Goal: Information Seeking & Learning: Check status

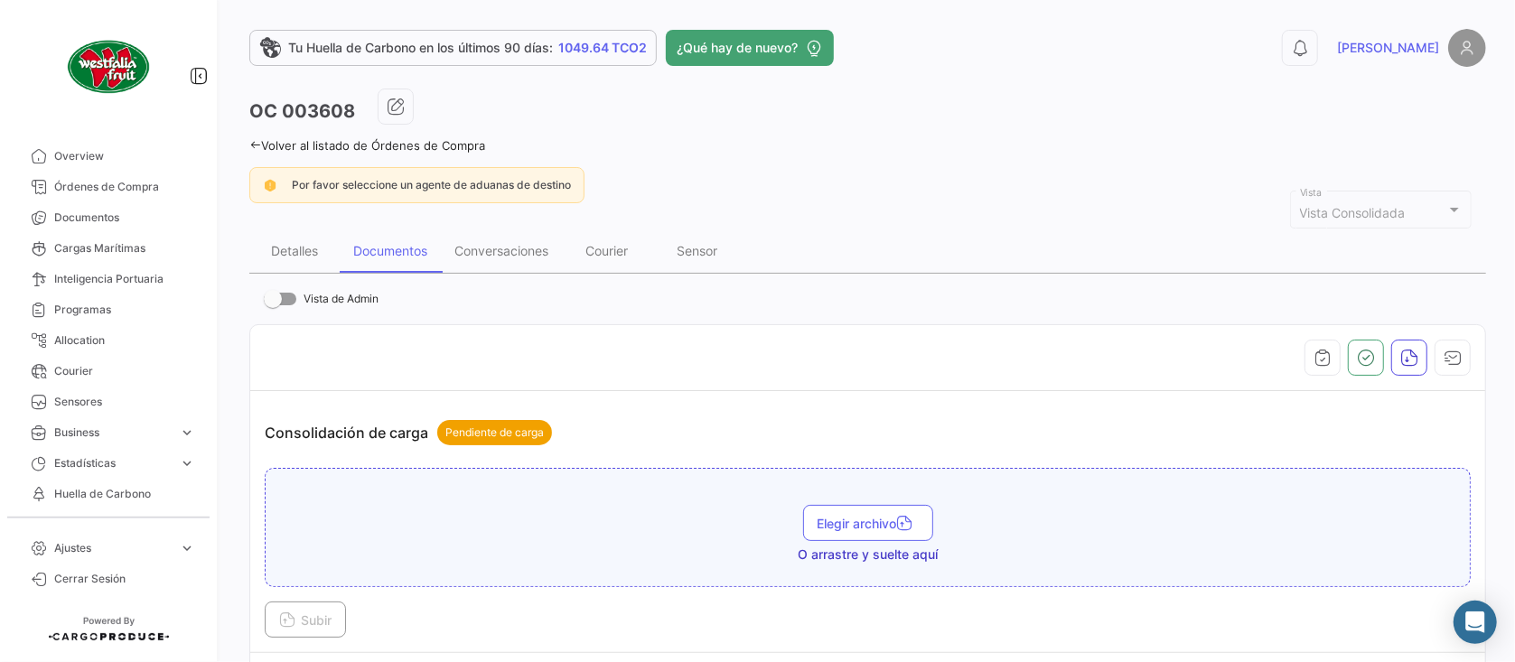
click at [447, 144] on link "Volver al listado de Órdenes de Compra" at bounding box center [367, 145] width 236 height 14
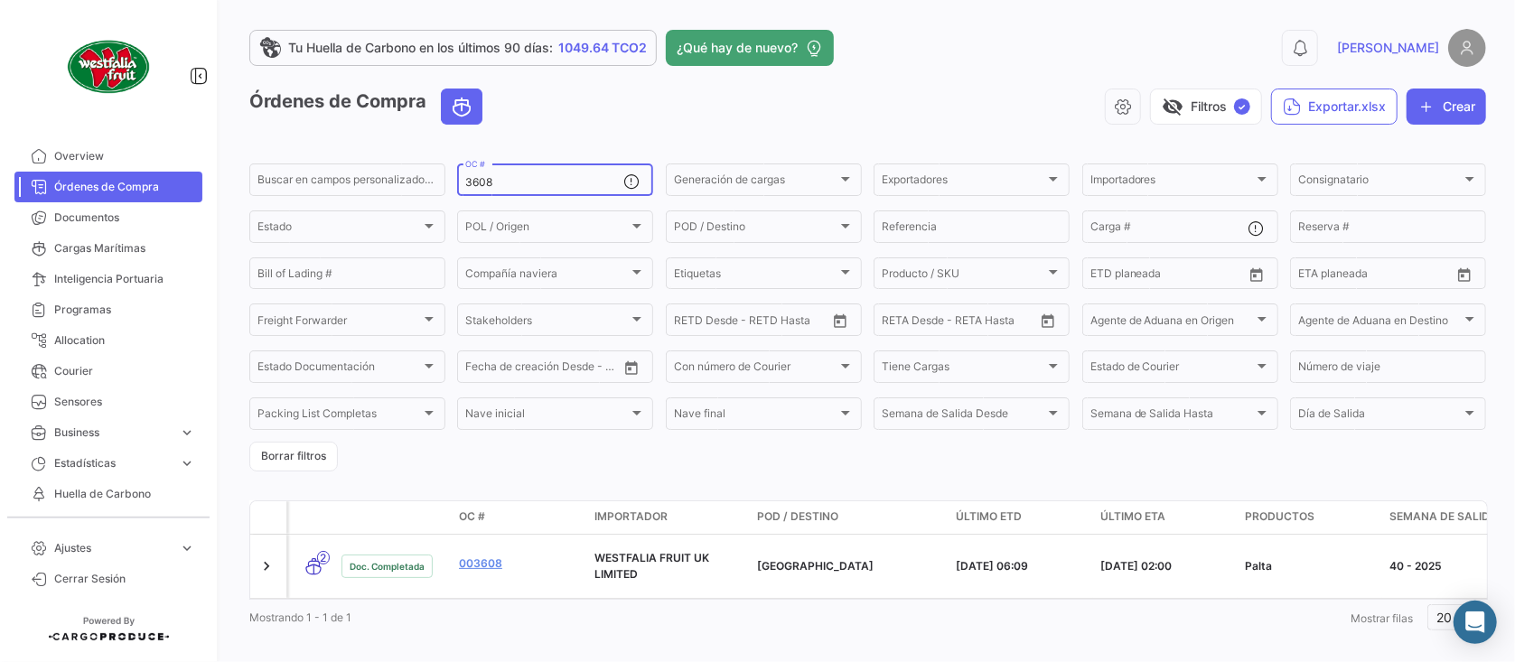
click at [596, 174] on div "3608 OC #" at bounding box center [544, 178] width 158 height 35
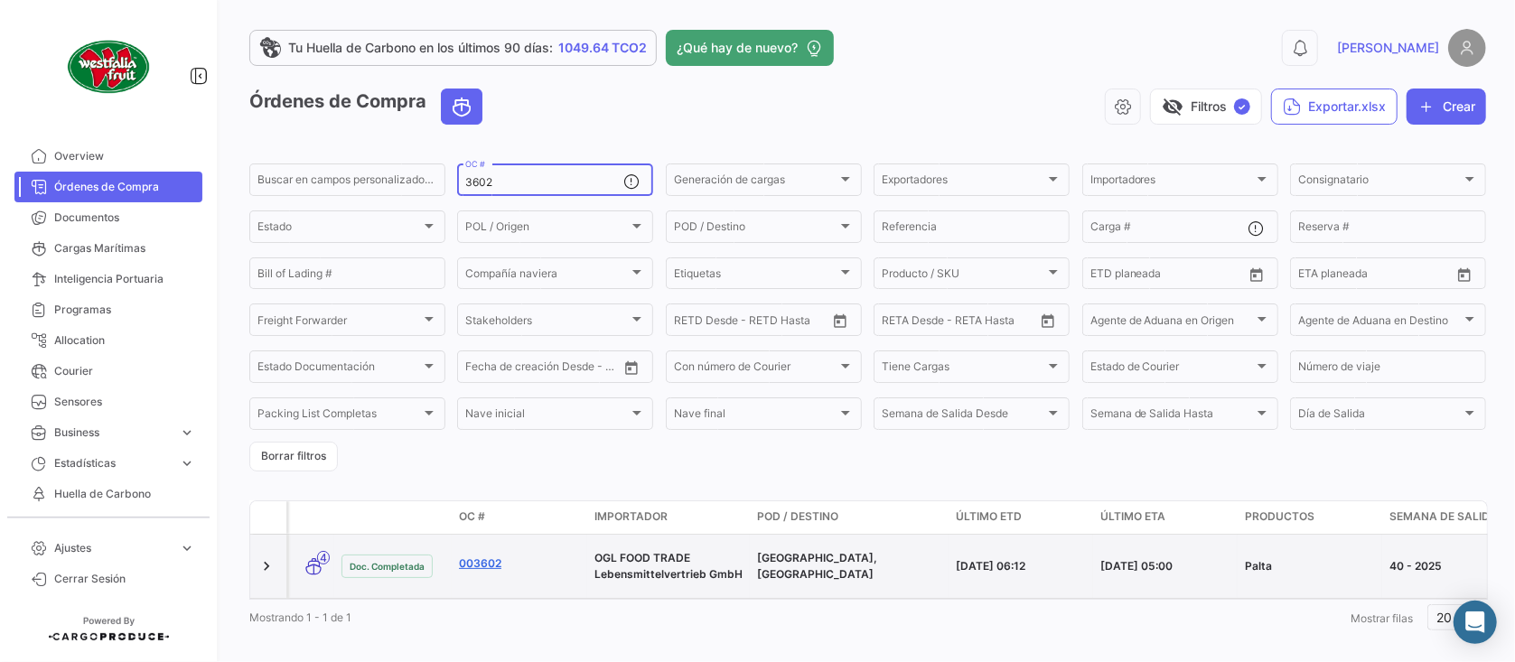
type input "3602"
click at [492, 564] on link "003602" at bounding box center [519, 564] width 121 height 16
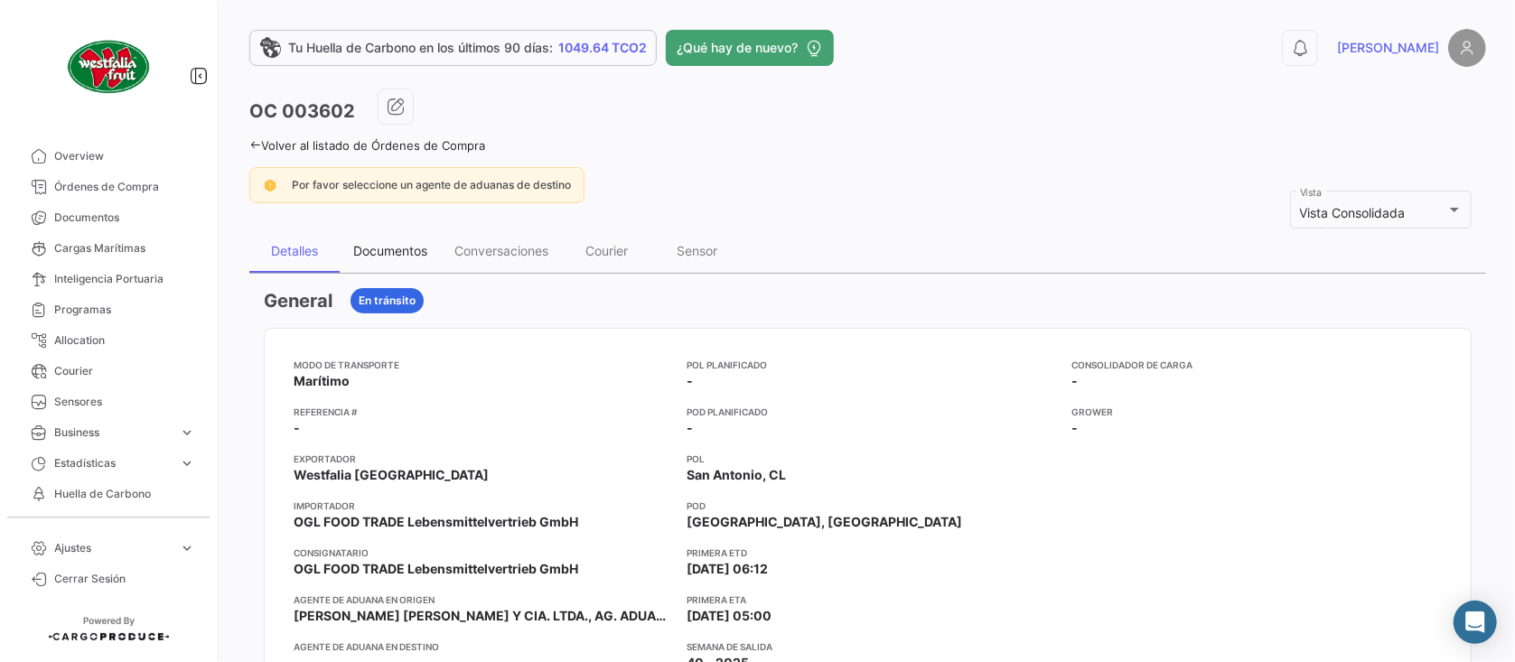
click at [400, 253] on div "Documentos" at bounding box center [390, 250] width 74 height 15
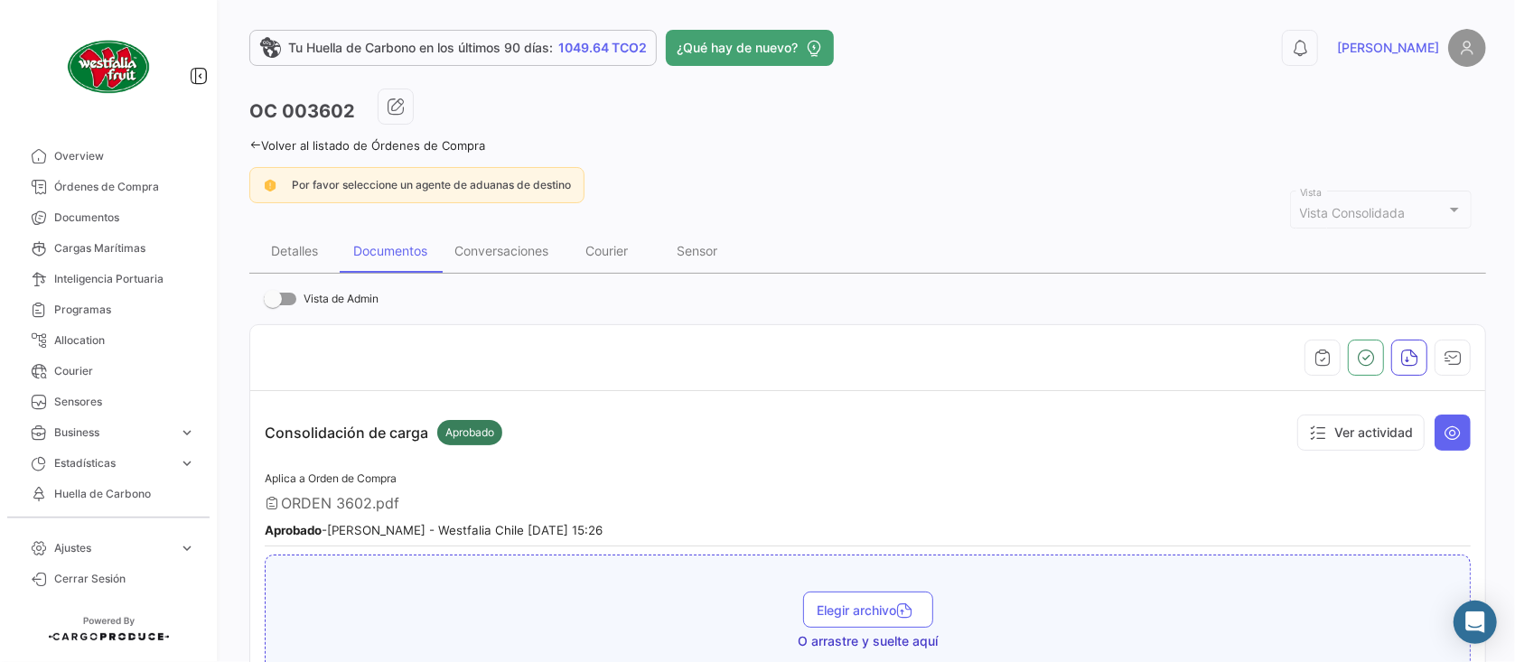
click at [433, 139] on link "Volver al listado de Órdenes de Compra" at bounding box center [367, 145] width 236 height 14
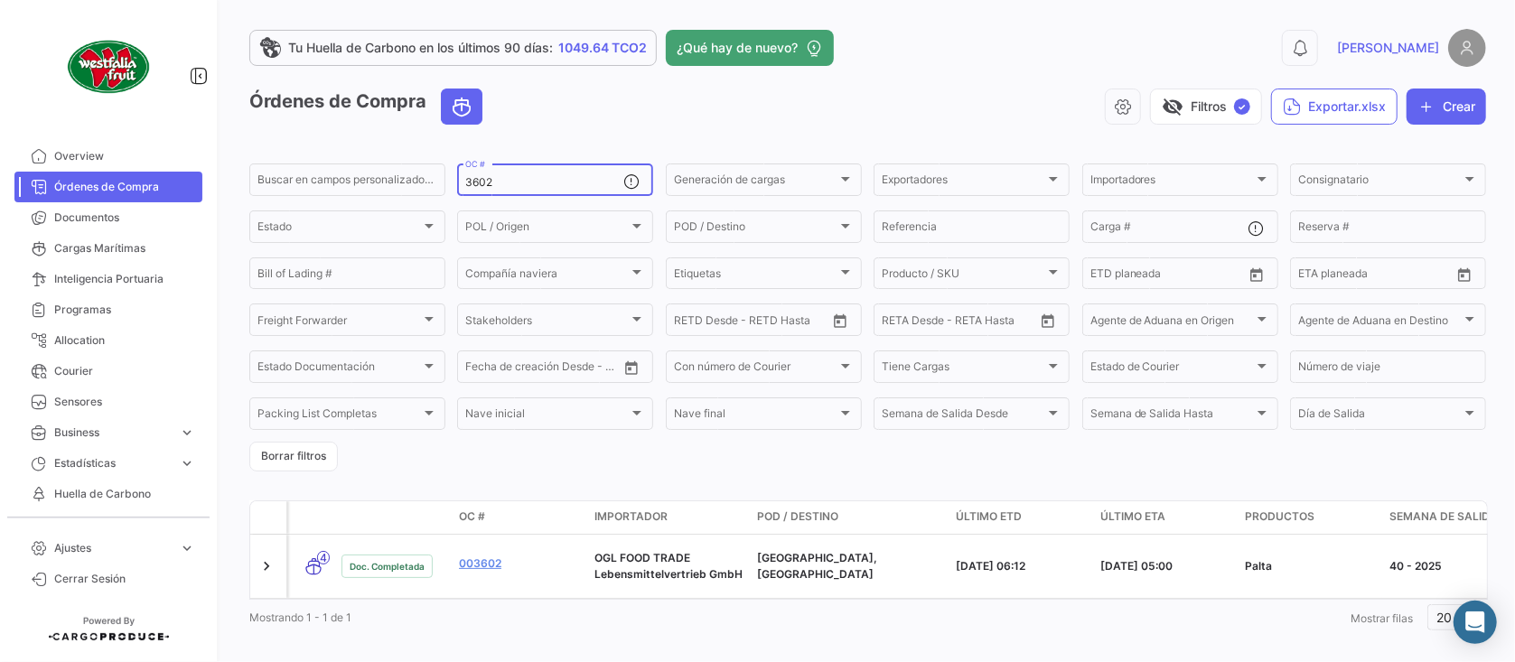
click at [544, 186] on input "3602" at bounding box center [544, 182] width 158 height 13
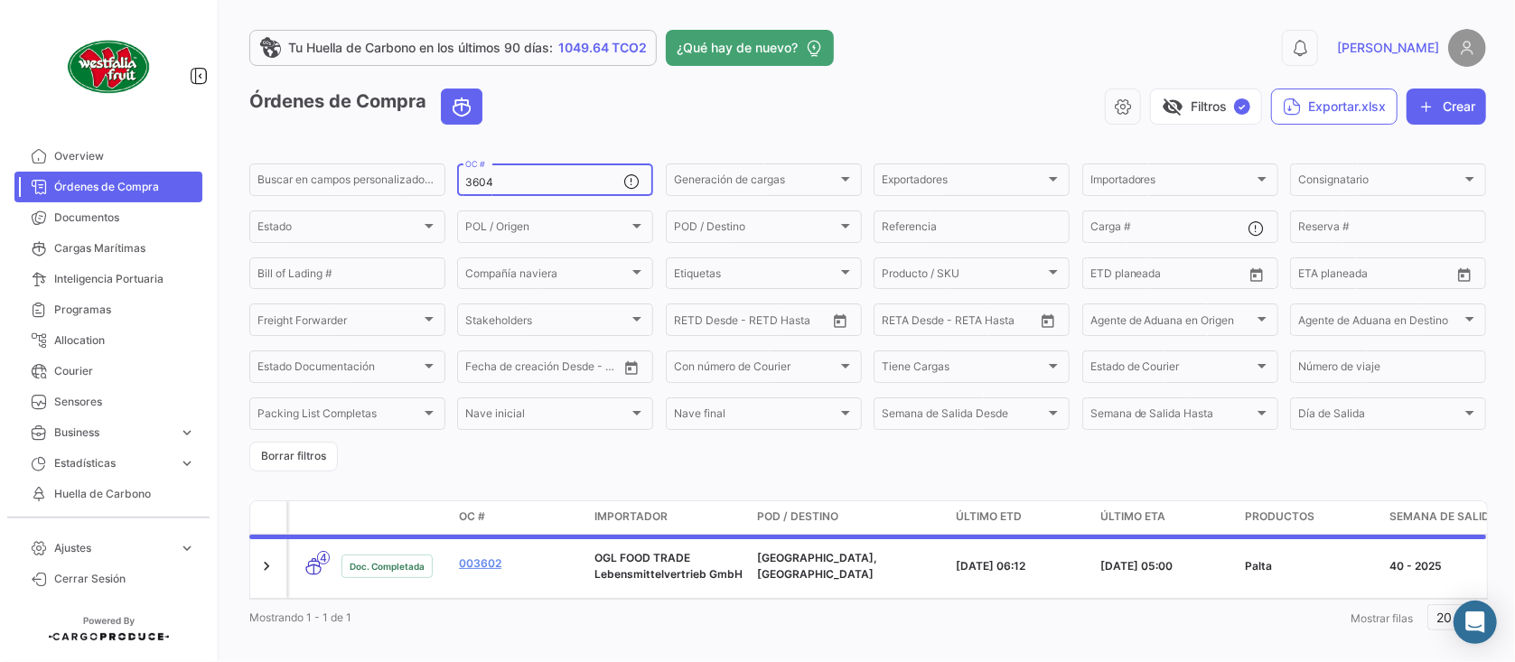
type input "3604"
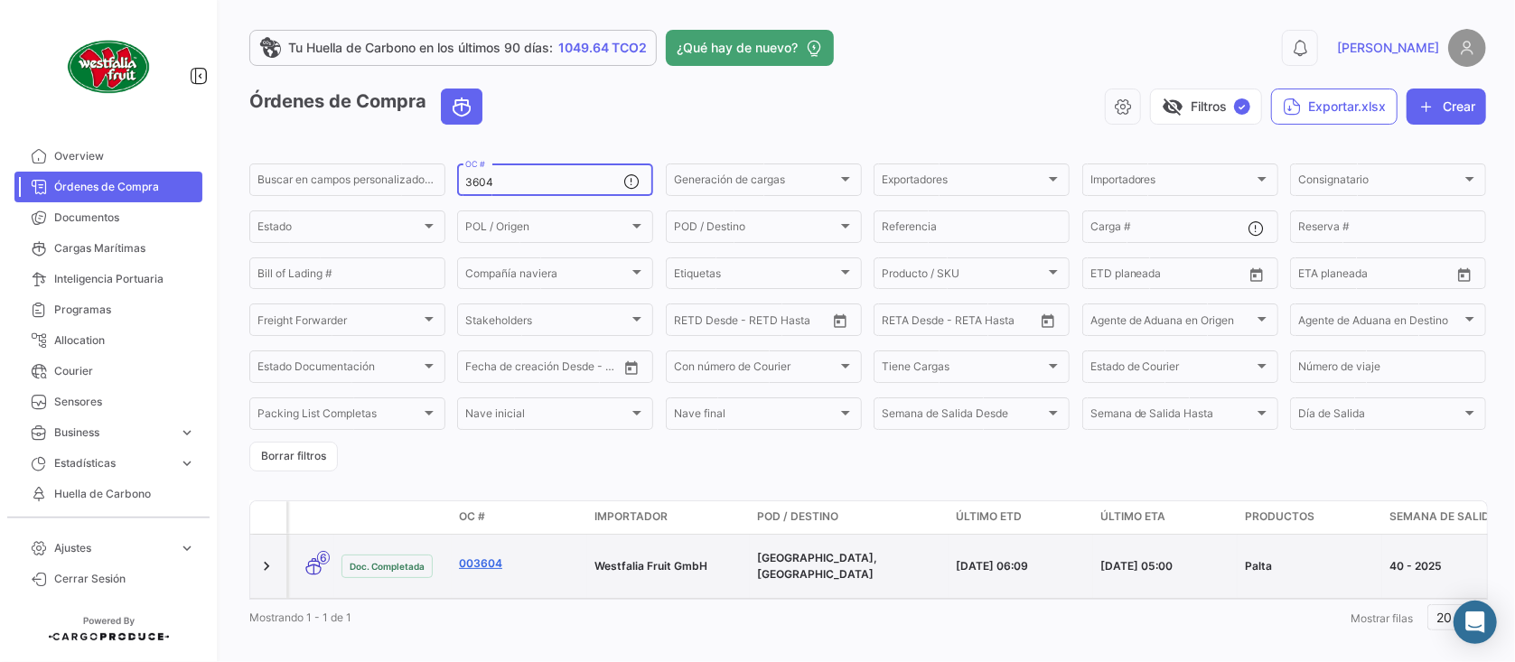
click at [488, 560] on link "003604" at bounding box center [519, 564] width 121 height 16
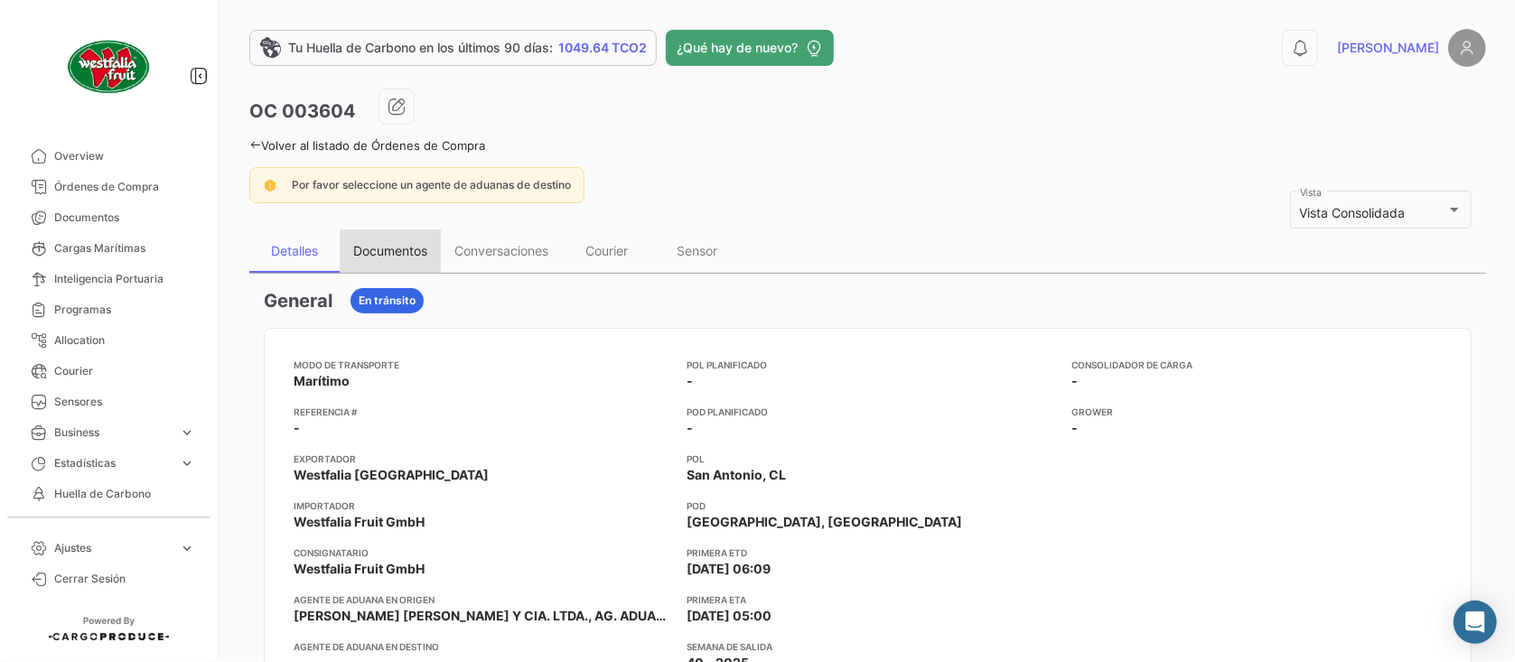
click at [422, 249] on div "Documentos" at bounding box center [390, 250] width 74 height 15
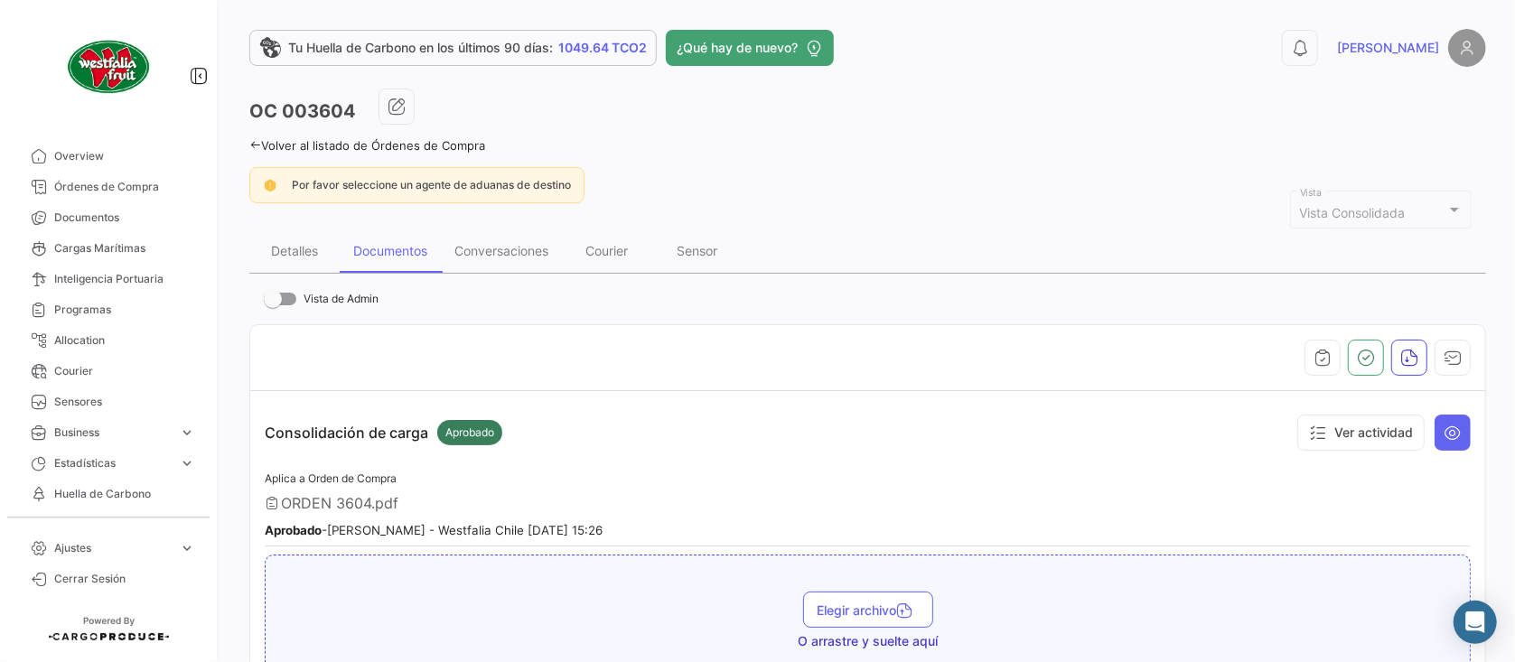
click at [452, 148] on link "Volver al listado de Órdenes de Compra" at bounding box center [367, 145] width 236 height 14
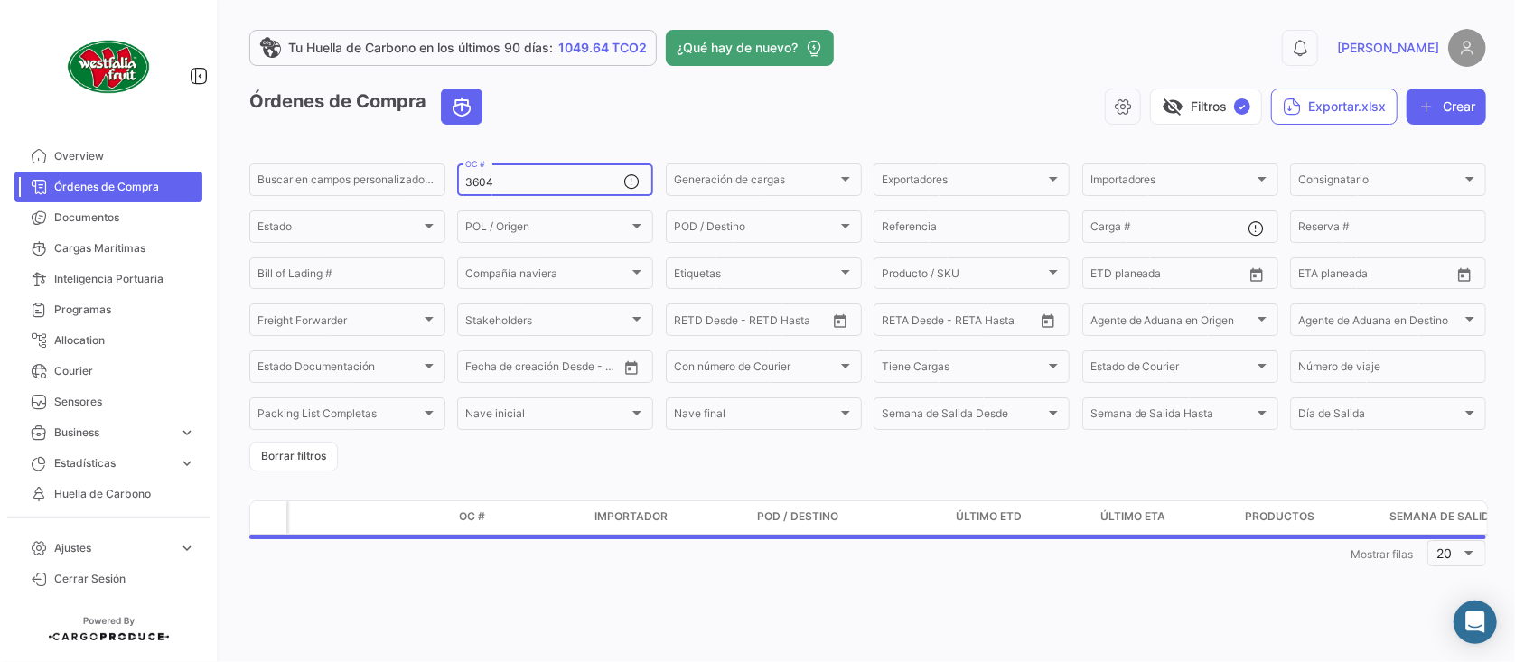
click at [524, 186] on input "3604" at bounding box center [544, 182] width 158 height 13
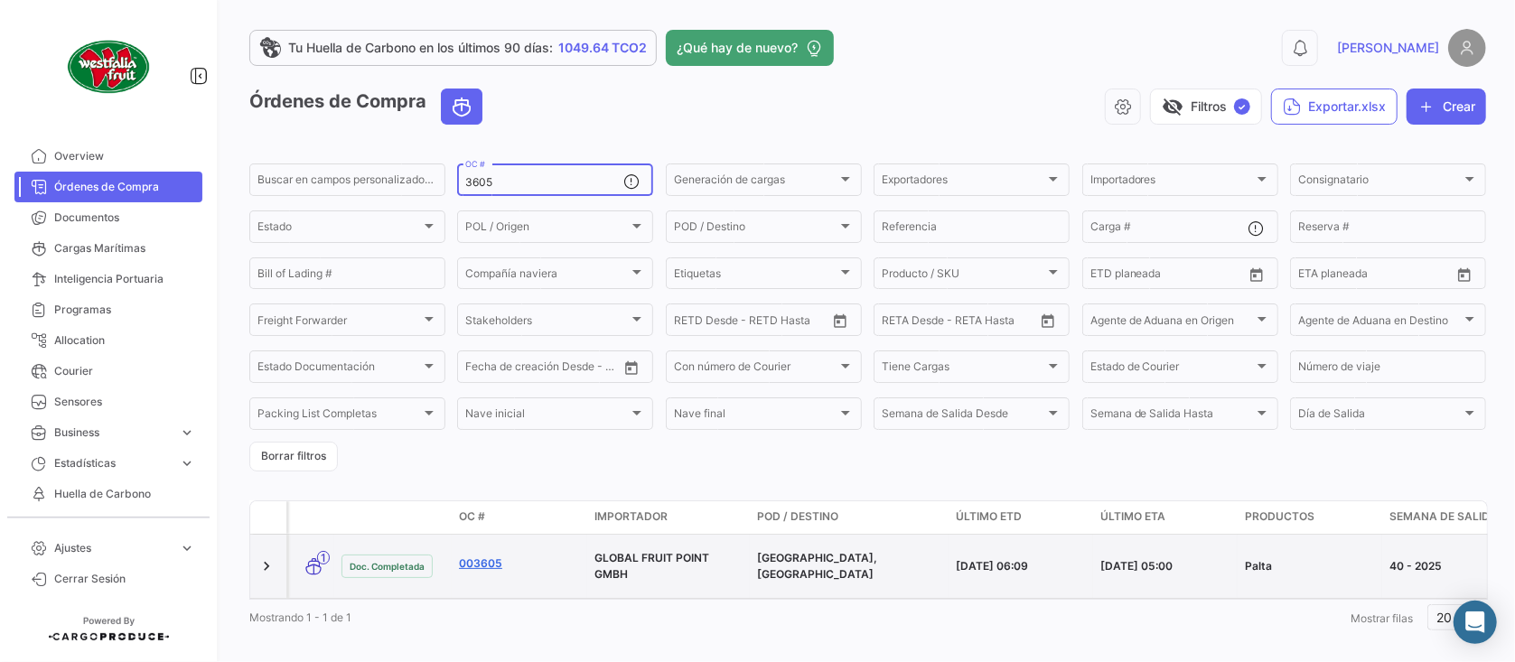
type input "3605"
click at [484, 563] on link "003605" at bounding box center [519, 564] width 121 height 16
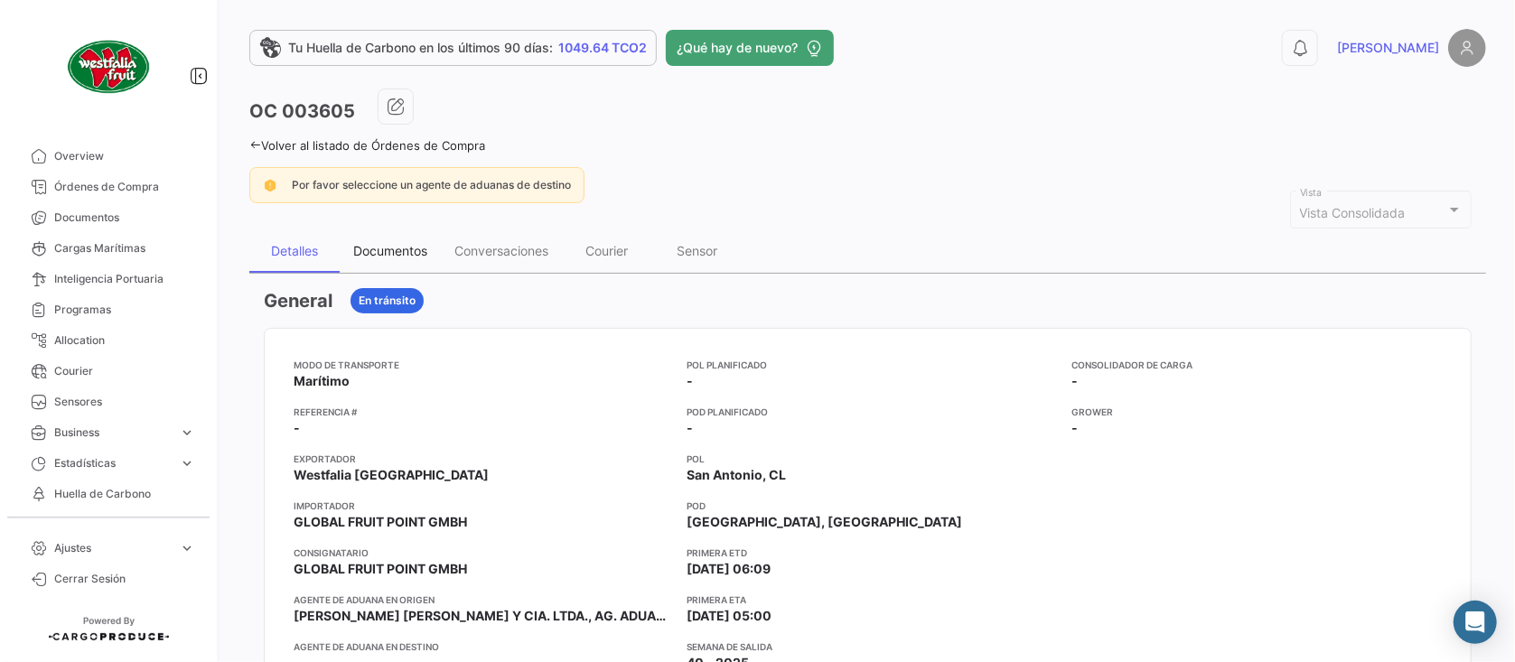
click at [414, 240] on div "Documentos" at bounding box center [390, 251] width 101 height 43
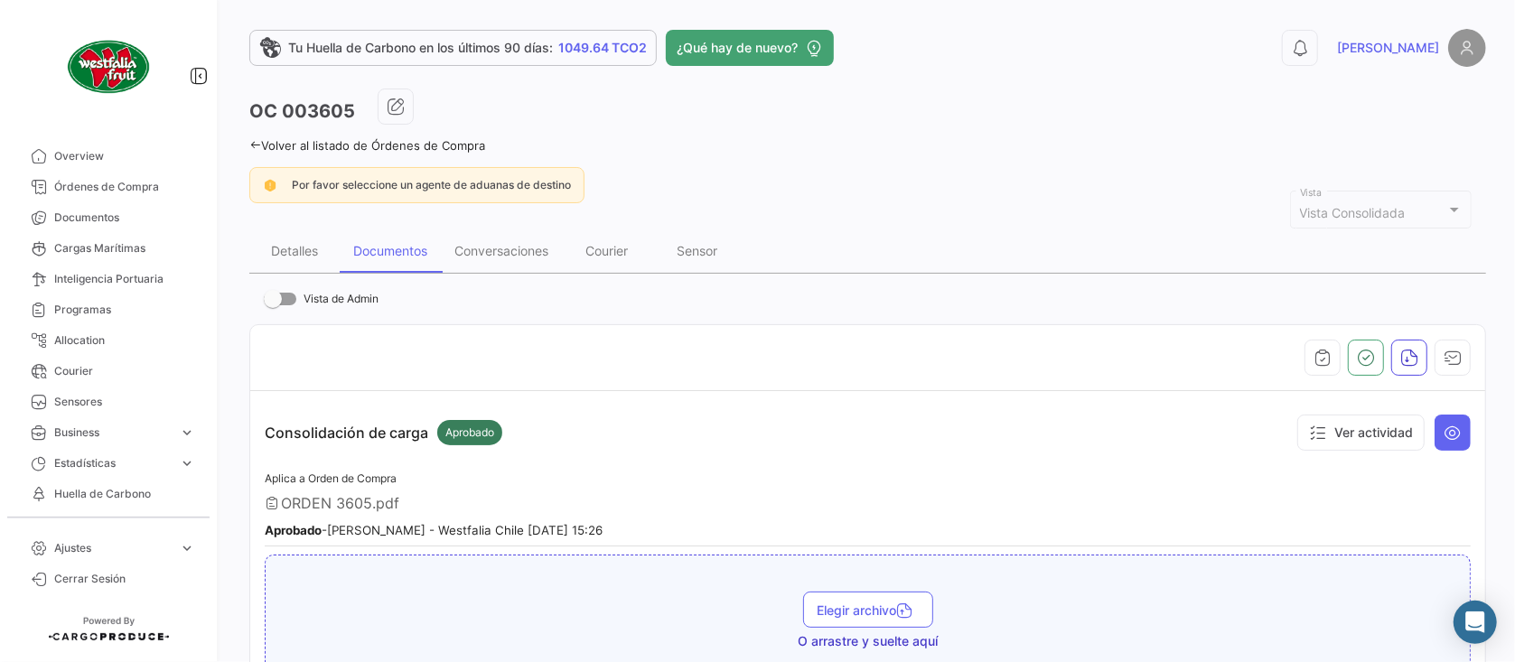
click at [457, 141] on link "Volver al listado de Órdenes de Compra" at bounding box center [367, 145] width 236 height 14
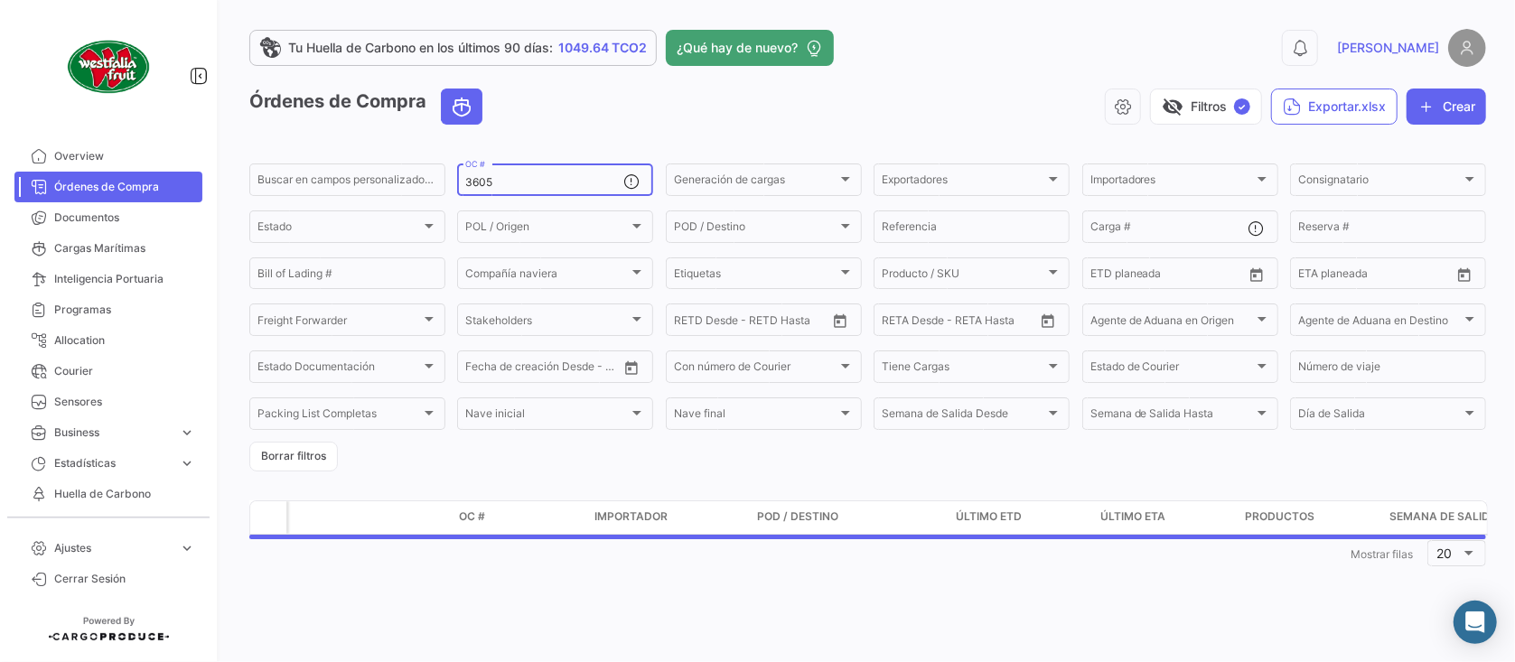
click at [511, 184] on input "3605" at bounding box center [544, 182] width 158 height 13
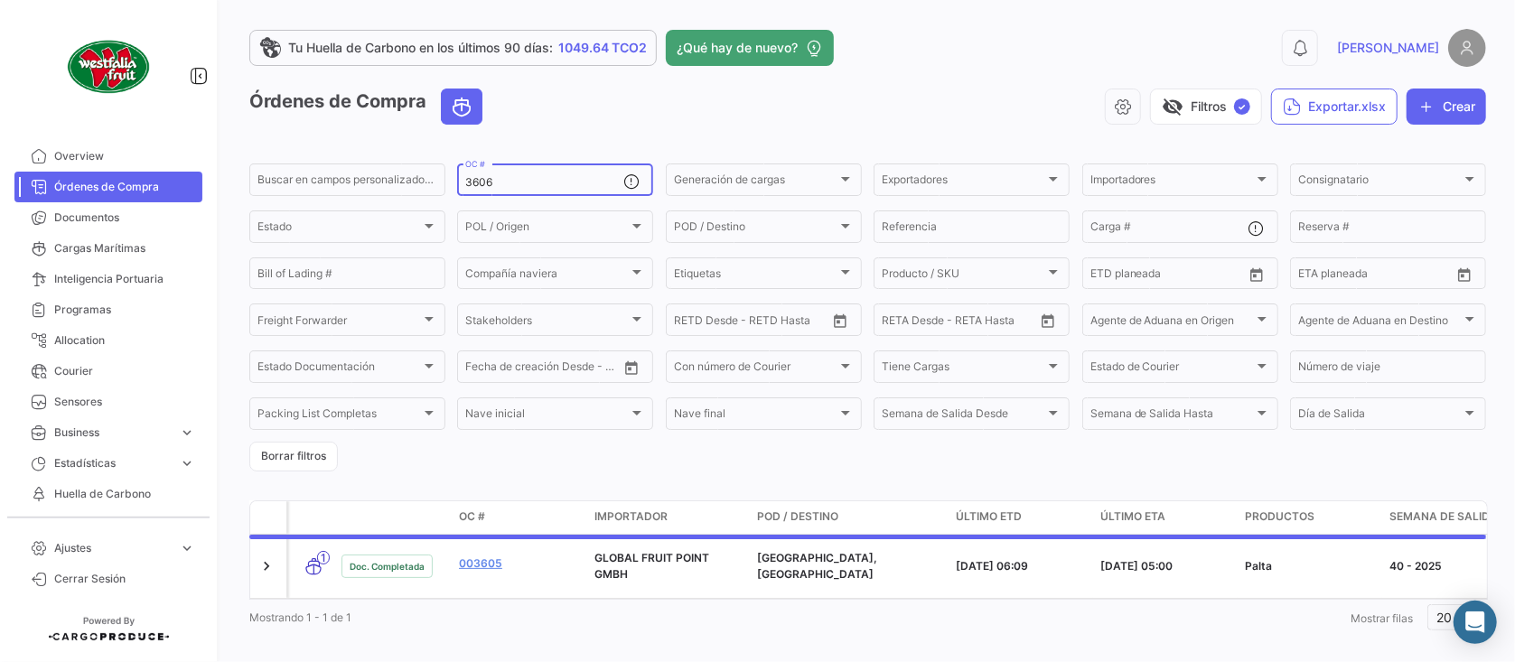
type input "3606"
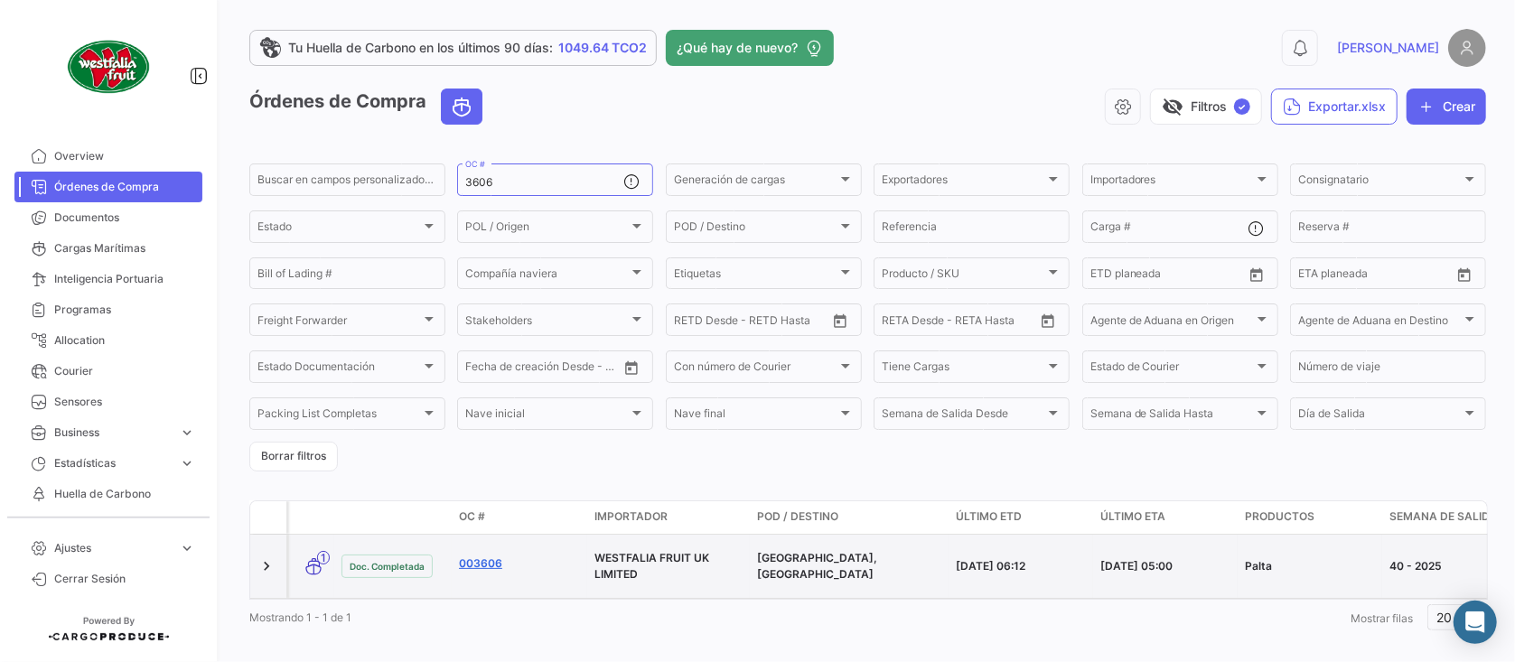
click at [493, 562] on link "003606" at bounding box center [519, 564] width 121 height 16
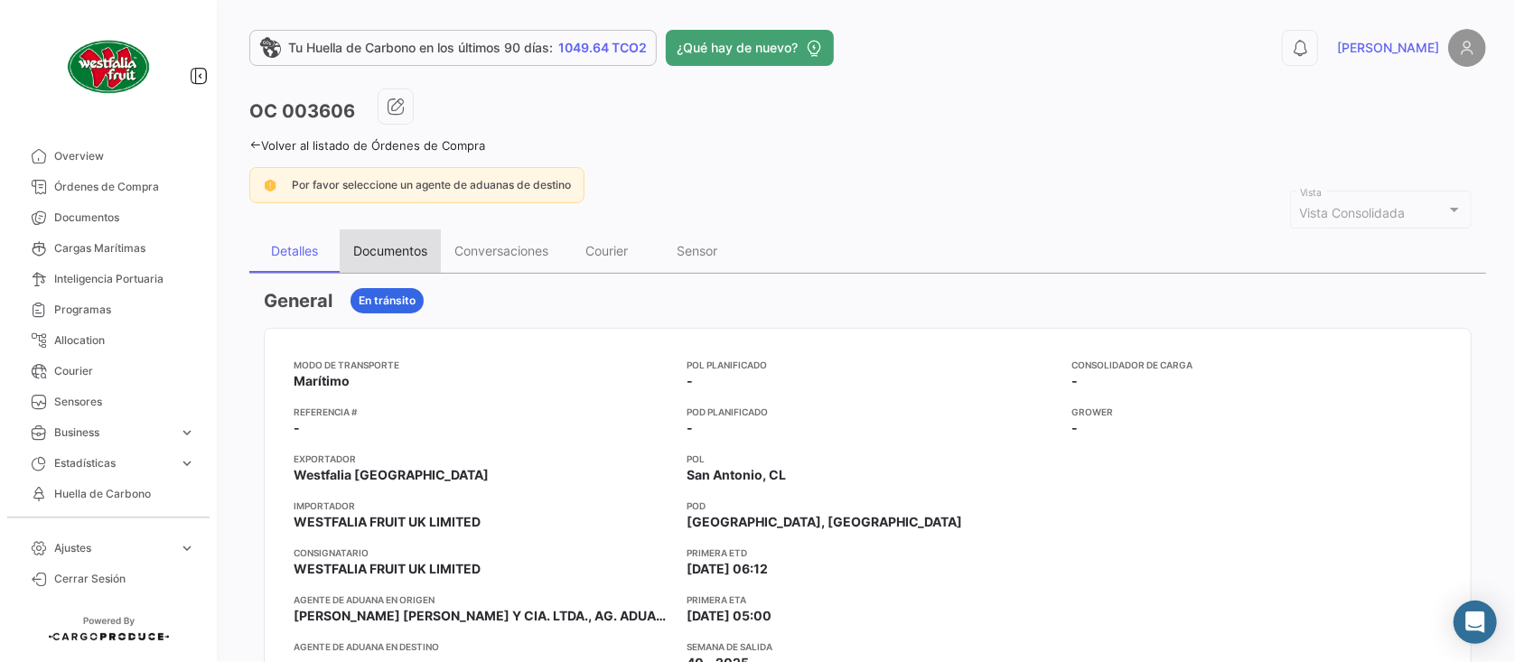
click at [419, 251] on div "Documentos" at bounding box center [390, 250] width 74 height 15
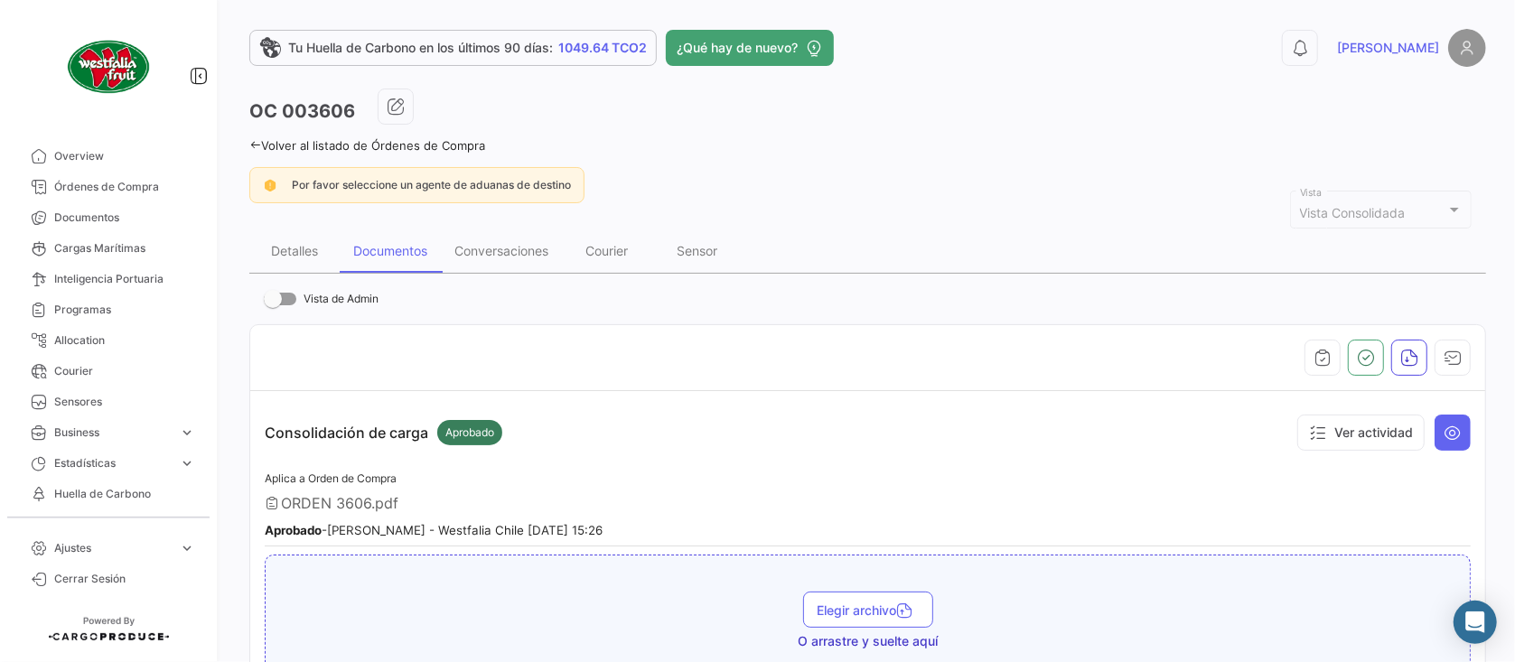
click at [455, 146] on link "Volver al listado de Órdenes de Compra" at bounding box center [367, 145] width 236 height 14
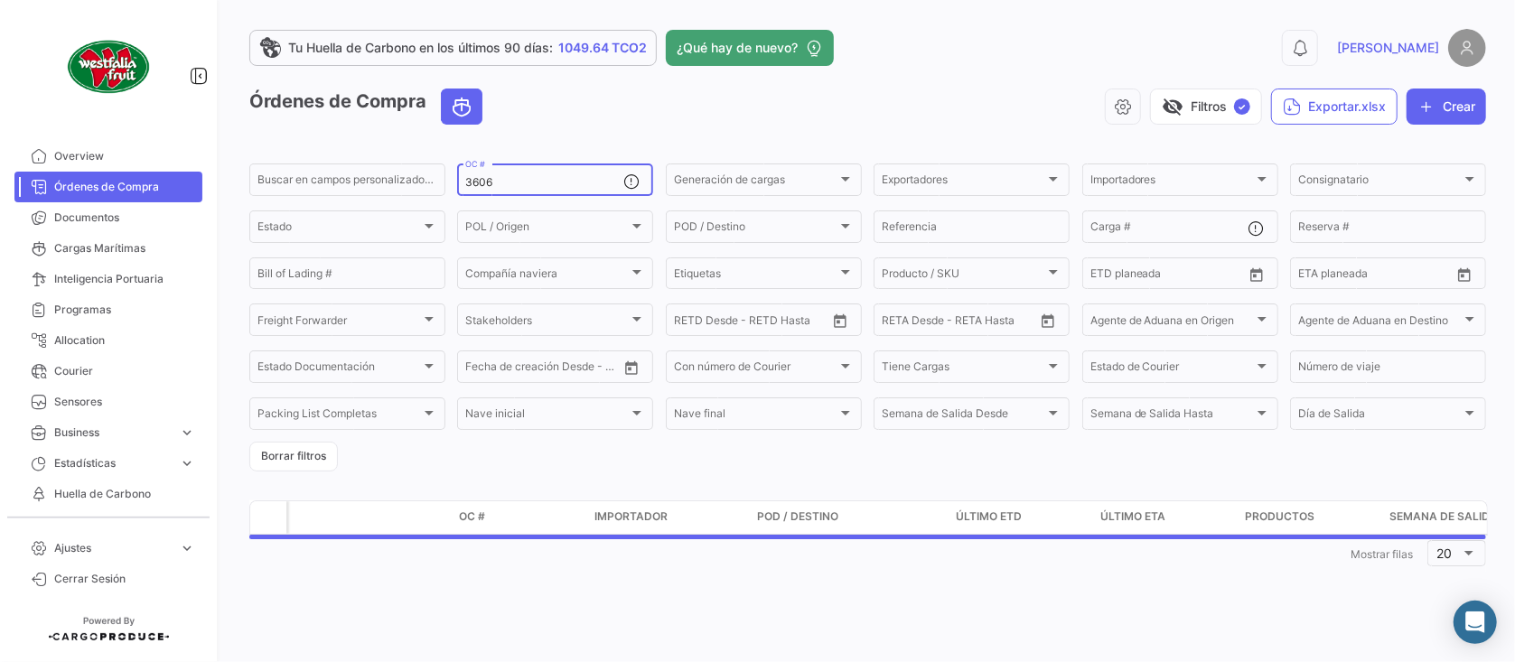
click at [513, 184] on input "3606" at bounding box center [544, 182] width 158 height 13
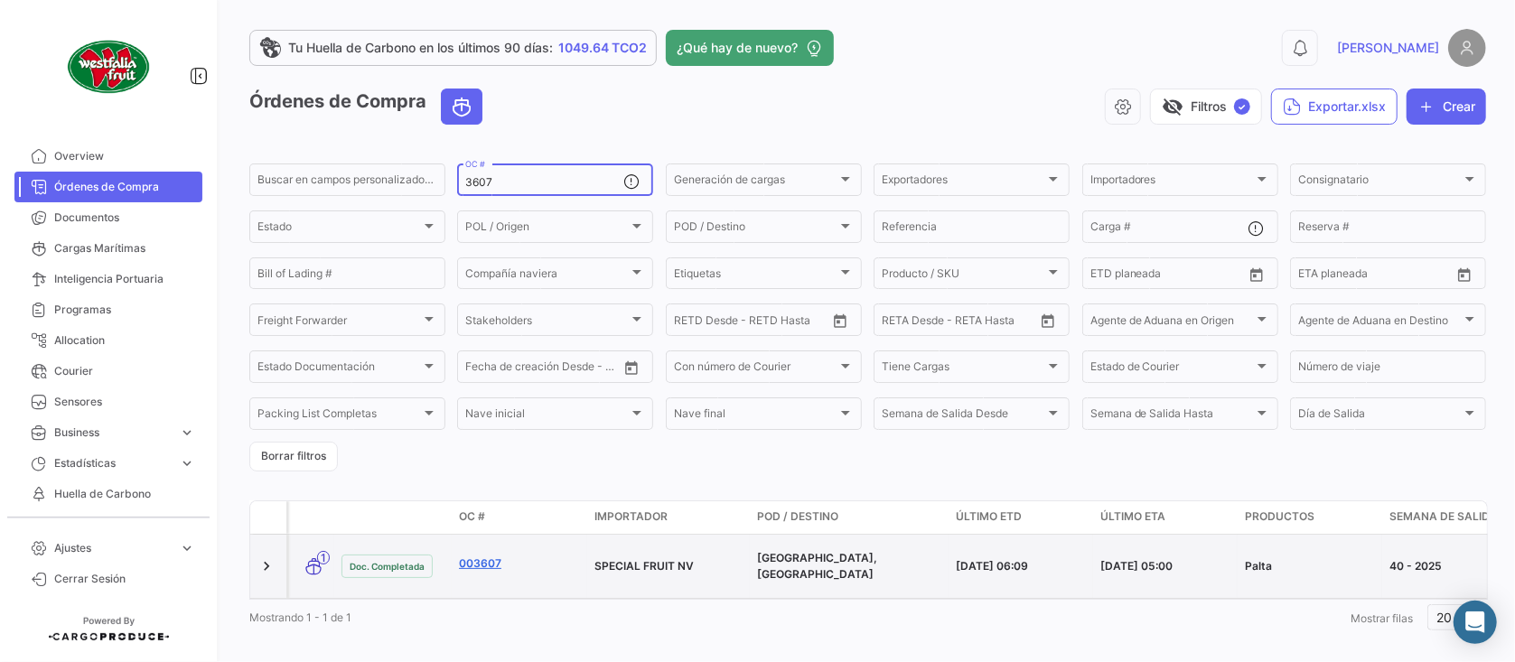
type input "3607"
click at [481, 561] on link "003607" at bounding box center [519, 564] width 121 height 16
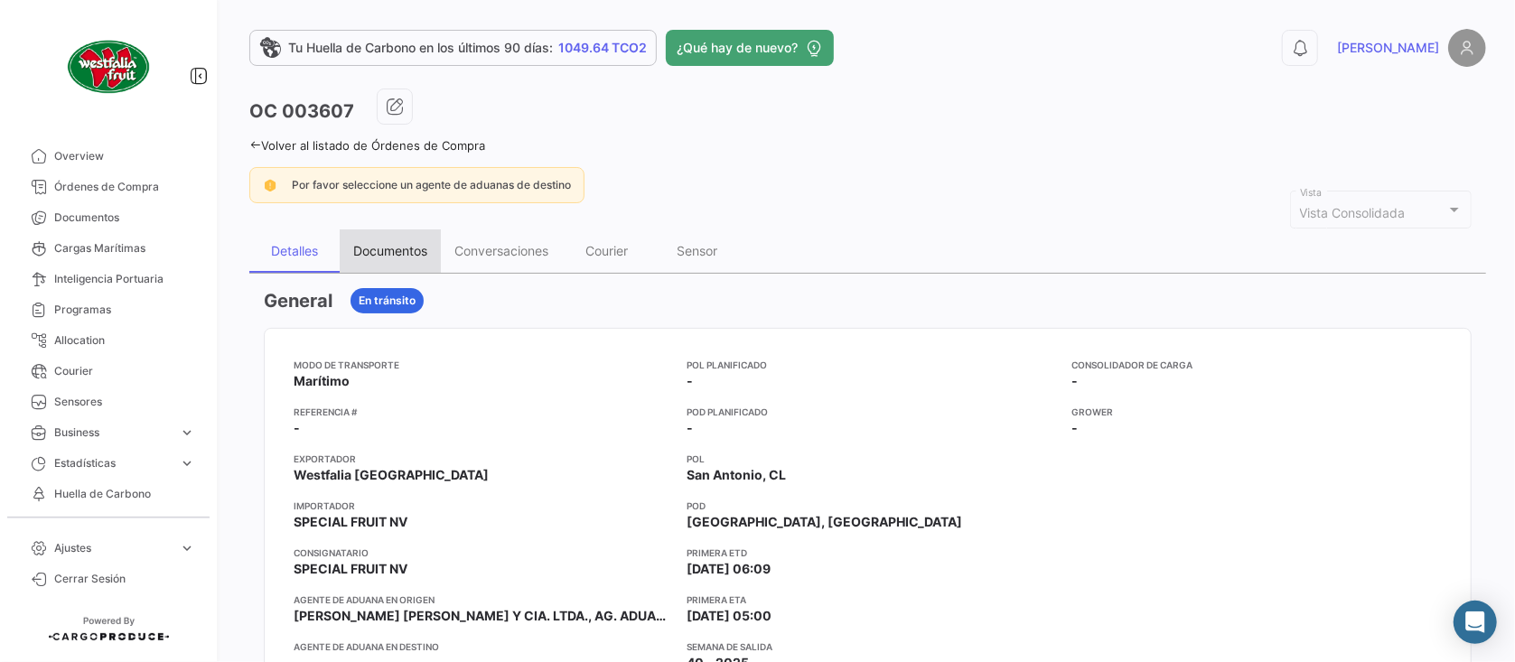
click at [388, 257] on div "Documentos" at bounding box center [390, 250] width 74 height 15
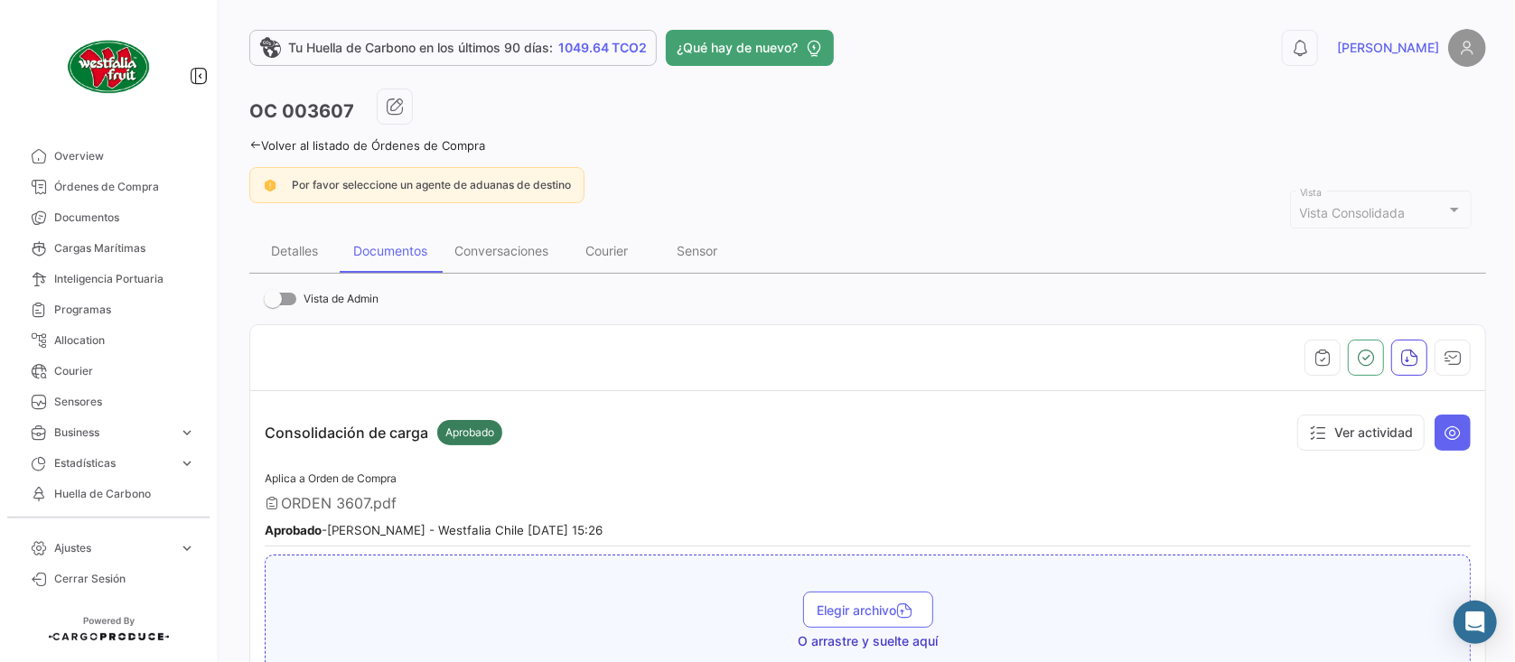
click at [407, 141] on link "Volver al listado de Órdenes de Compra" at bounding box center [367, 145] width 236 height 14
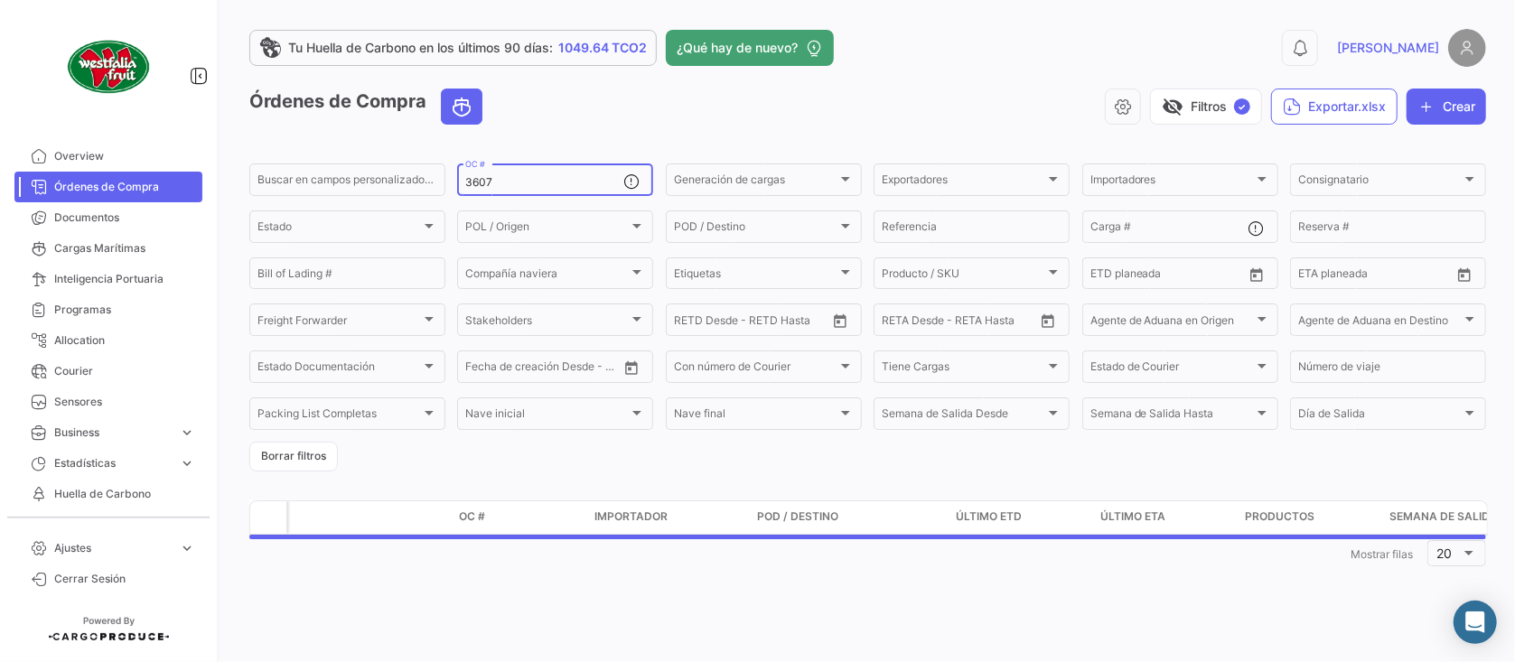
click at [492, 186] on input "3607" at bounding box center [544, 182] width 158 height 13
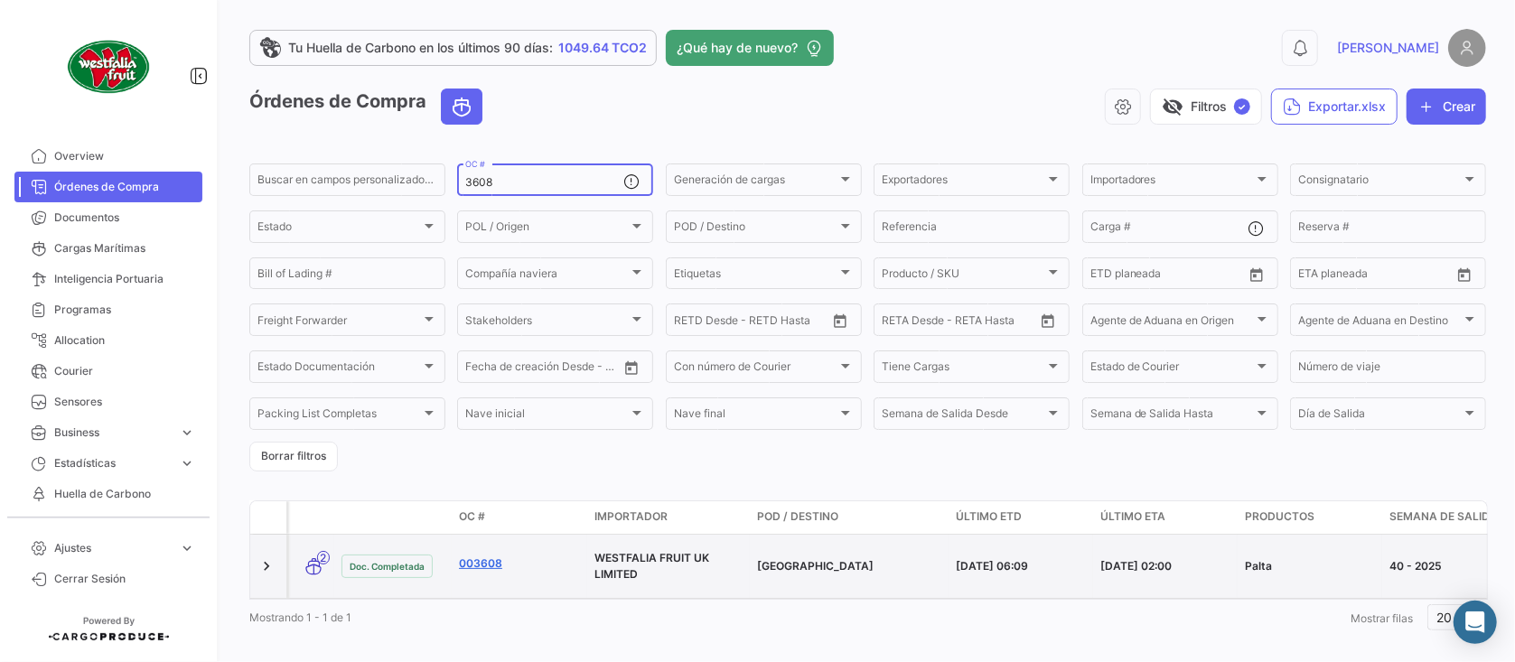
type input "3608"
click at [484, 557] on link "003608" at bounding box center [519, 564] width 121 height 16
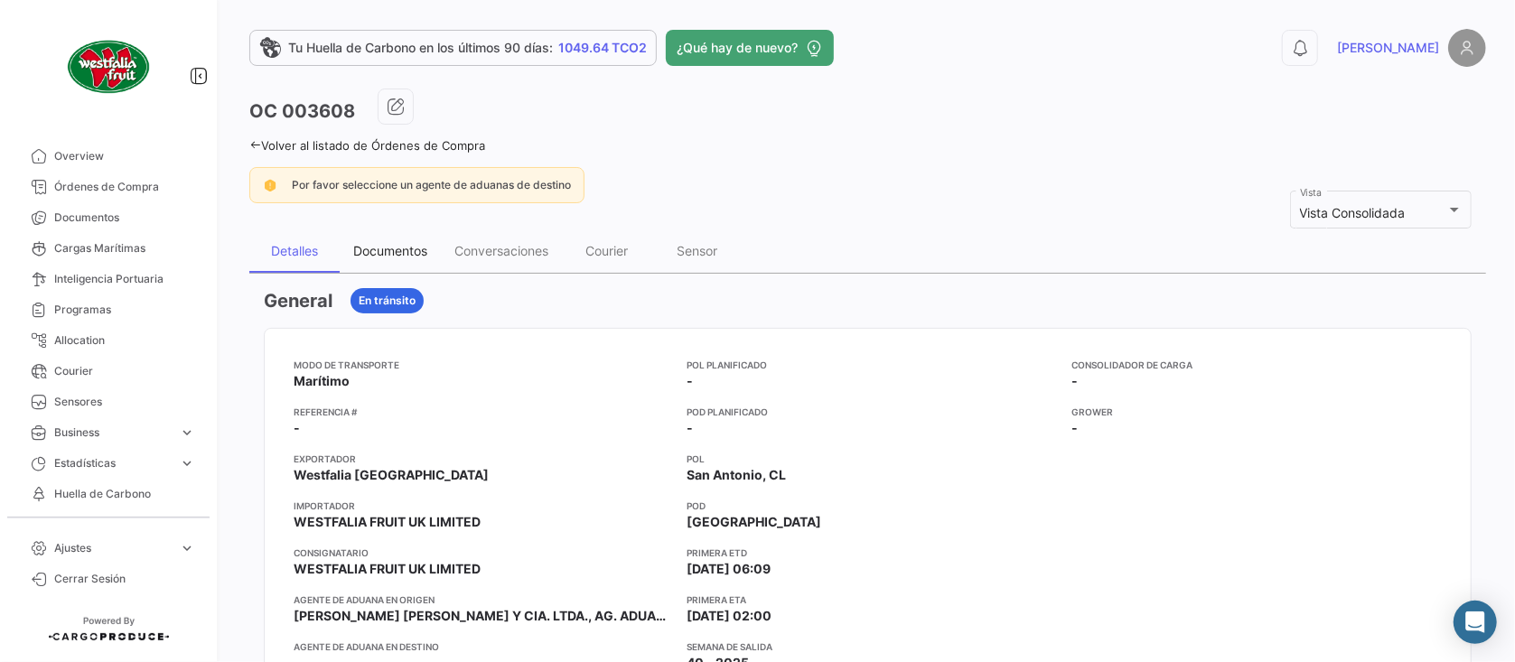
click at [389, 254] on div "Documentos" at bounding box center [390, 250] width 74 height 15
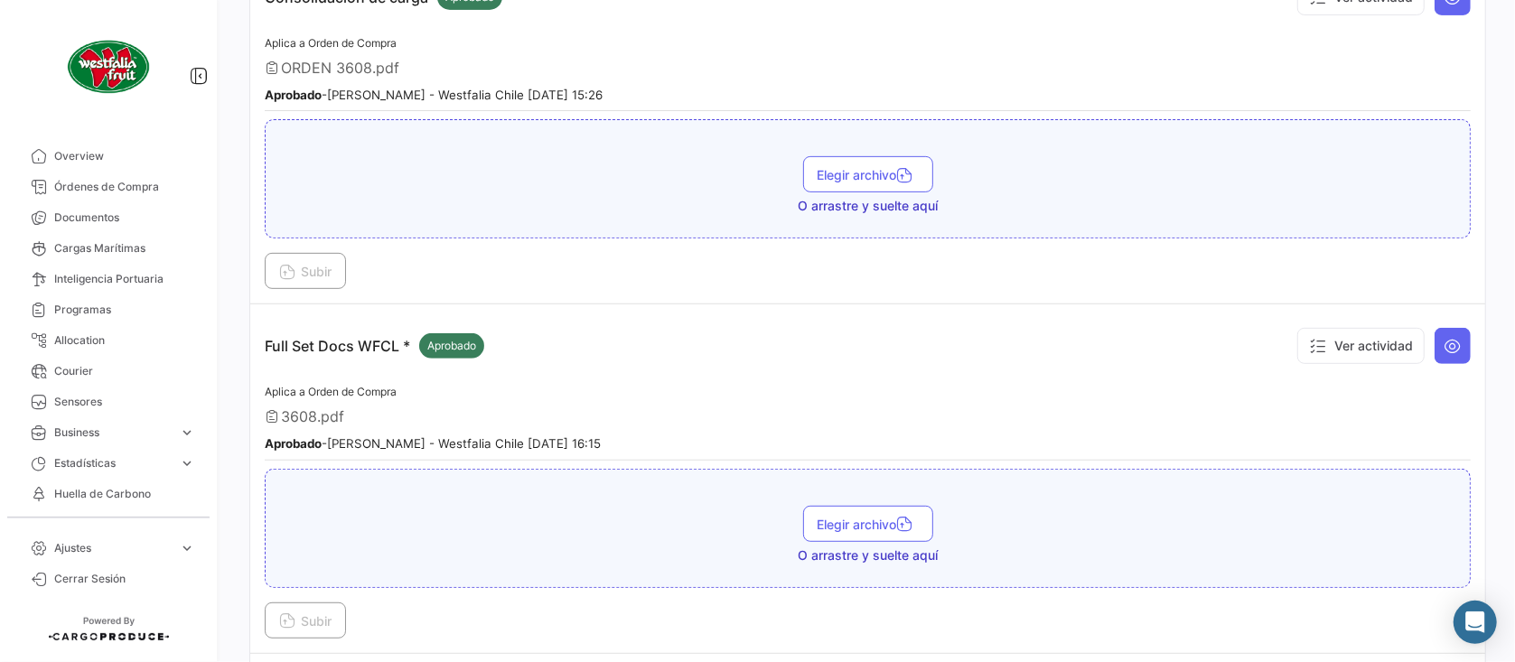
scroll to position [482, 0]
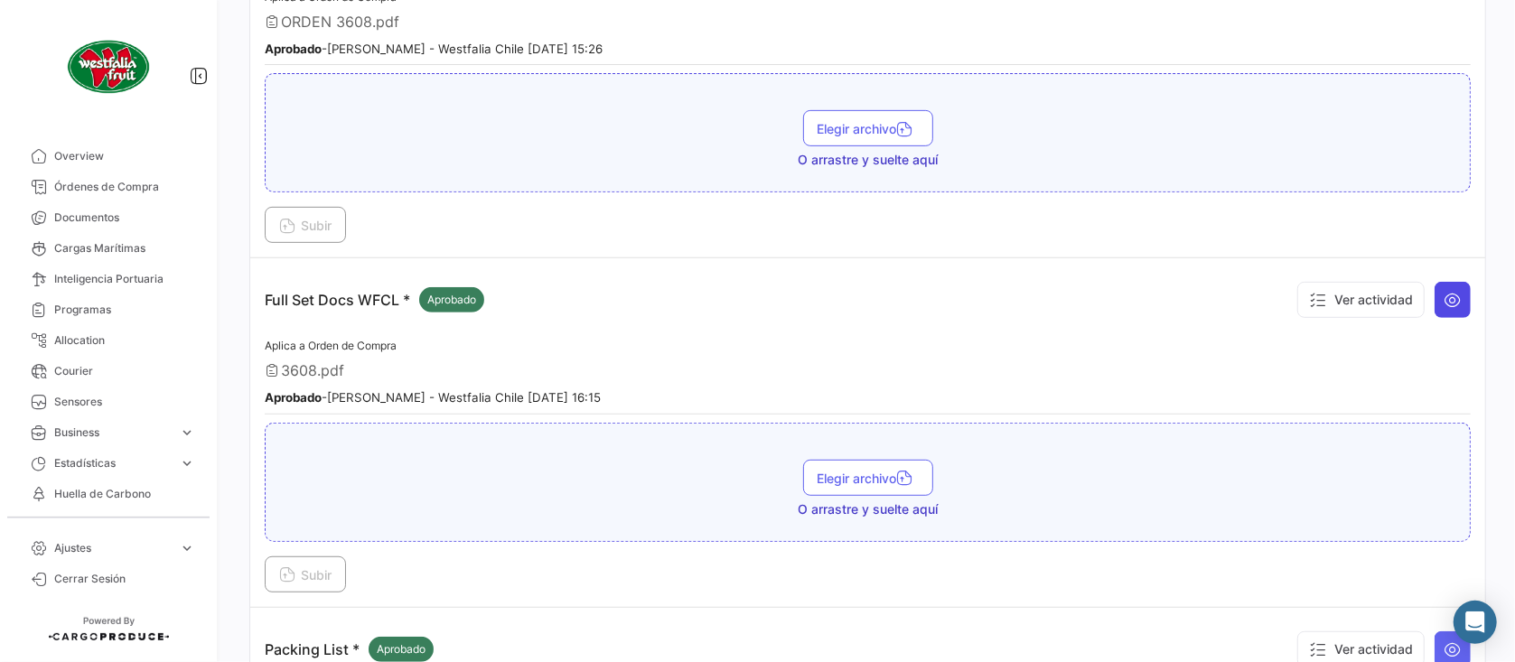
click at [1444, 297] on icon at bounding box center [1453, 300] width 18 height 18
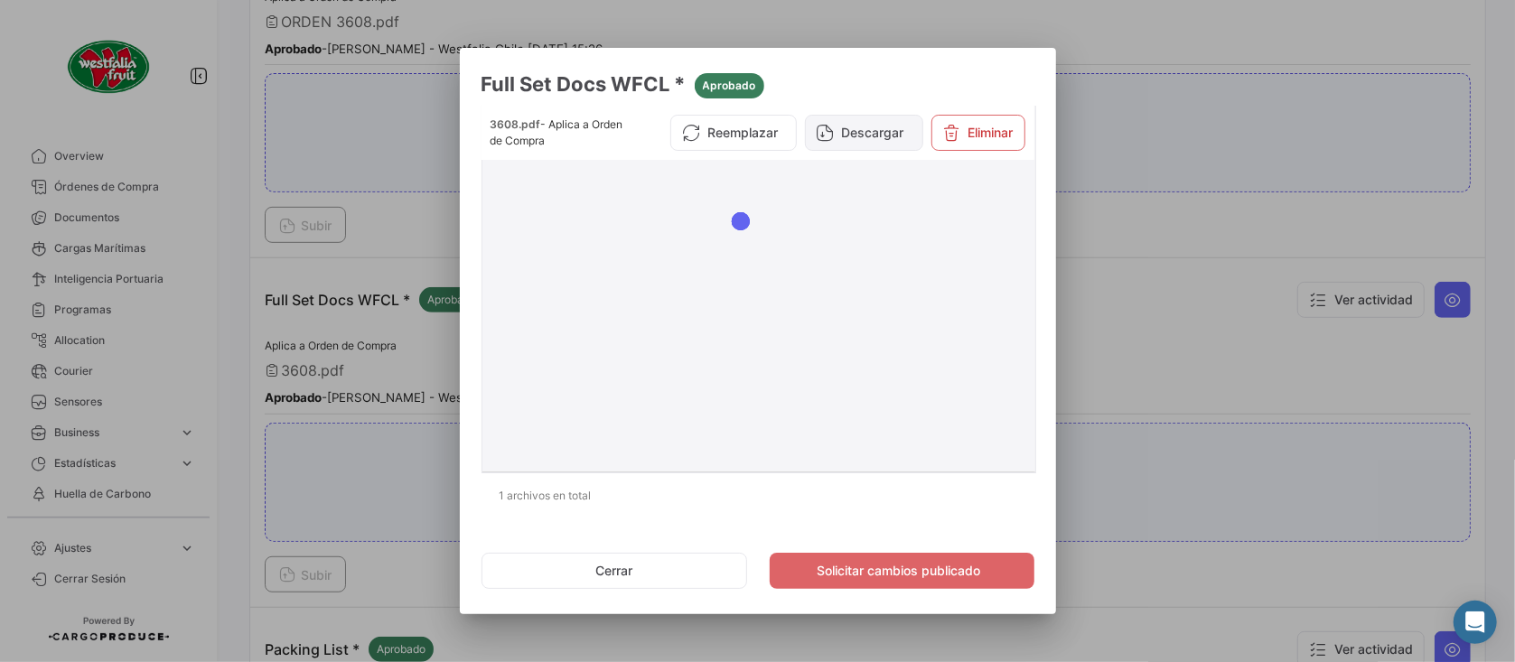
click at [868, 130] on button "Descargar" at bounding box center [864, 133] width 118 height 36
click at [1195, 258] on div at bounding box center [757, 331] width 1515 height 662
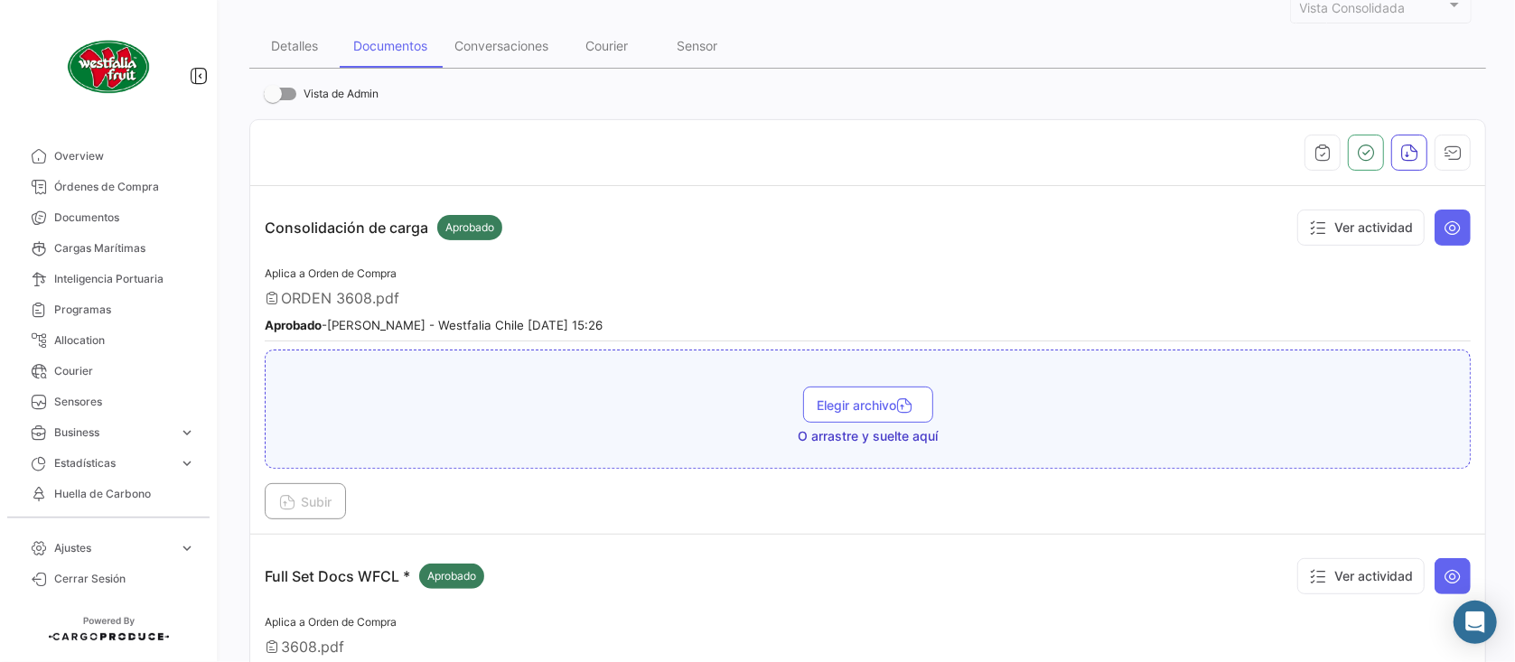
scroll to position [120, 0]
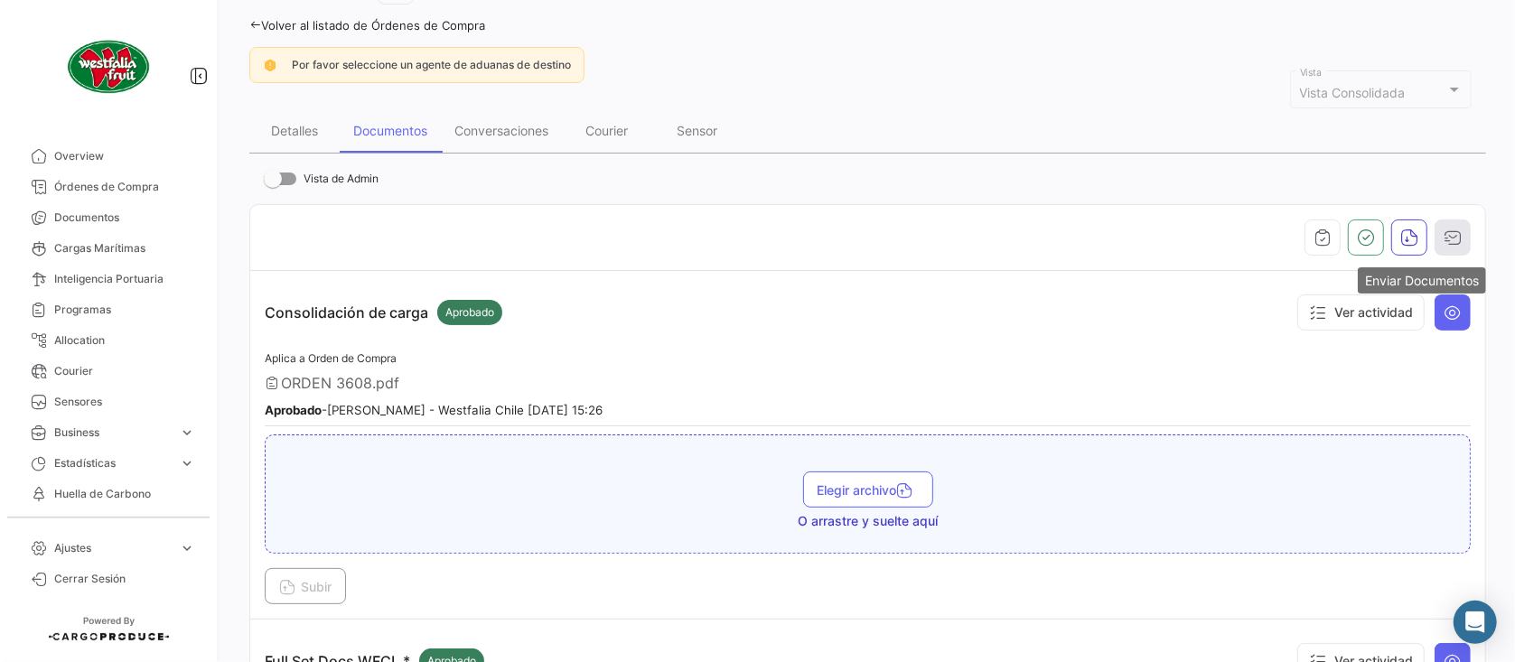
click at [1444, 235] on icon "button" at bounding box center [1453, 238] width 18 height 18
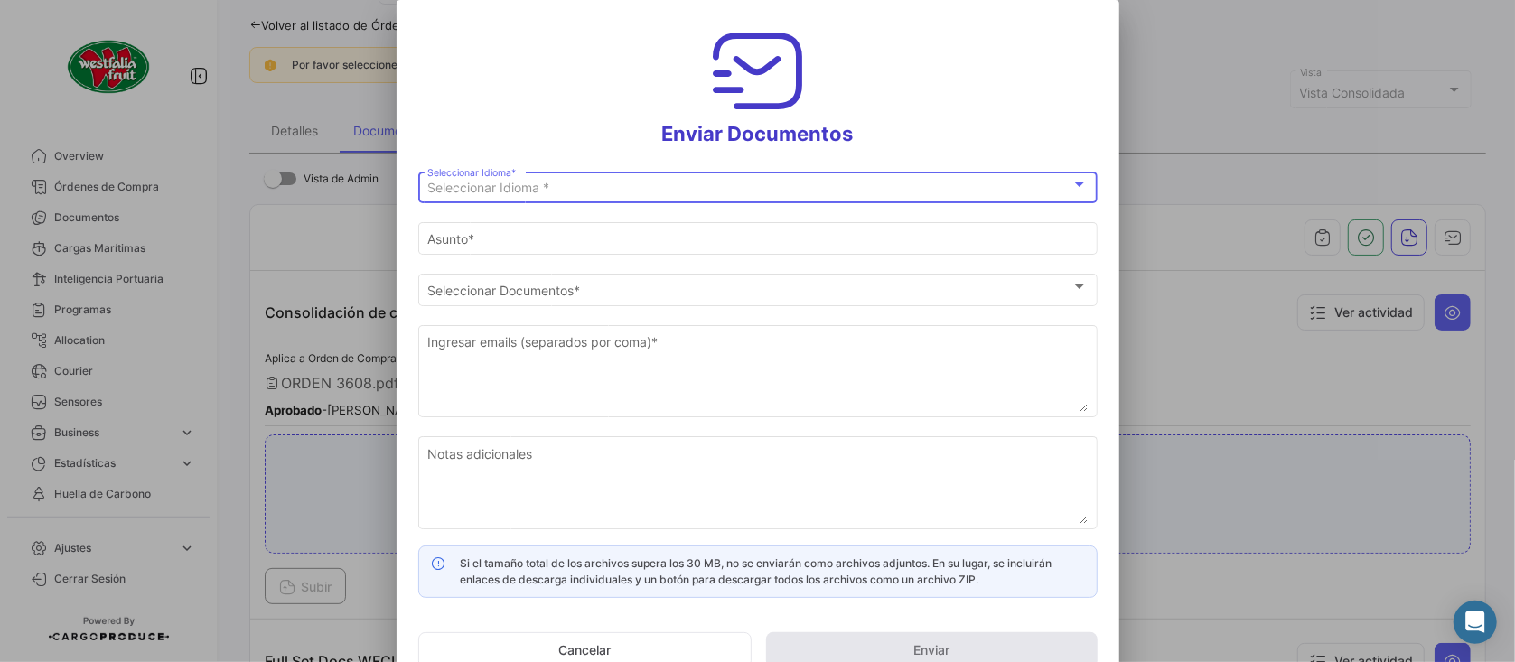
click at [568, 188] on div "Seleccionar Idioma *" at bounding box center [749, 188] width 644 height 15
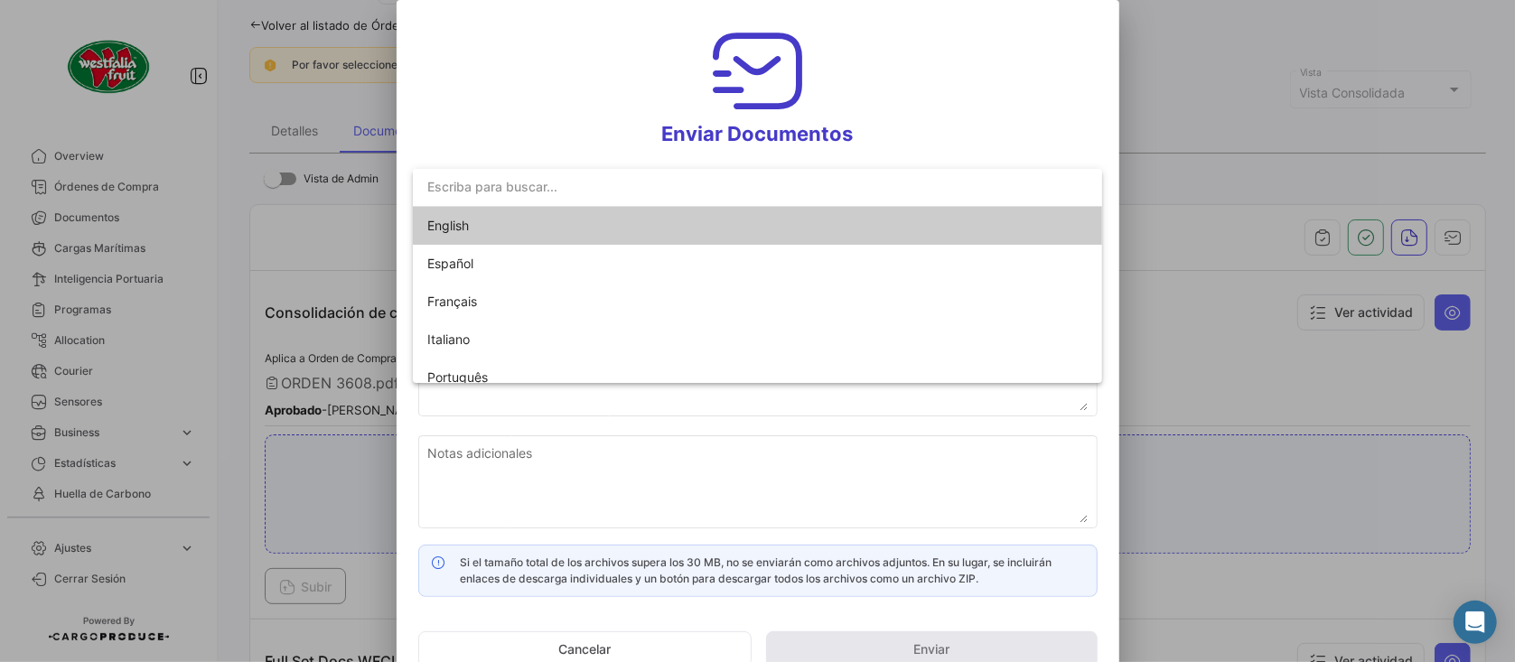
click at [473, 229] on span "English" at bounding box center [553, 226] width 253 height 38
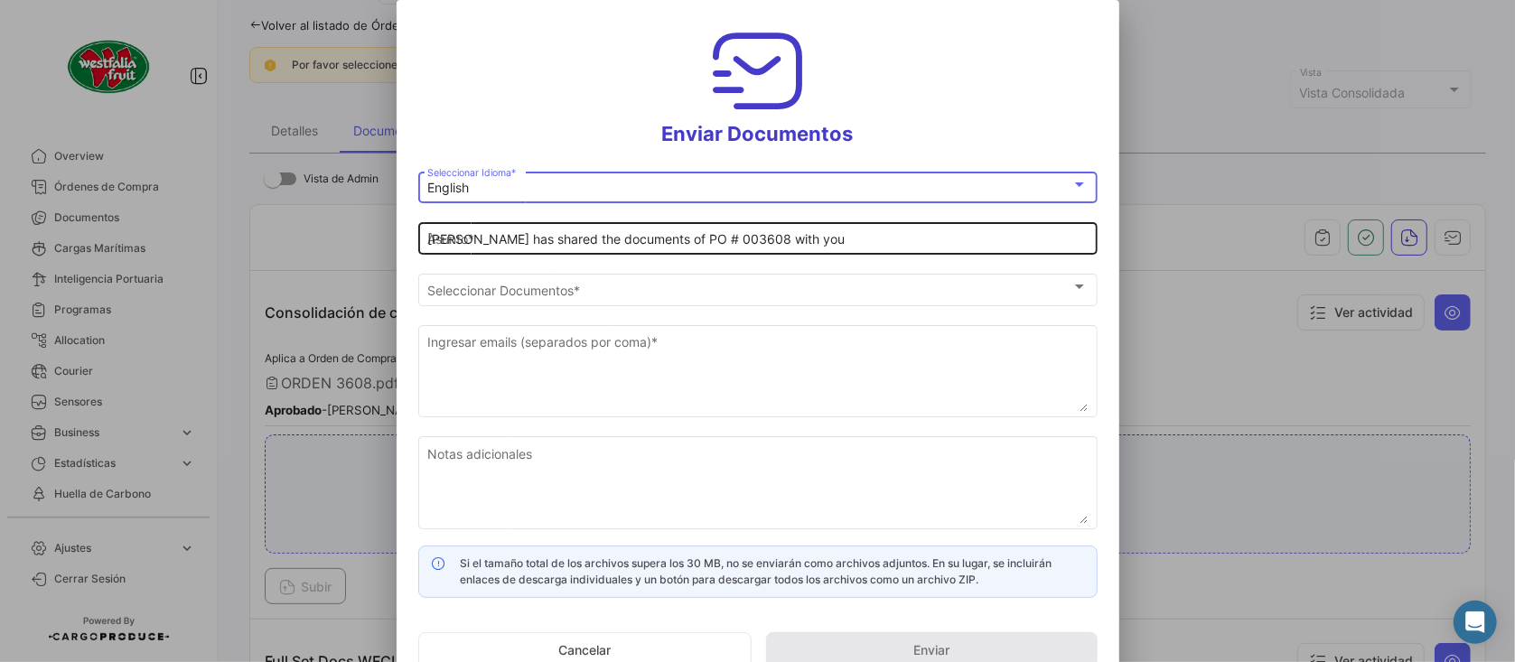
click at [599, 245] on input "[PERSON_NAME] has shared the documents of PO # 003608 with you" at bounding box center [757, 239] width 661 height 15
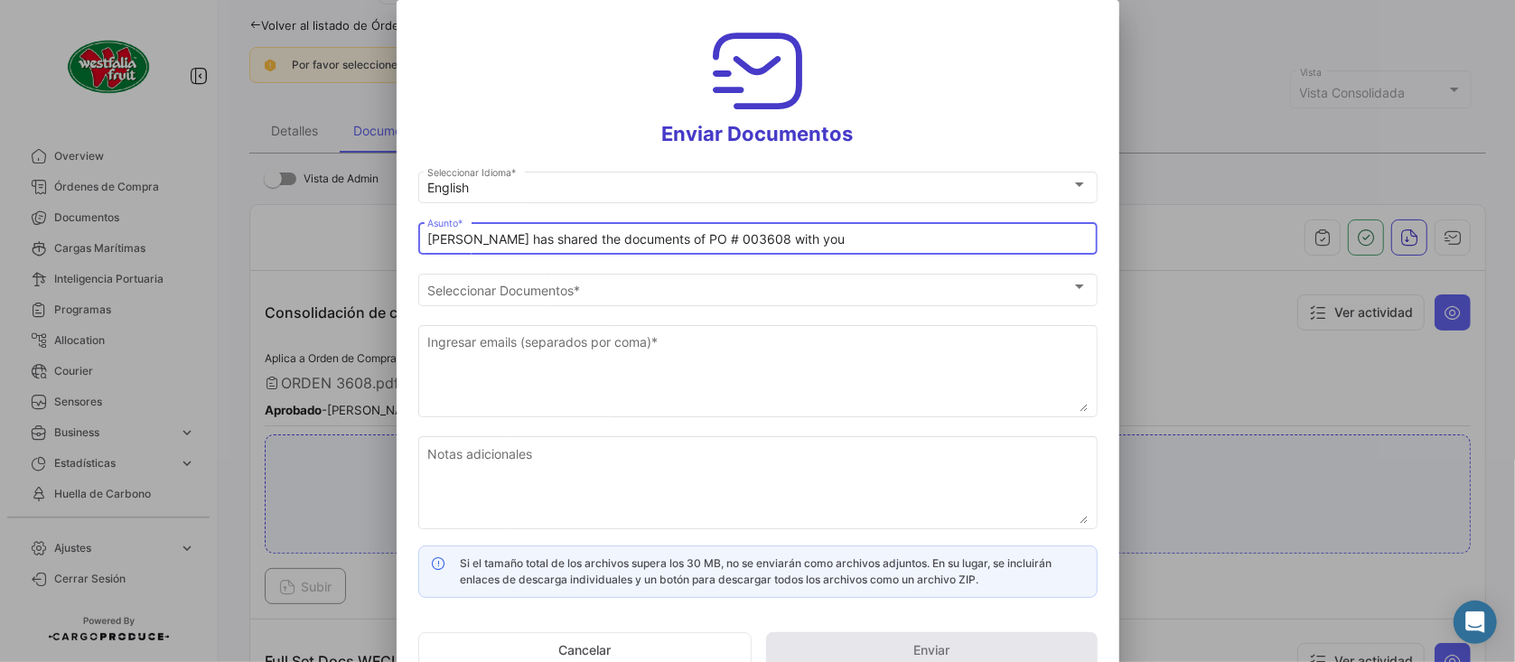
drag, startPoint x: 655, startPoint y: 242, endPoint x: 322, endPoint y: 200, distance: 336.1
click at [322, 200] on div "Enviar Documentos English Seleccionar Idioma * [PERSON_NAME] has shared the doc…" at bounding box center [757, 331] width 1515 height 662
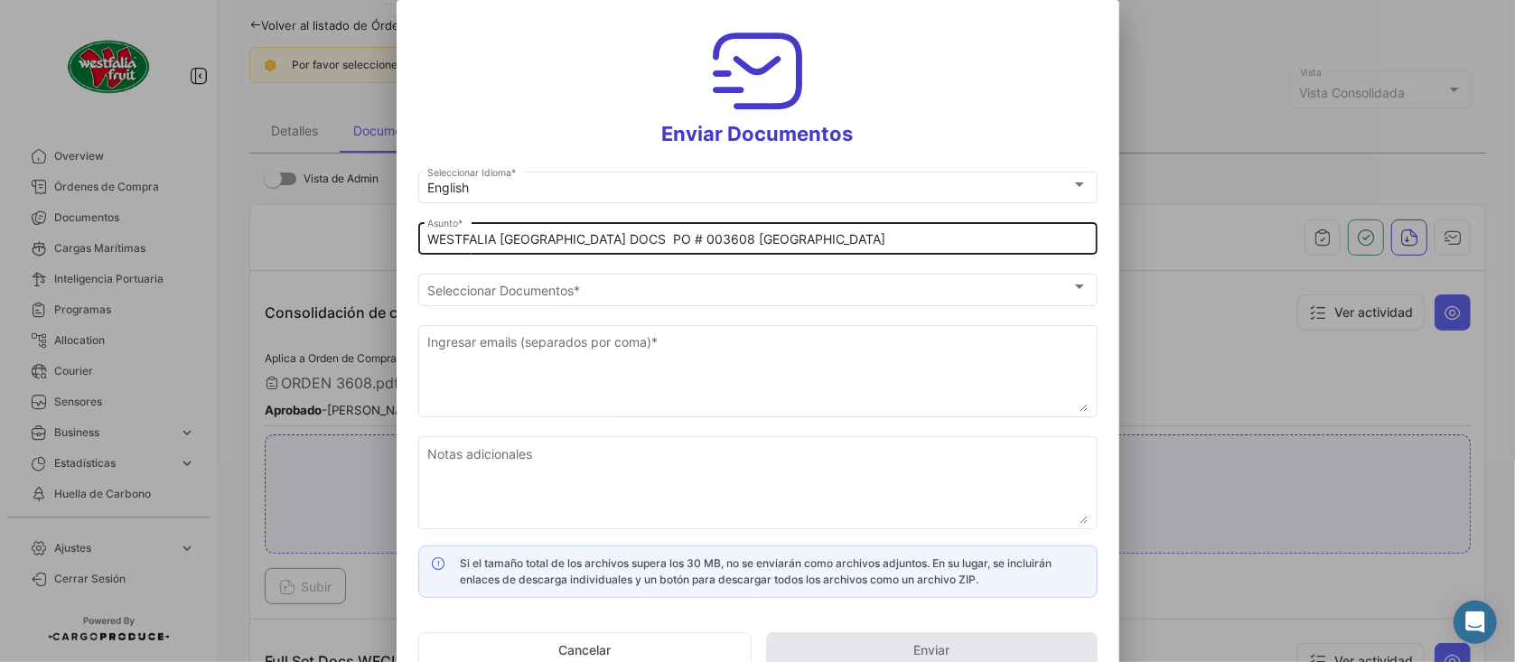
click at [741, 235] on input "WESTFALIA [GEOGRAPHIC_DATA] DOCS PO # 003608 [GEOGRAPHIC_DATA]" at bounding box center [757, 239] width 661 height 15
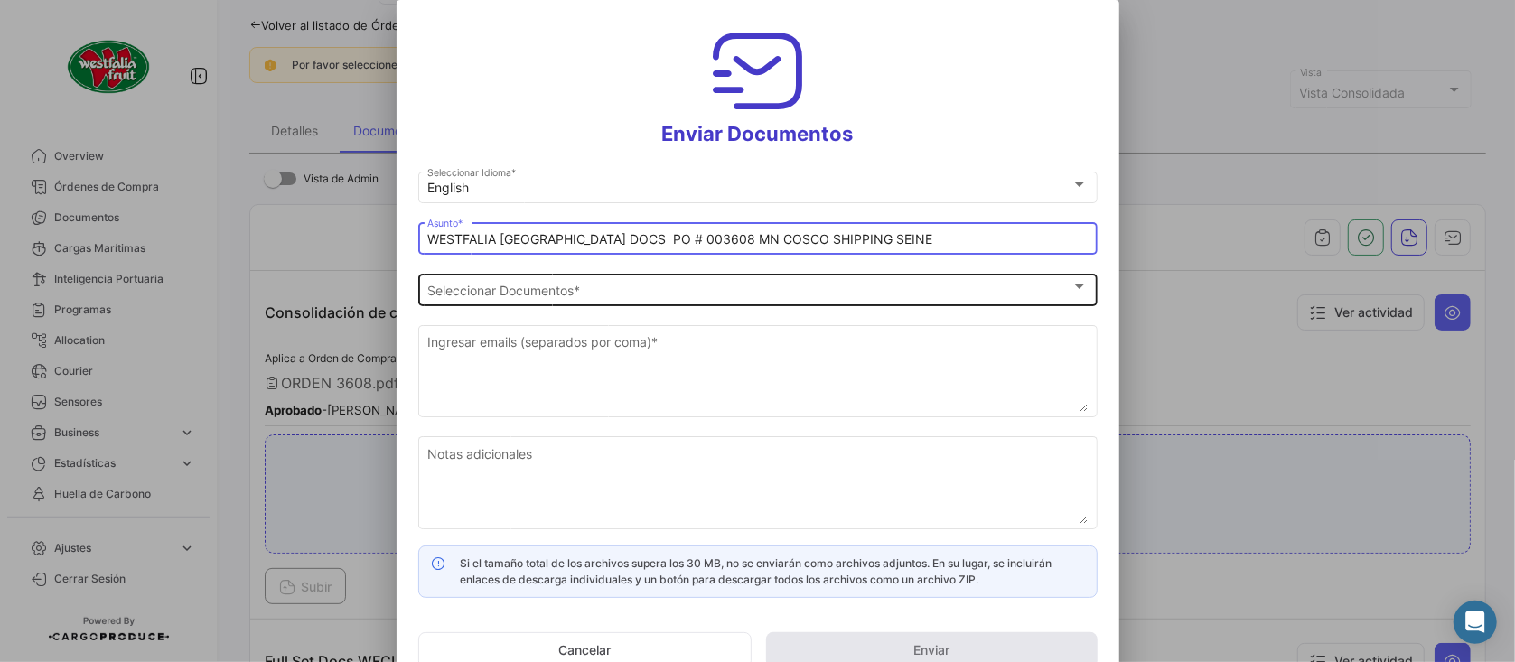
type input "WESTFALIA [GEOGRAPHIC_DATA] DOCS PO # 003608 MN COSCO SHIPPING SEINE"
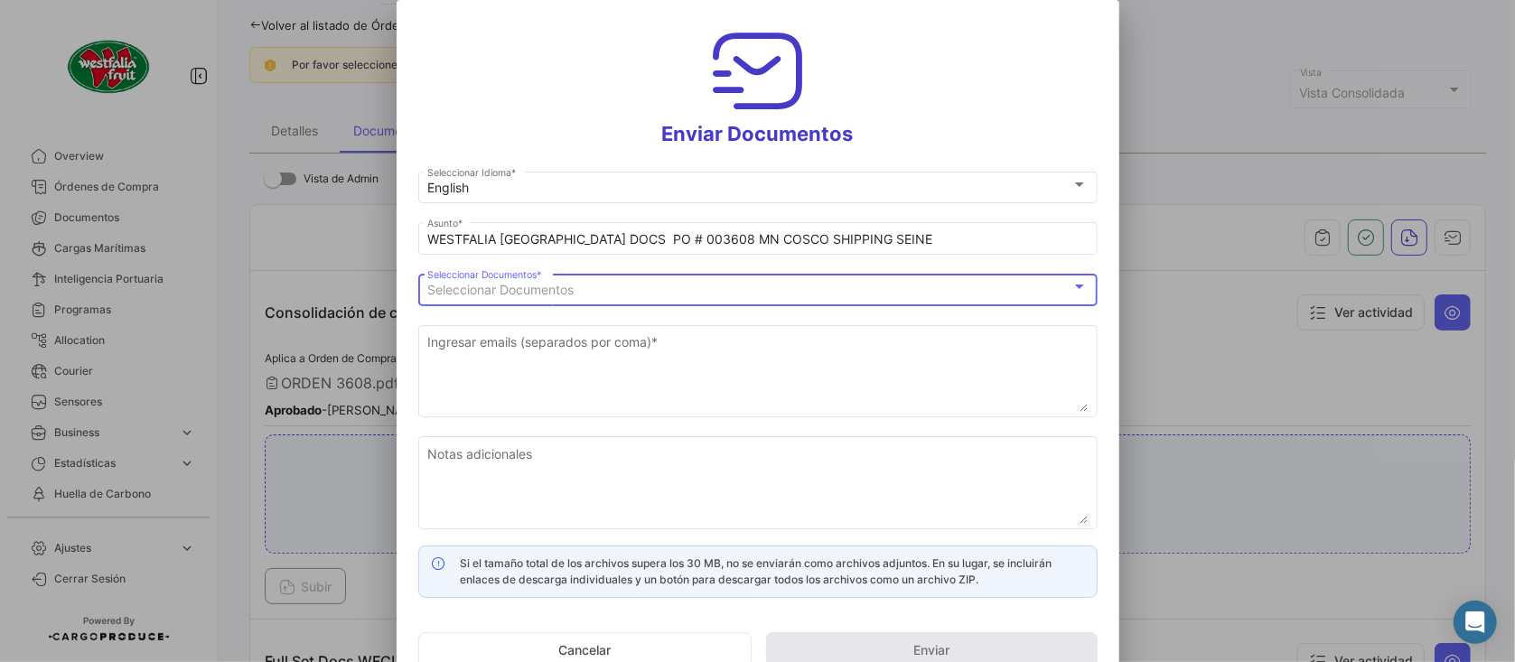
click at [635, 286] on div "Seleccionar Documentos" at bounding box center [749, 290] width 644 height 15
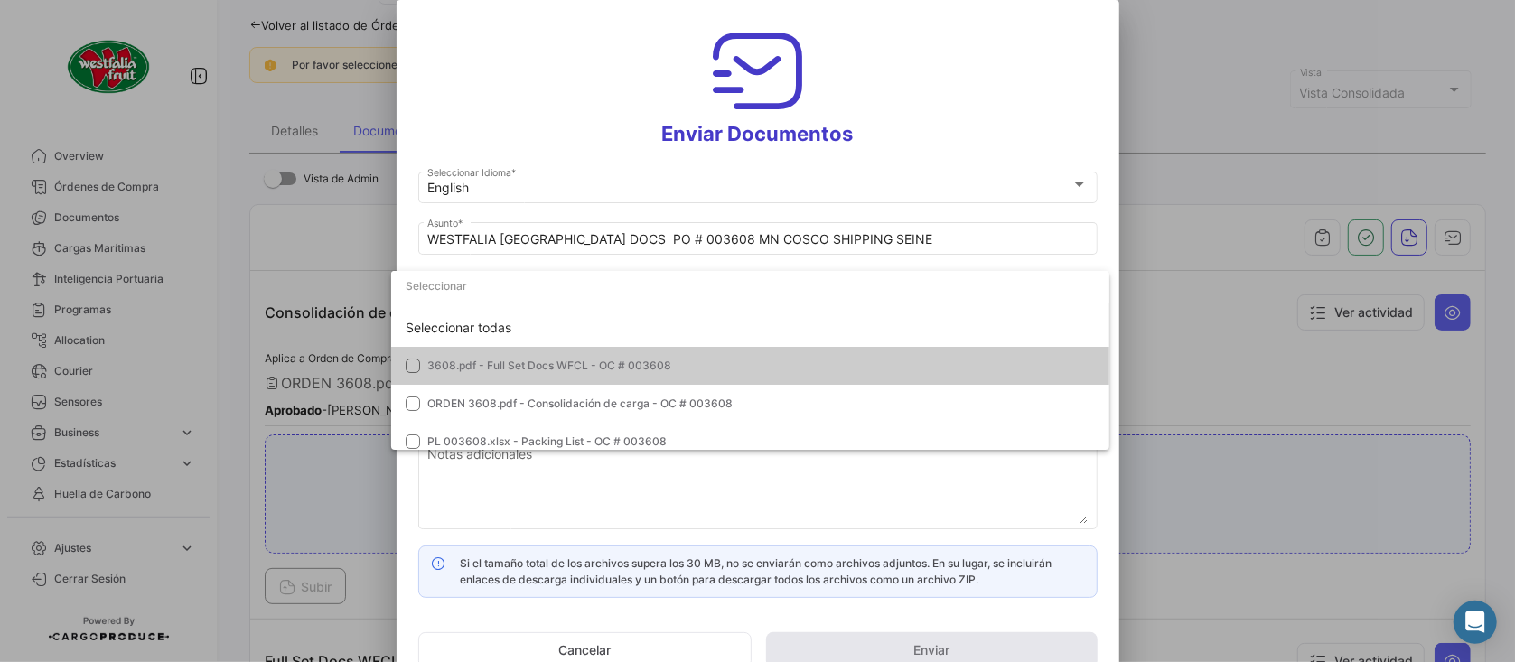
drag, startPoint x: 455, startPoint y: 365, endPoint x: 457, endPoint y: 384, distance: 19.1
click at [455, 365] on span "3608.pdf - Full Set Docs WFCL - OC # 003608" at bounding box center [549, 366] width 244 height 14
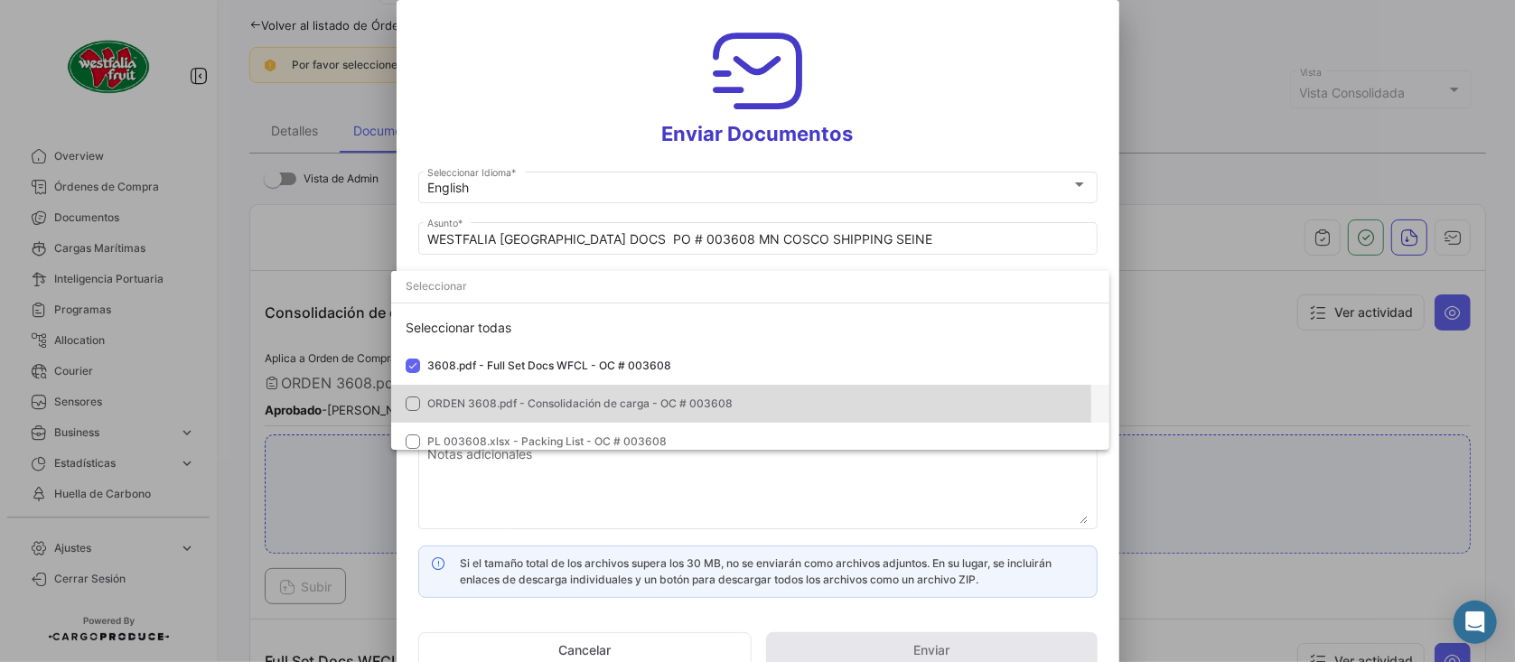
click at [464, 406] on span "ORDEN 3608.pdf - Consolidación de carga - OC # 003608" at bounding box center [579, 404] width 305 height 14
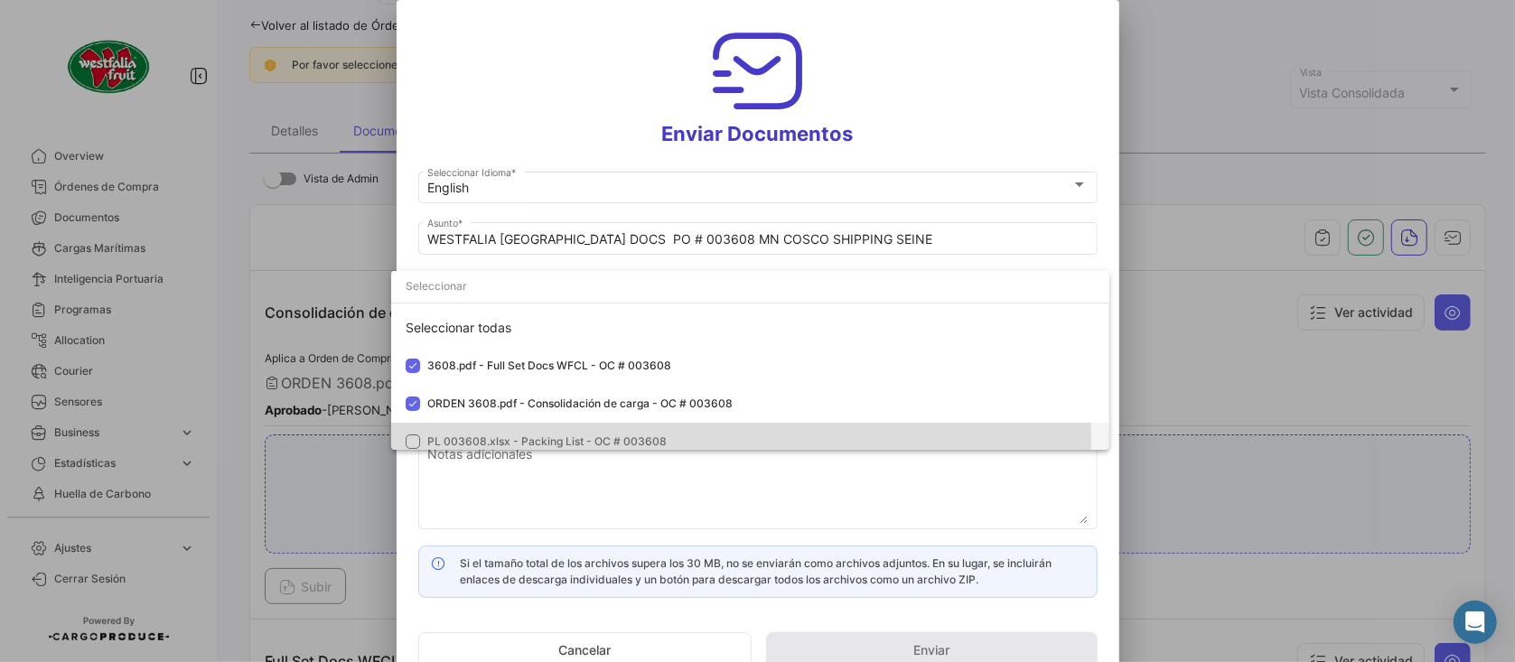
click at [468, 437] on span "PL 003608.xlsx - Packing List - OC # 003608" at bounding box center [546, 442] width 239 height 14
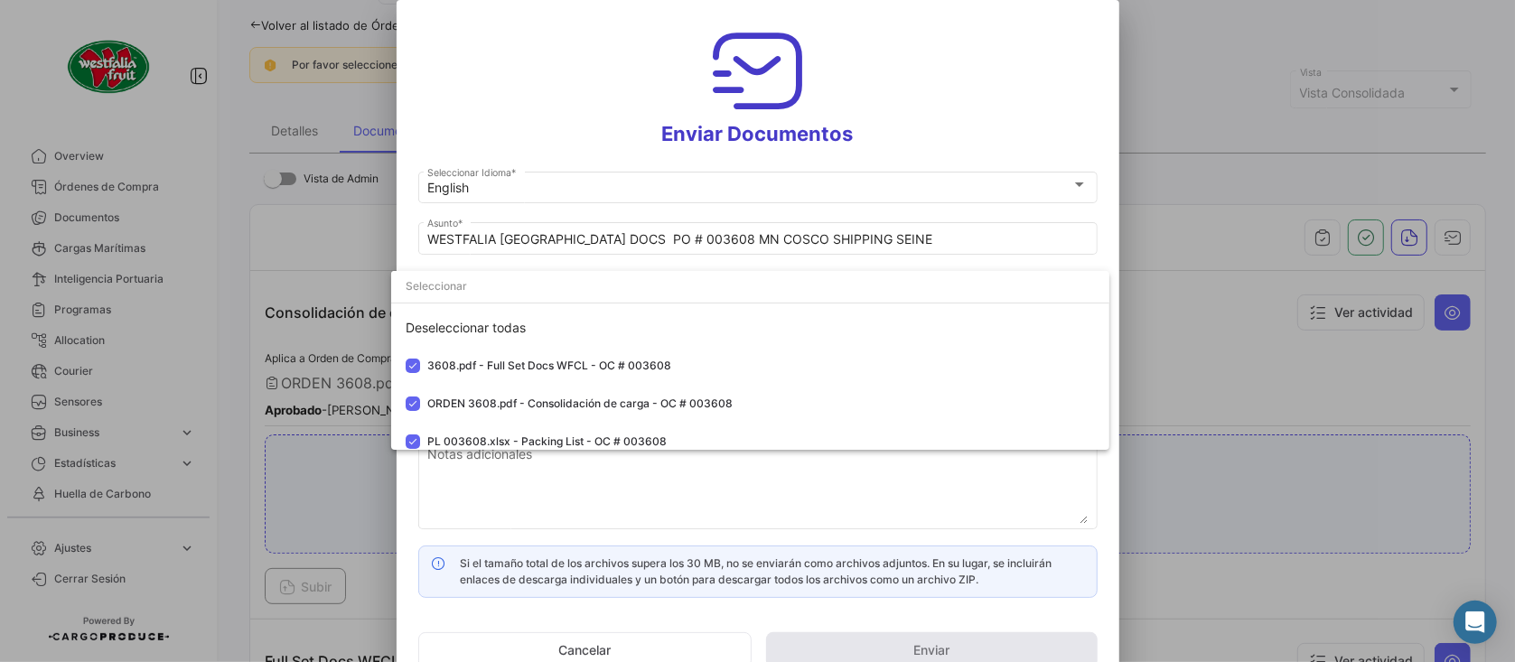
click at [530, 119] on div at bounding box center [757, 331] width 1515 height 662
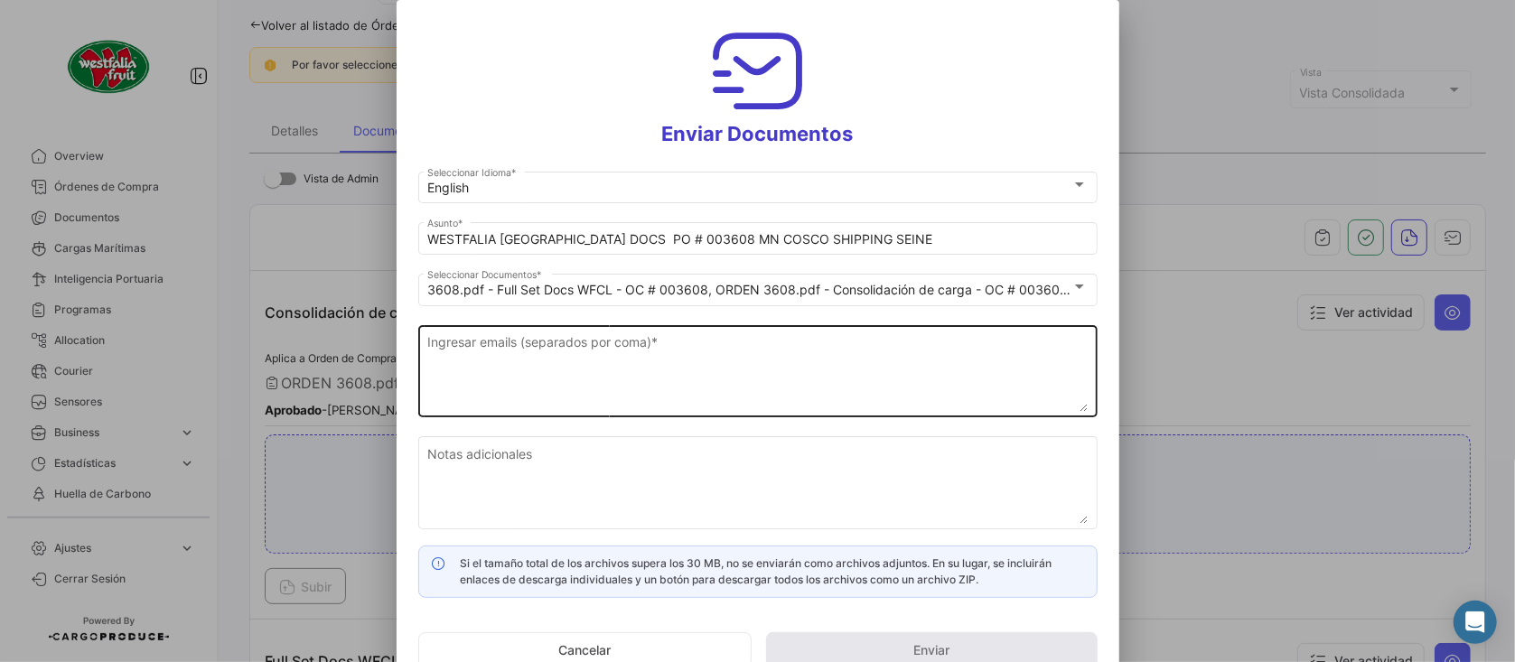
click at [549, 366] on textarea "Ingresar emails (separados por coma) *" at bounding box center [757, 373] width 661 height 80
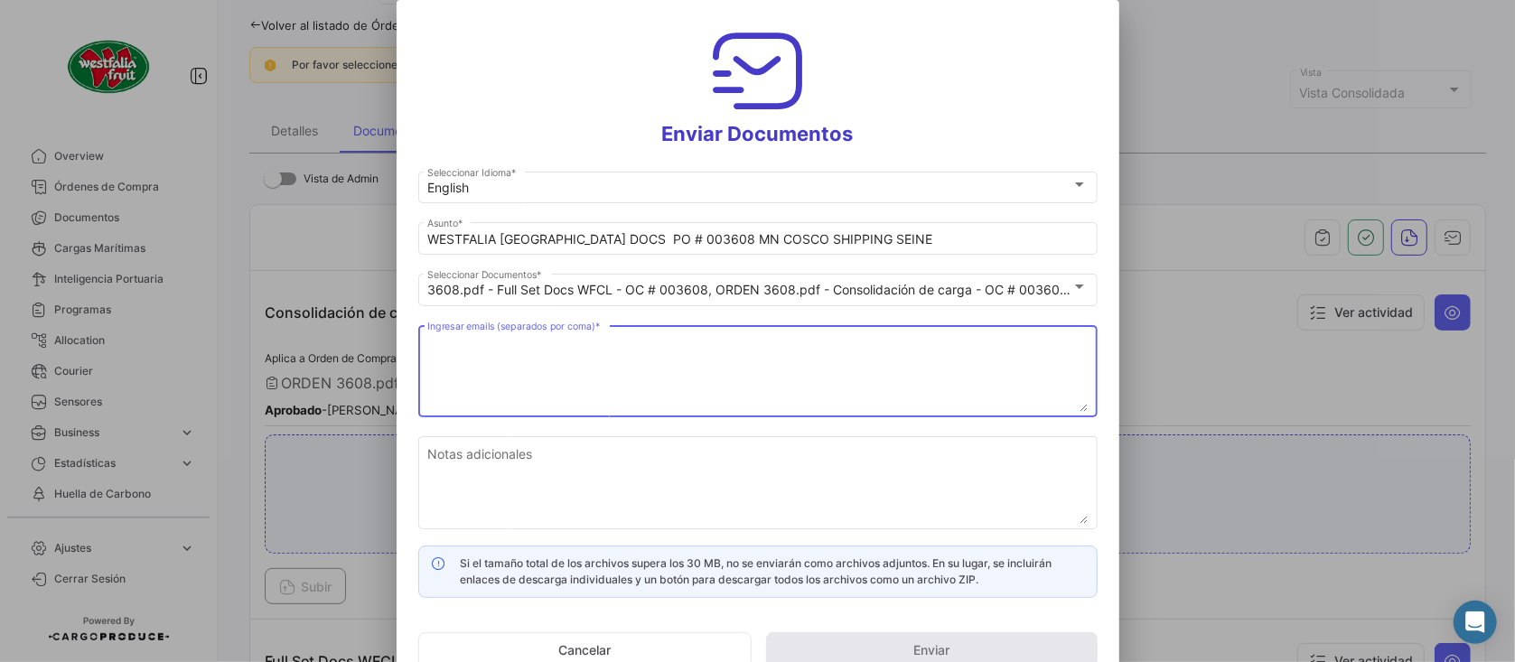
paste textarea "[EMAIL_ADDRESS][PERSON_NAME][DOMAIN_NAME], [DOMAIN_NAME][EMAIL_ADDRESS][PERSON_…"
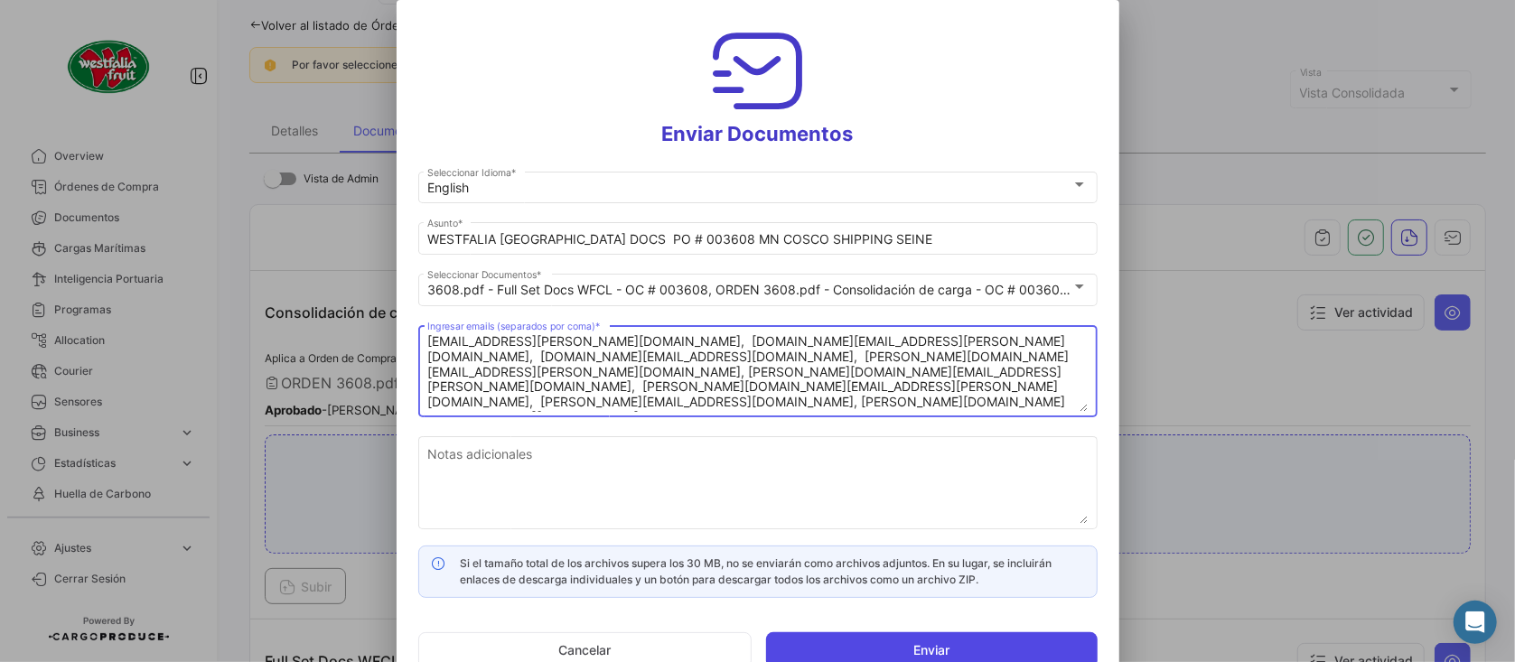
type textarea "[EMAIL_ADDRESS][PERSON_NAME][DOMAIN_NAME], [DOMAIN_NAME][EMAIL_ADDRESS][PERSON_…"
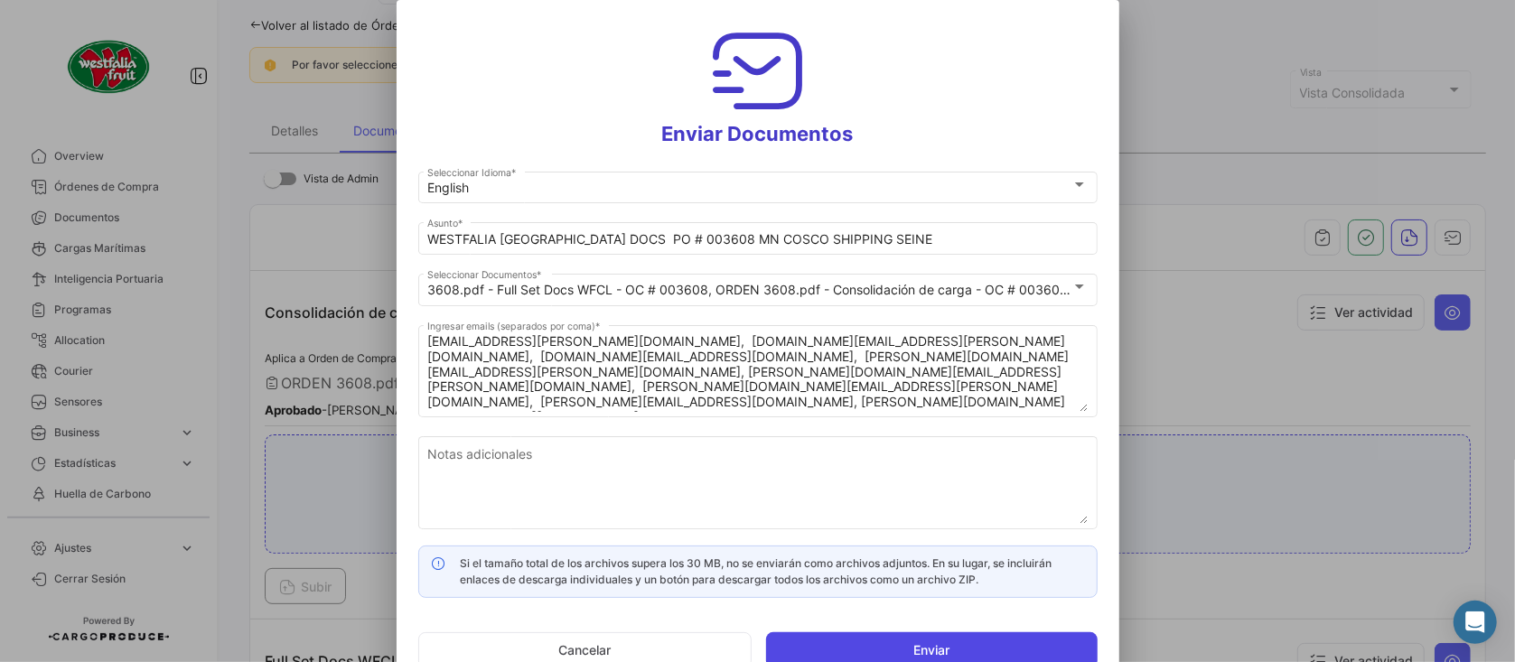
click at [892, 647] on button "Enviar" at bounding box center [932, 651] width 332 height 36
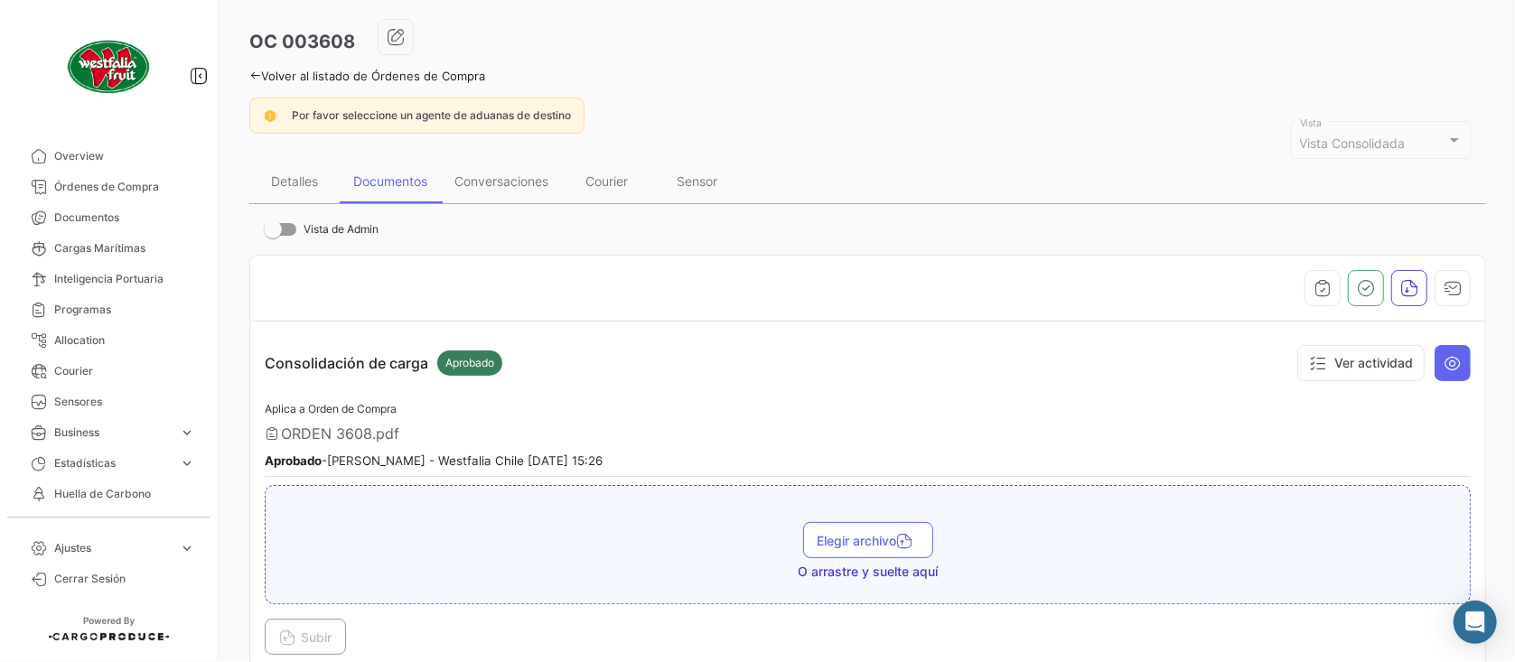
scroll to position [0, 0]
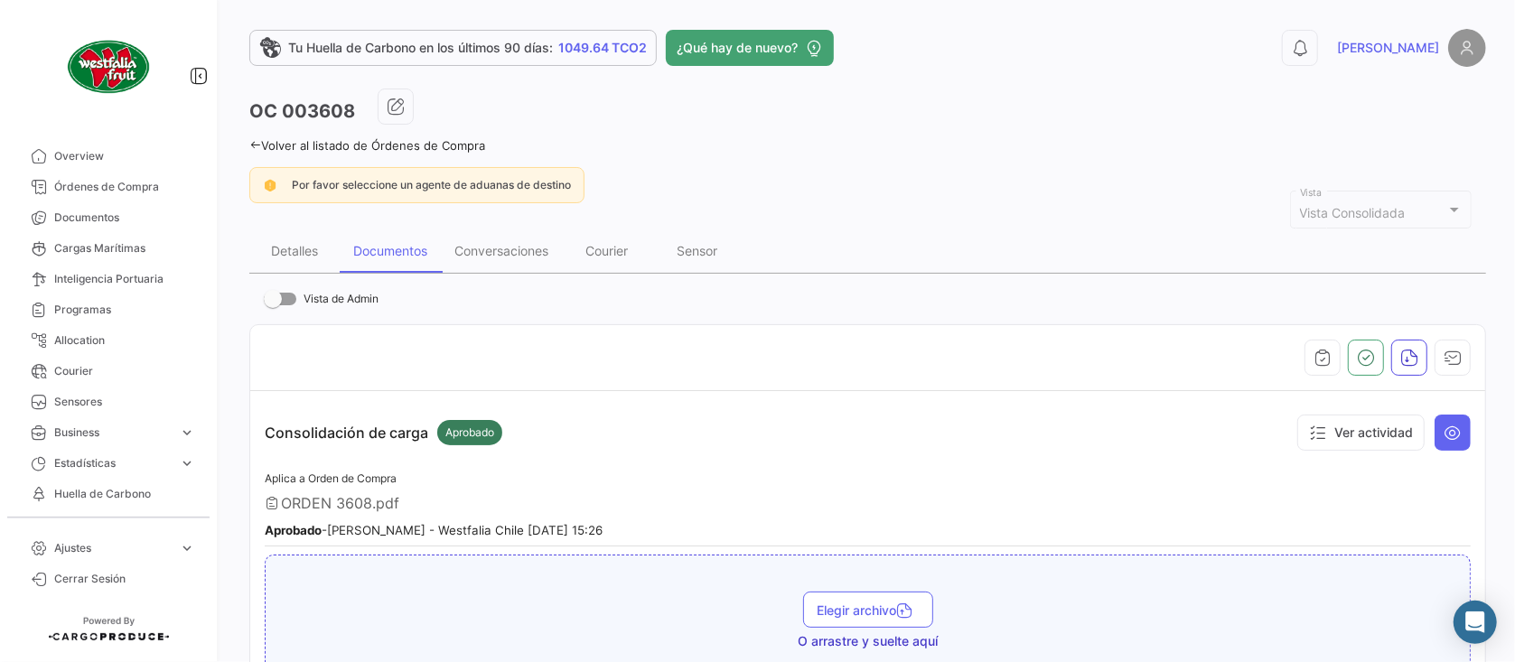
click at [449, 146] on link "Volver al listado de Órdenes de Compra" at bounding box center [367, 145] width 236 height 14
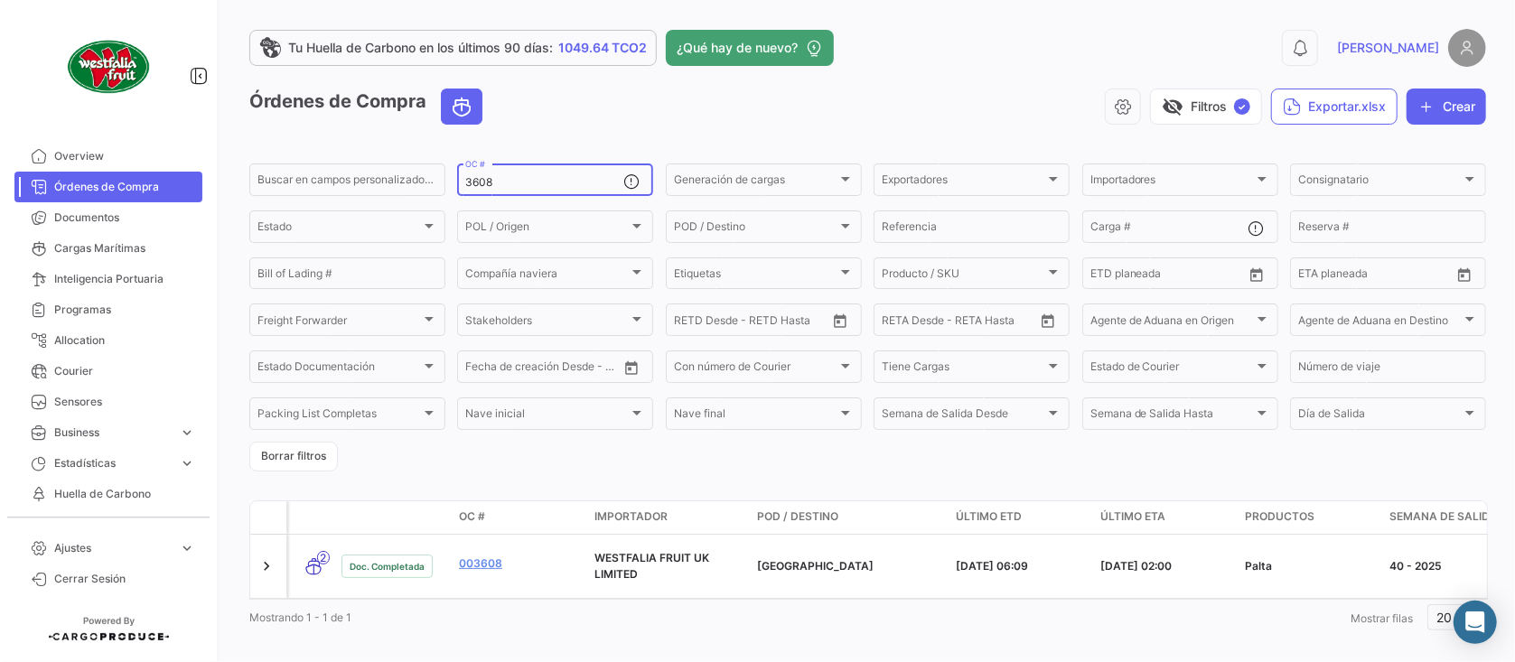
click at [550, 191] on div "3608 OC #" at bounding box center [544, 178] width 158 height 35
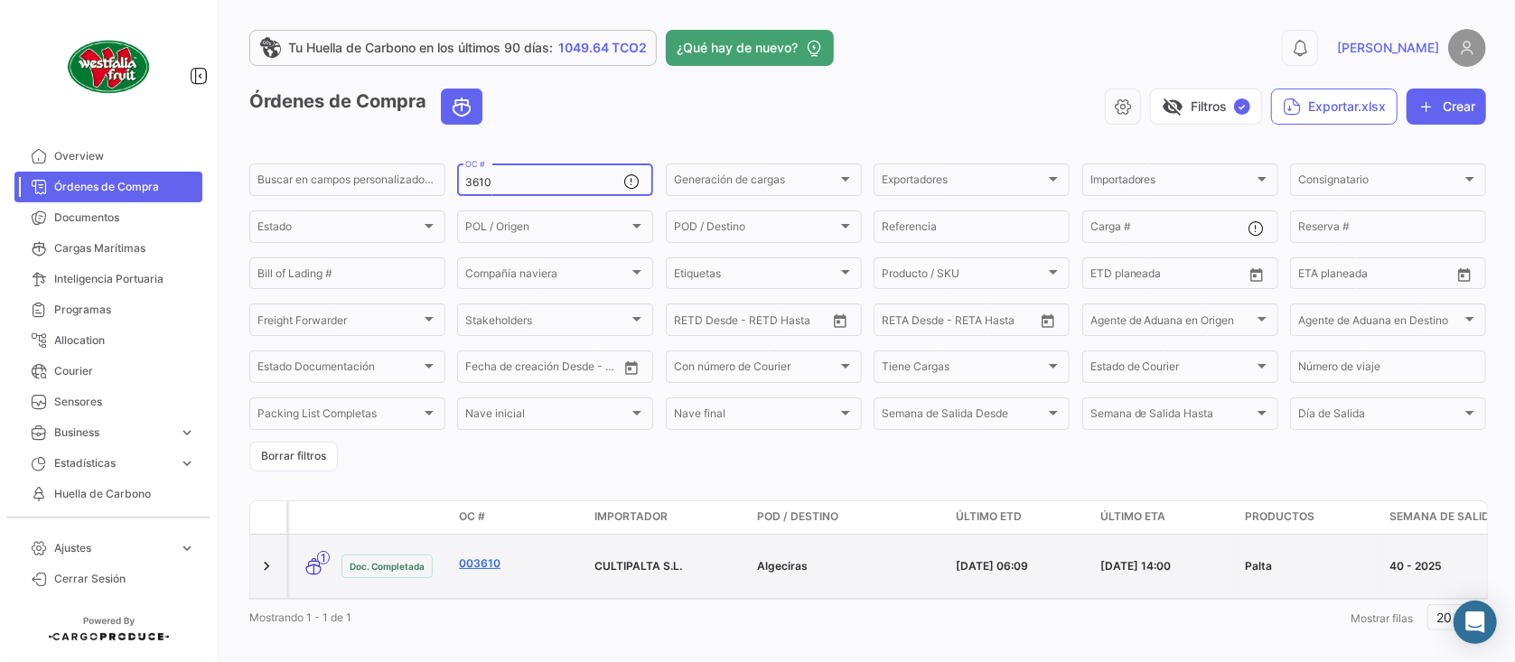
type input "3610"
click at [496, 556] on link "003610" at bounding box center [519, 564] width 121 height 16
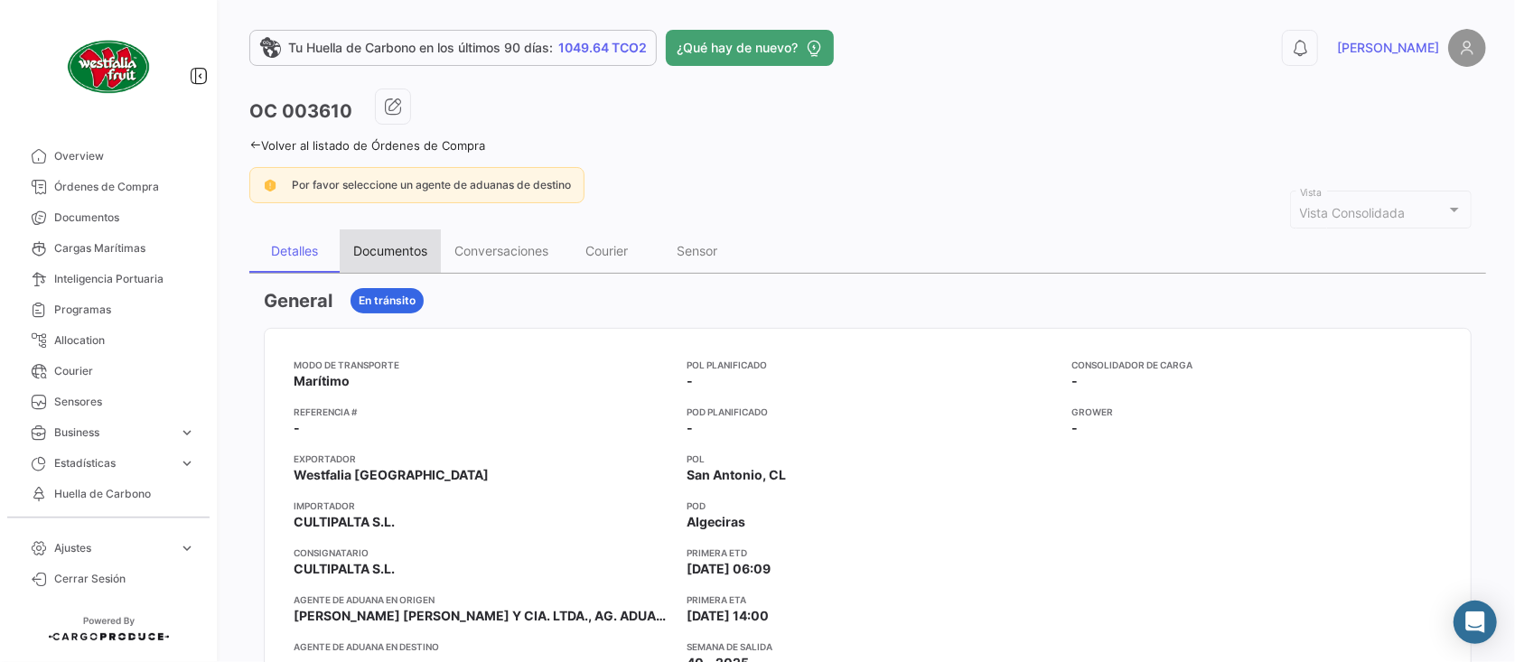
click at [390, 251] on div "Documentos" at bounding box center [390, 250] width 74 height 15
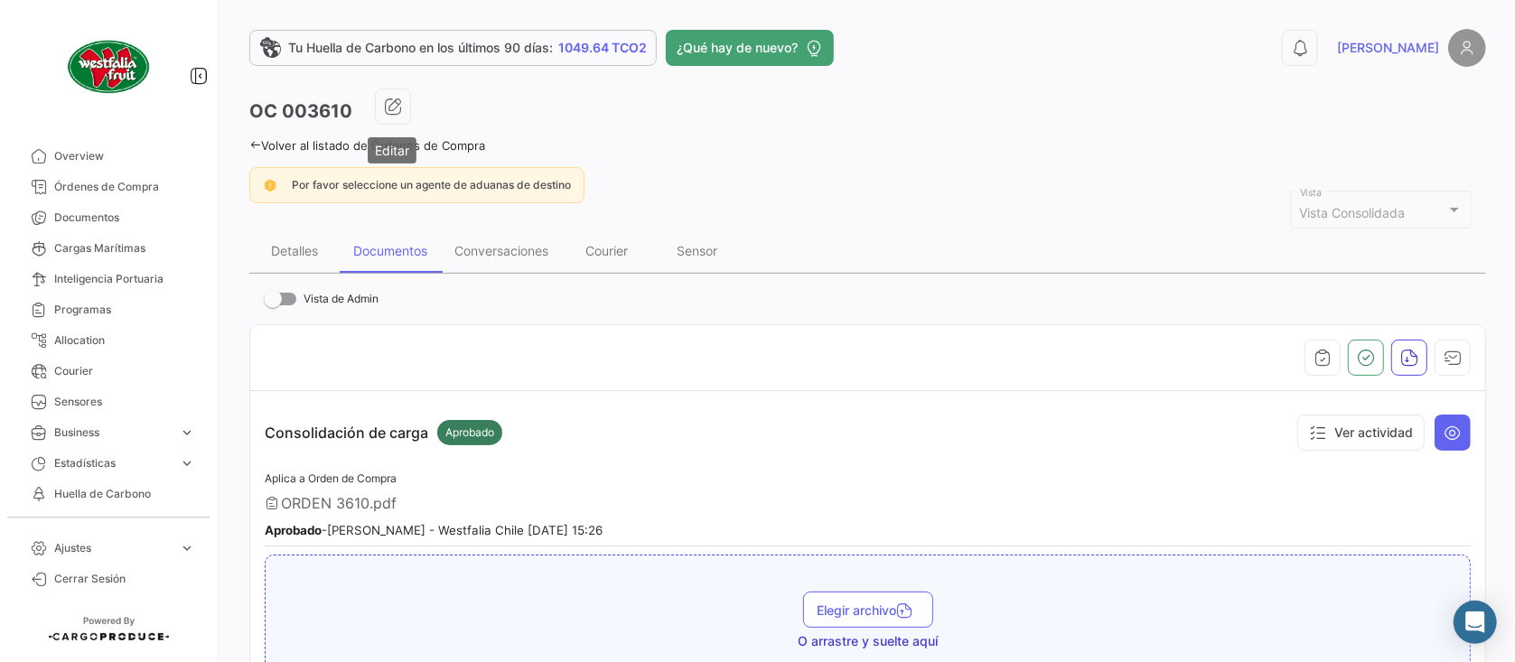
click at [428, 147] on mat-tooltip-component "Editar" at bounding box center [392, 151] width 74 height 52
click at [428, 140] on mat-tooltip-component "Editar" at bounding box center [392, 151] width 74 height 52
click at [463, 146] on link "Volver al listado de Órdenes de Compra" at bounding box center [367, 145] width 236 height 14
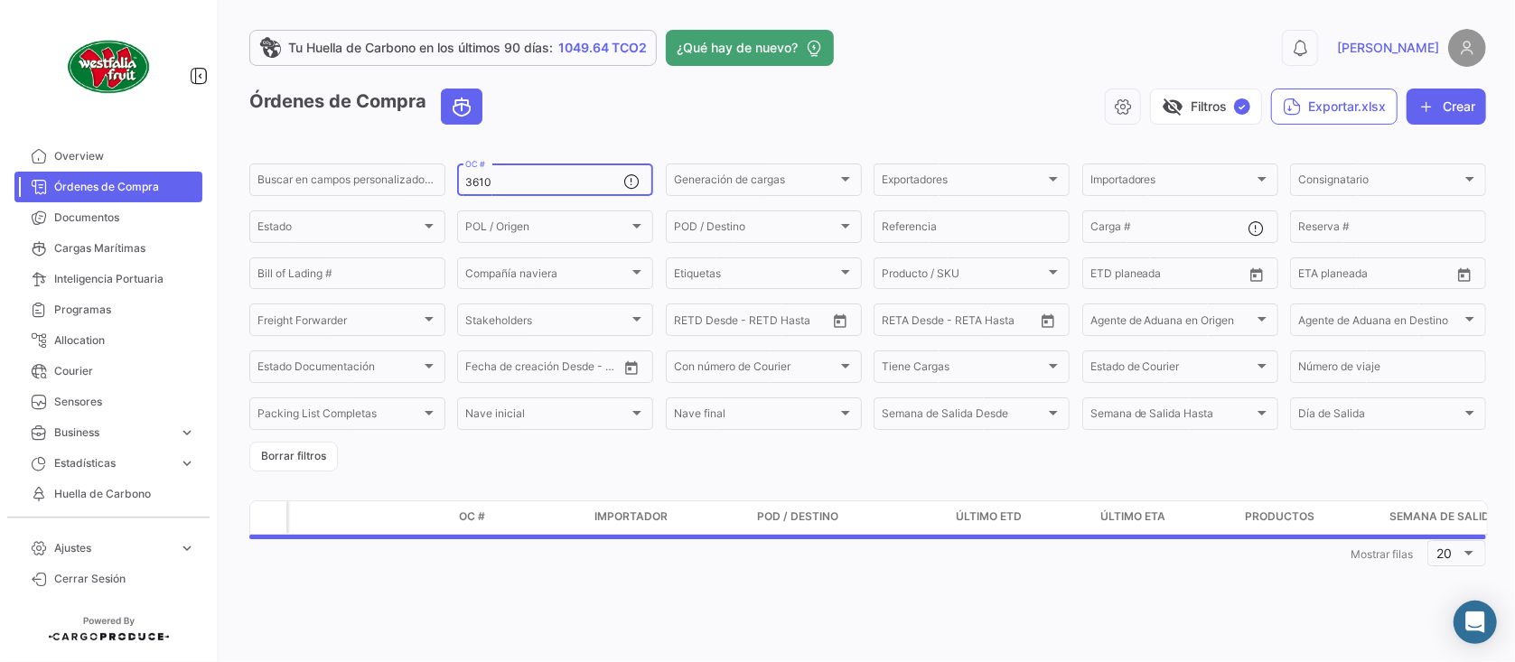
click at [555, 182] on input "3610" at bounding box center [544, 182] width 158 height 13
type input "3611"
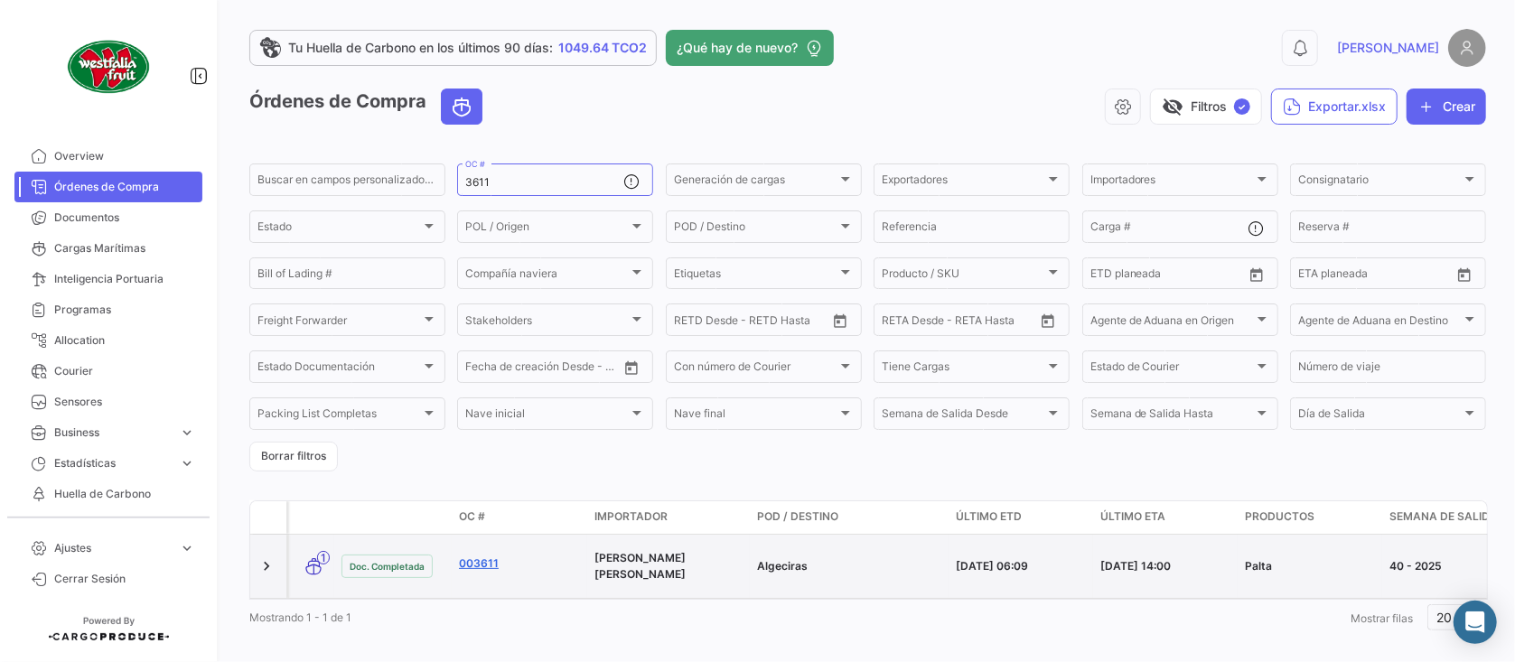
click at [462, 561] on link "003611" at bounding box center [519, 564] width 121 height 16
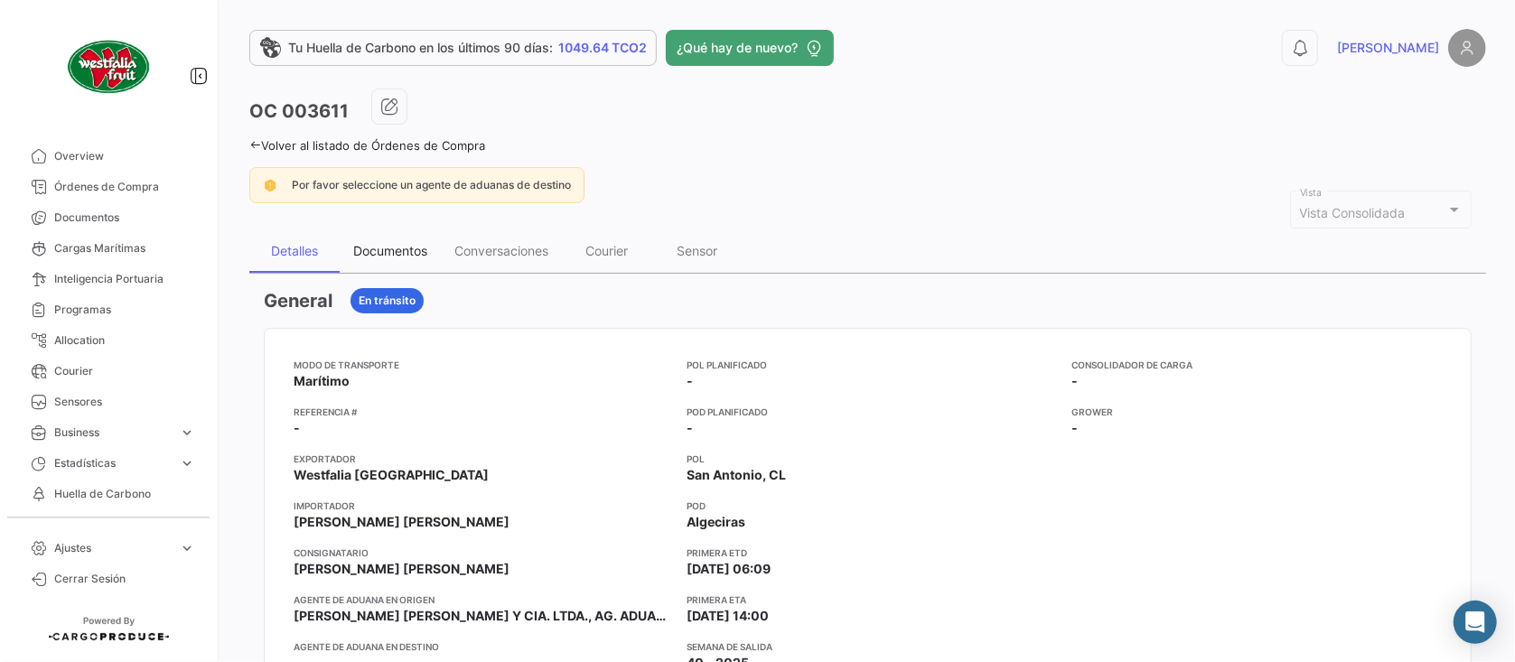
click at [410, 251] on div "Documentos" at bounding box center [390, 250] width 74 height 15
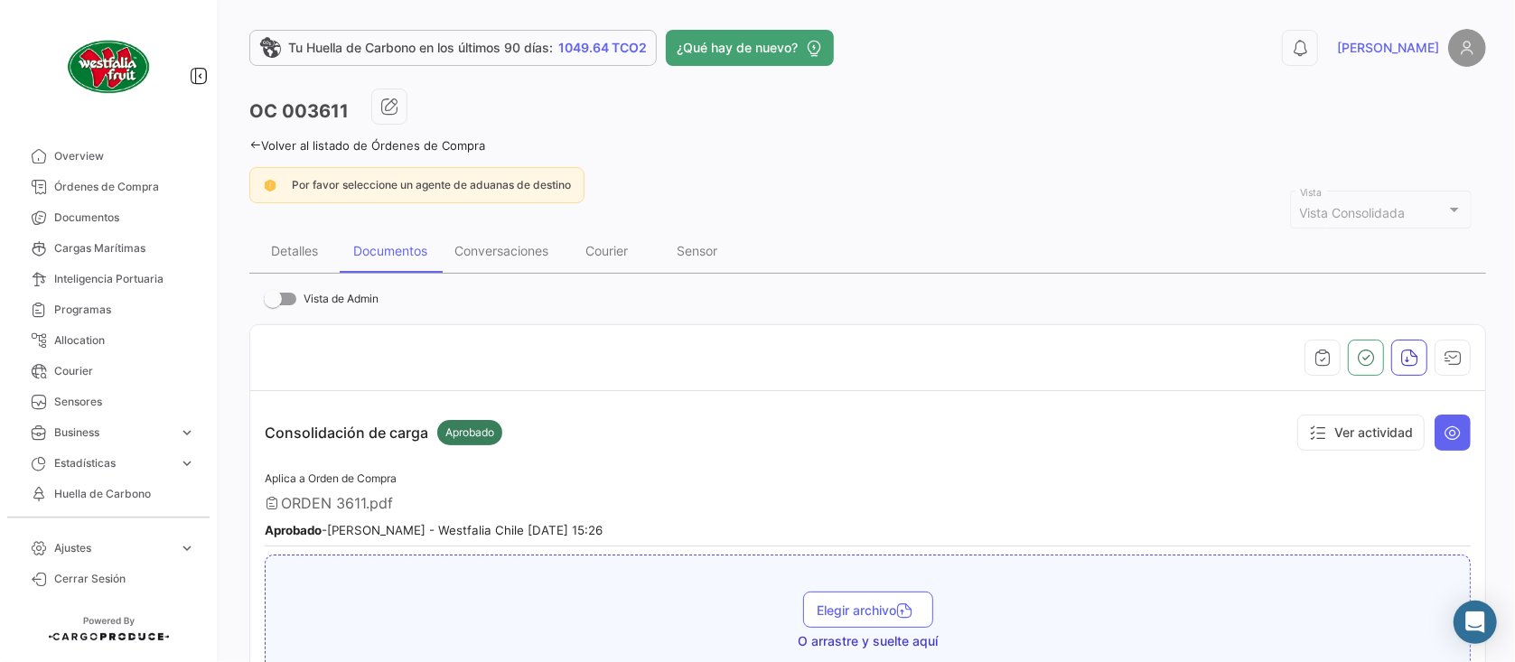
click at [464, 142] on link "Volver al listado de Órdenes de Compra" at bounding box center [367, 145] width 236 height 14
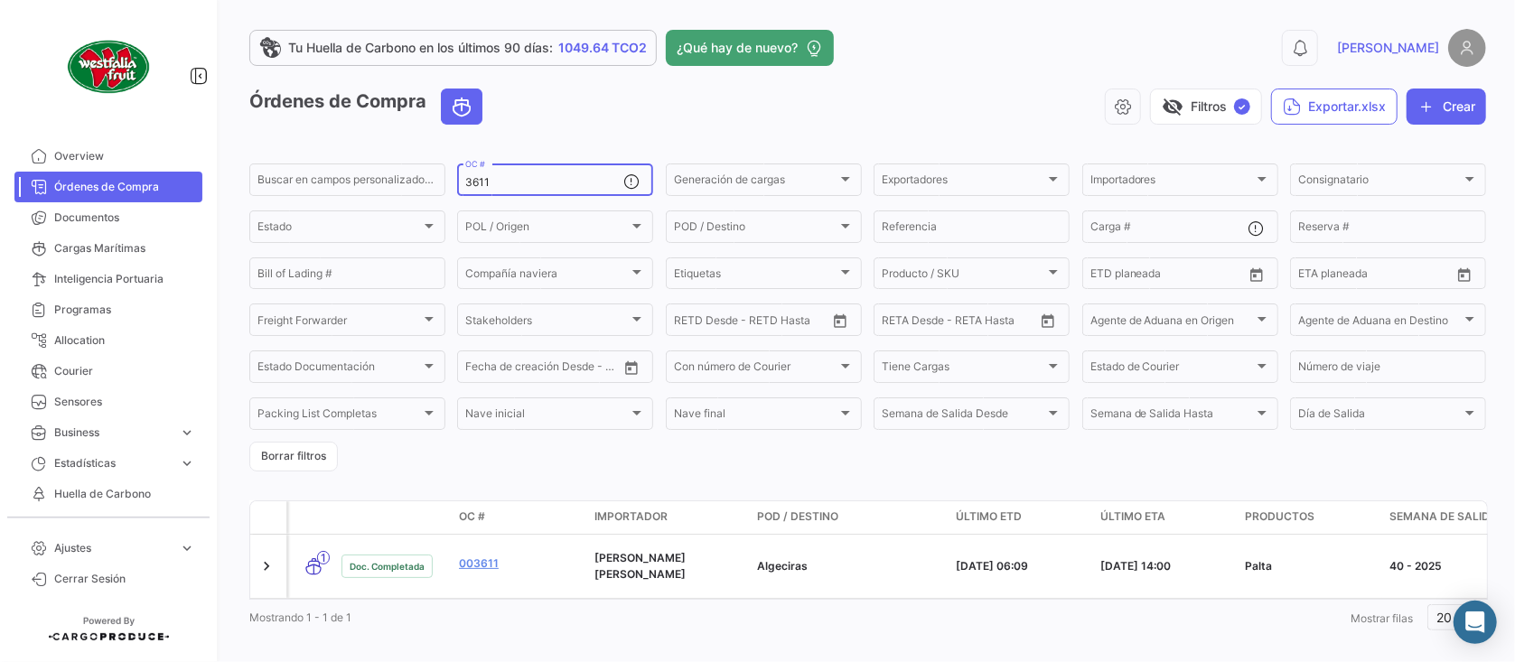
click at [510, 192] on div "3611 OC #" at bounding box center [544, 178] width 158 height 35
click at [511, 170] on div "3611 OC #" at bounding box center [544, 178] width 158 height 35
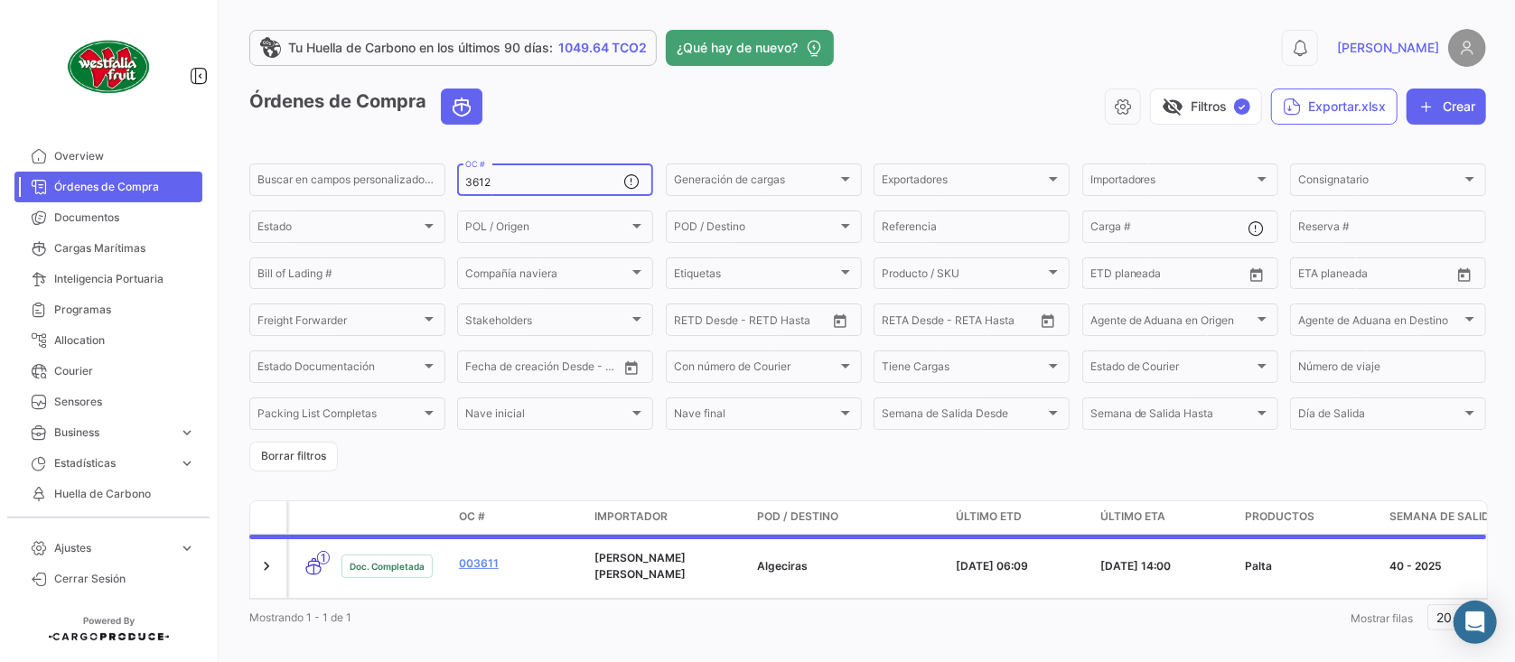
type input "3612"
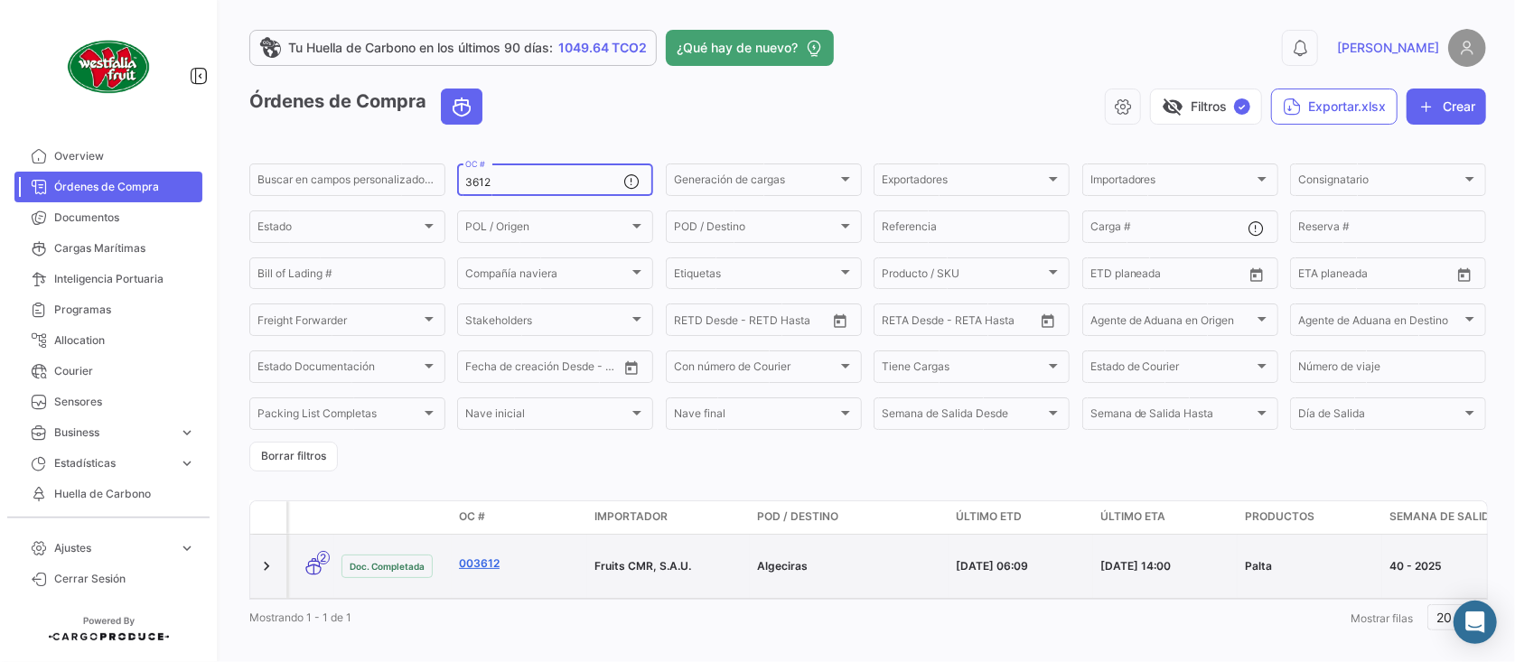
click at [472, 561] on link "003612" at bounding box center [519, 564] width 121 height 16
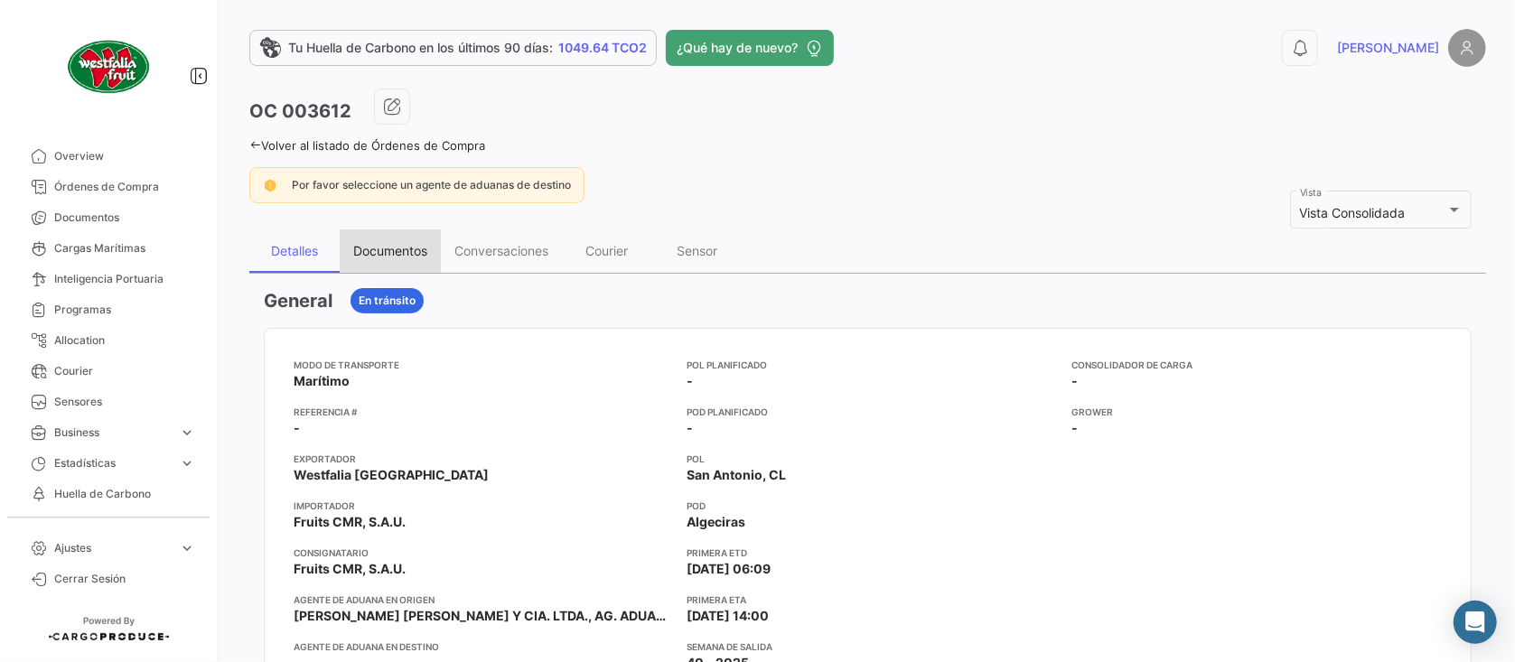
click at [371, 255] on div "Documentos" at bounding box center [390, 250] width 74 height 15
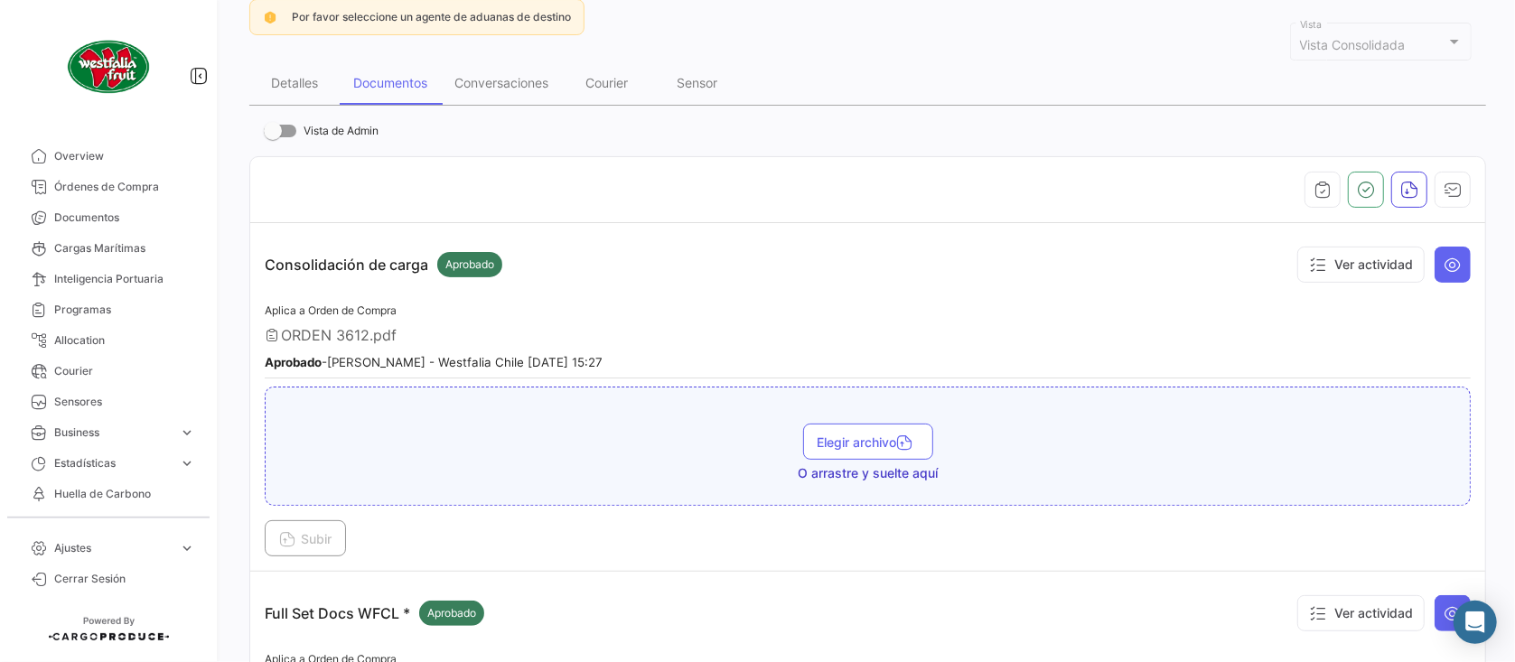
scroll to position [120, 0]
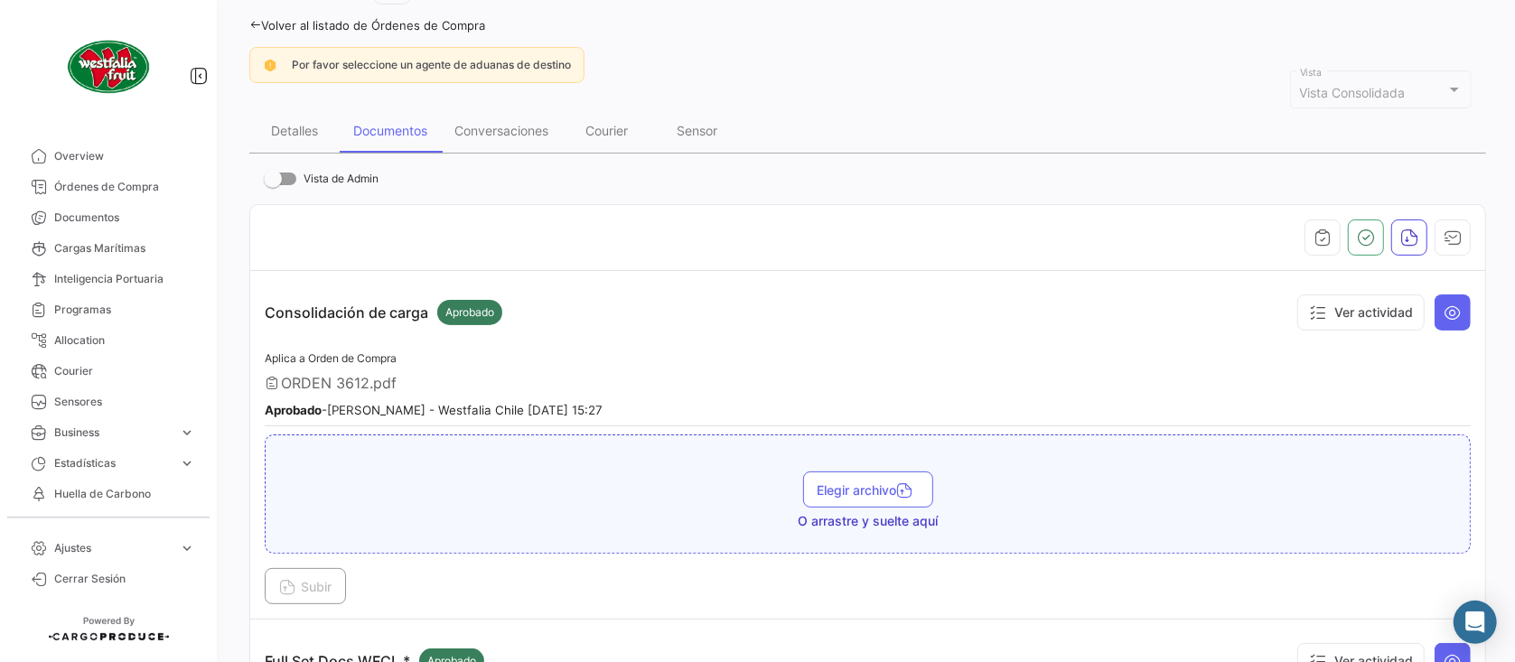
click at [452, 30] on link "Volver al listado de Órdenes de Compra" at bounding box center [367, 25] width 236 height 14
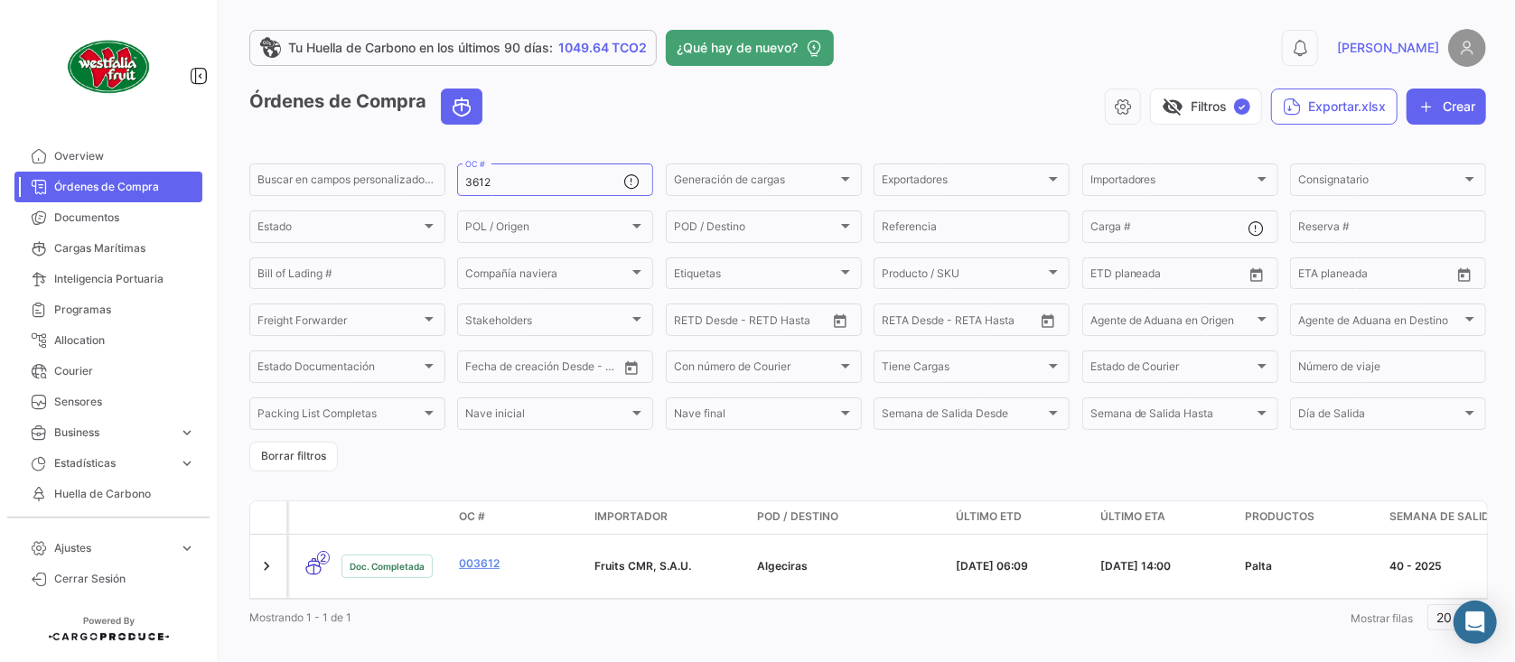
click at [564, 202] on form "Buscar en [PERSON_NAME] personalizados... 3612 OC # Generación [PERSON_NAME] Ge…" at bounding box center [867, 316] width 1237 height 311
click at [558, 186] on input "3612" at bounding box center [544, 182] width 158 height 13
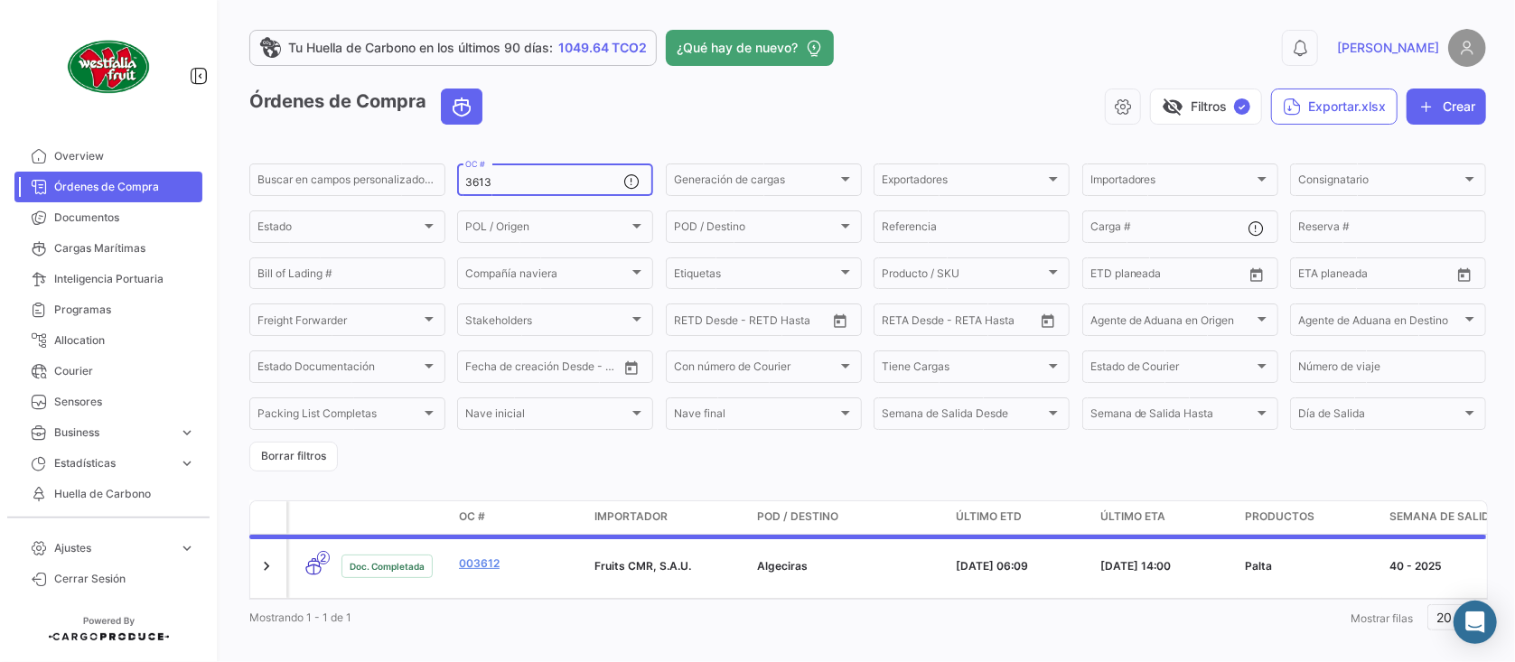
type input "3613"
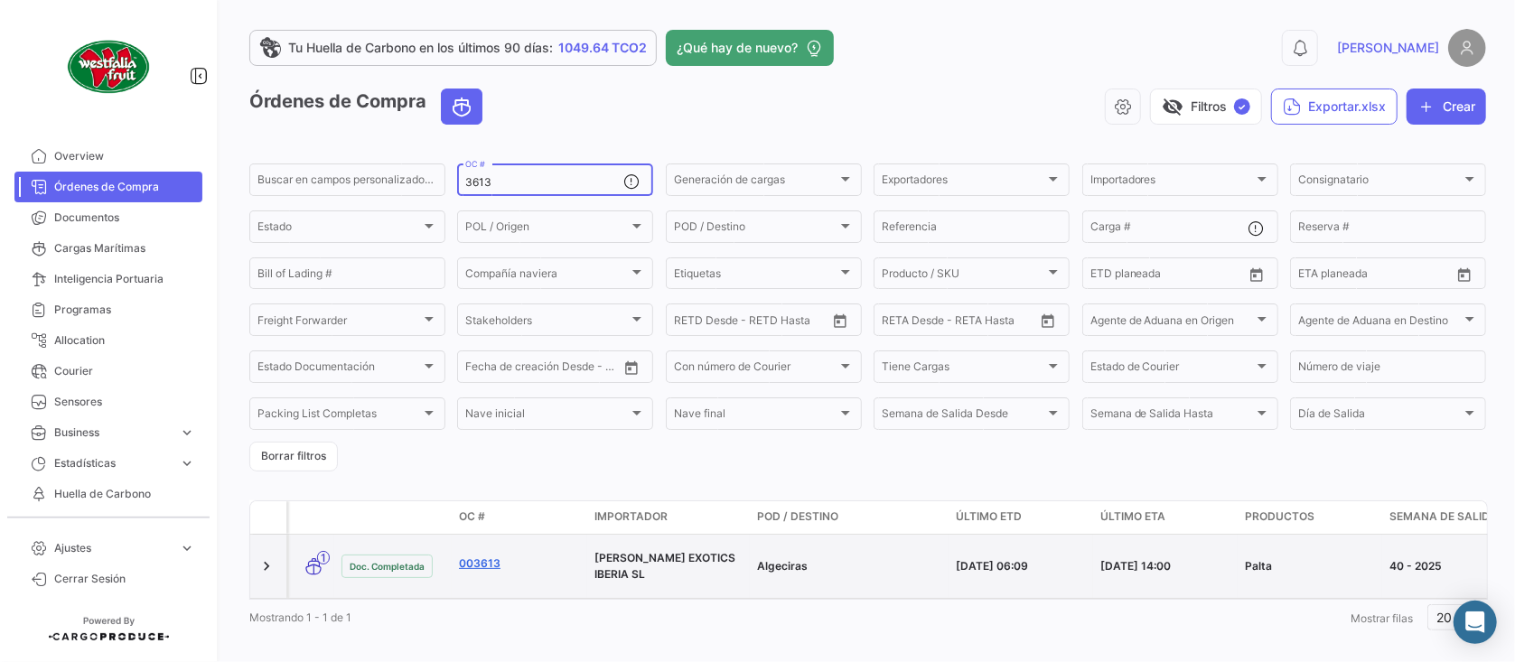
click at [488, 560] on link "003613" at bounding box center [519, 564] width 121 height 16
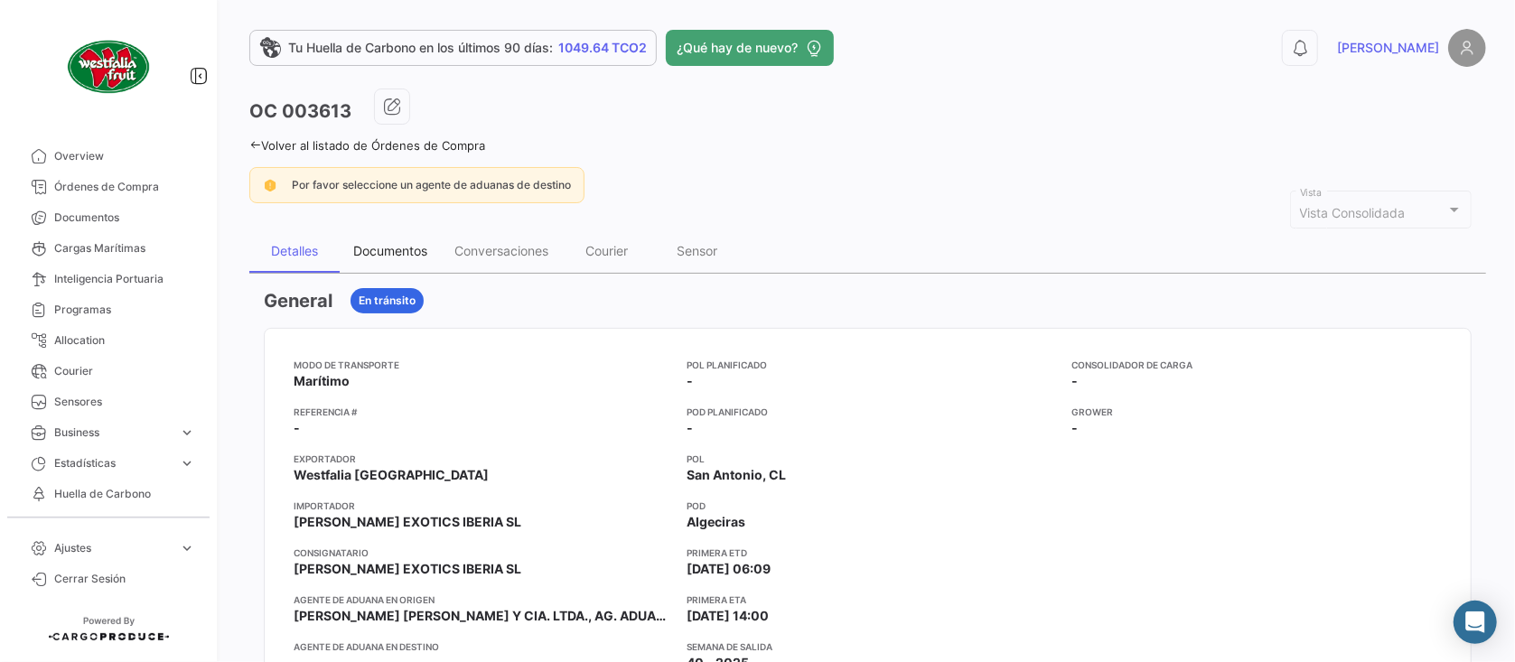
click at [403, 251] on div "Documentos" at bounding box center [390, 250] width 74 height 15
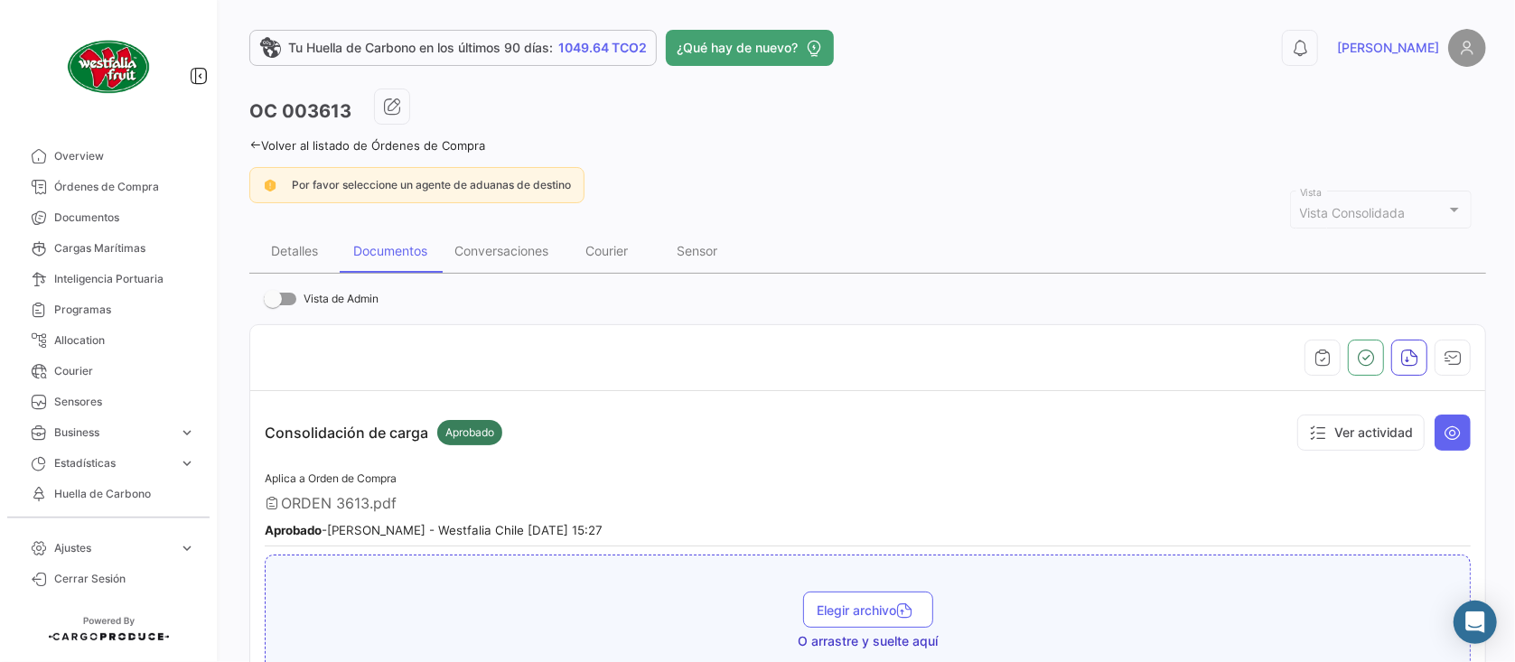
click at [423, 148] on link "Volver al listado de Órdenes de Compra" at bounding box center [367, 145] width 236 height 14
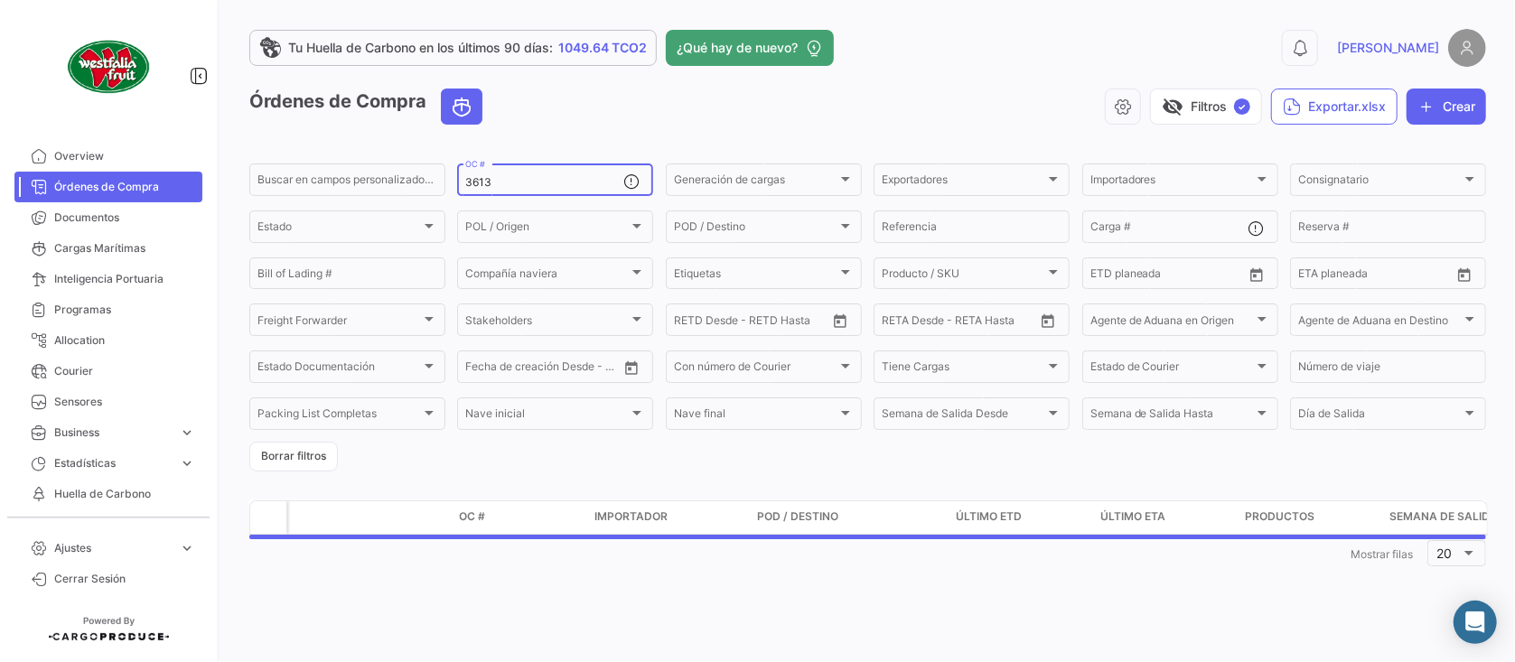
click at [543, 185] on input "3613" at bounding box center [544, 182] width 158 height 13
type input "3614"
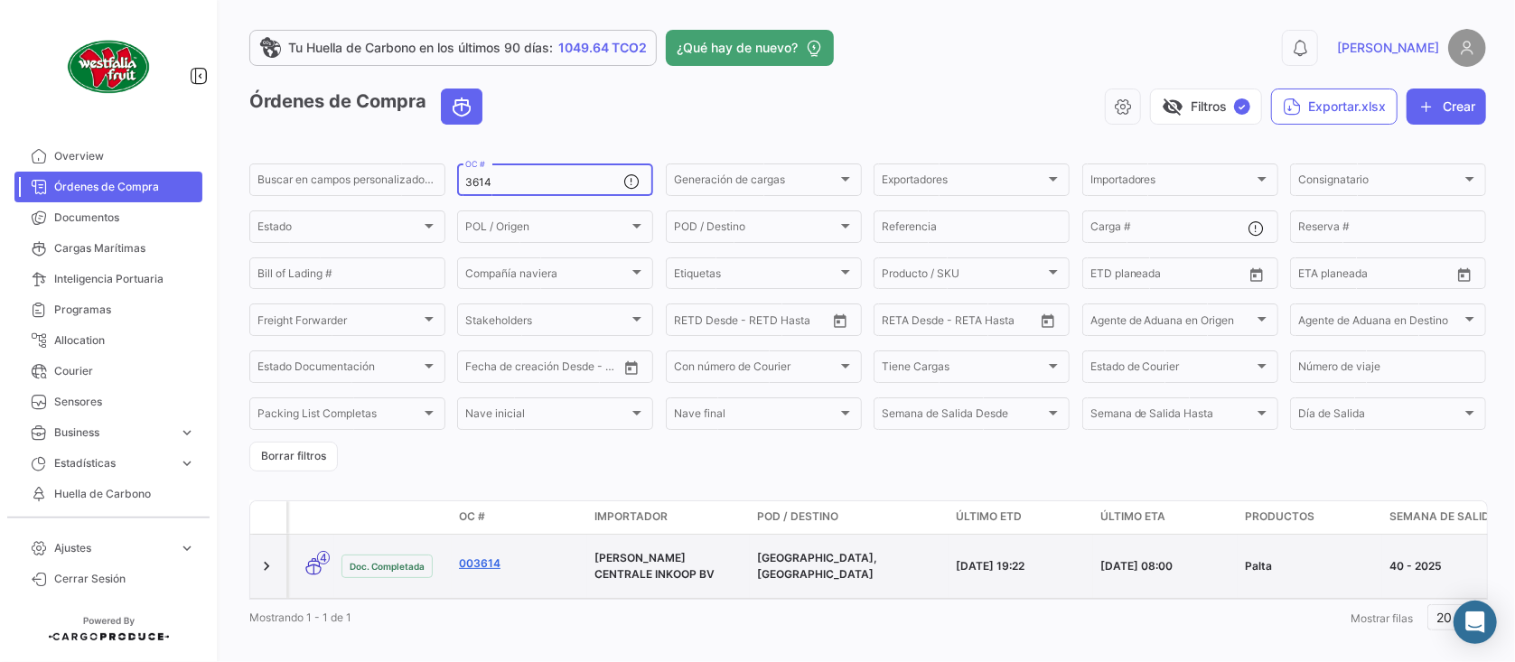
click at [472, 556] on link "003614" at bounding box center [519, 564] width 121 height 16
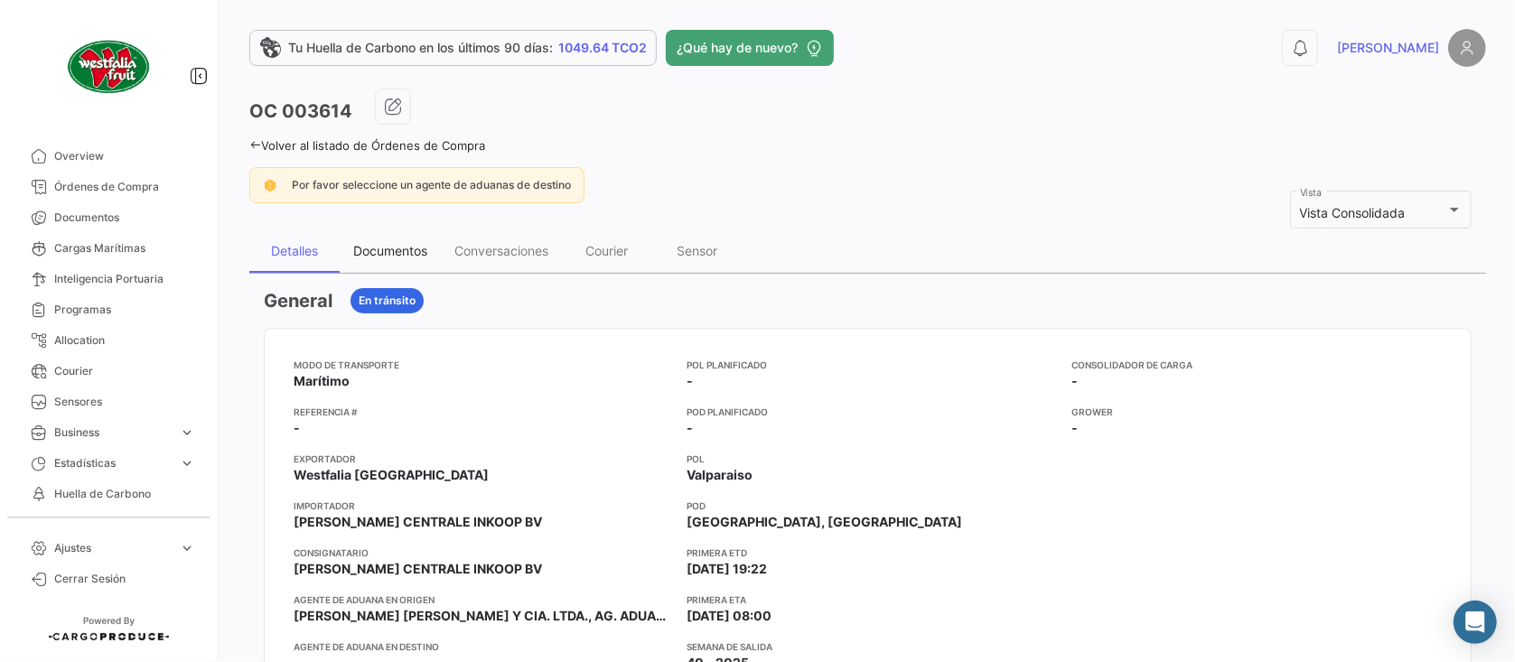
click at [387, 252] on div "Documentos" at bounding box center [390, 250] width 74 height 15
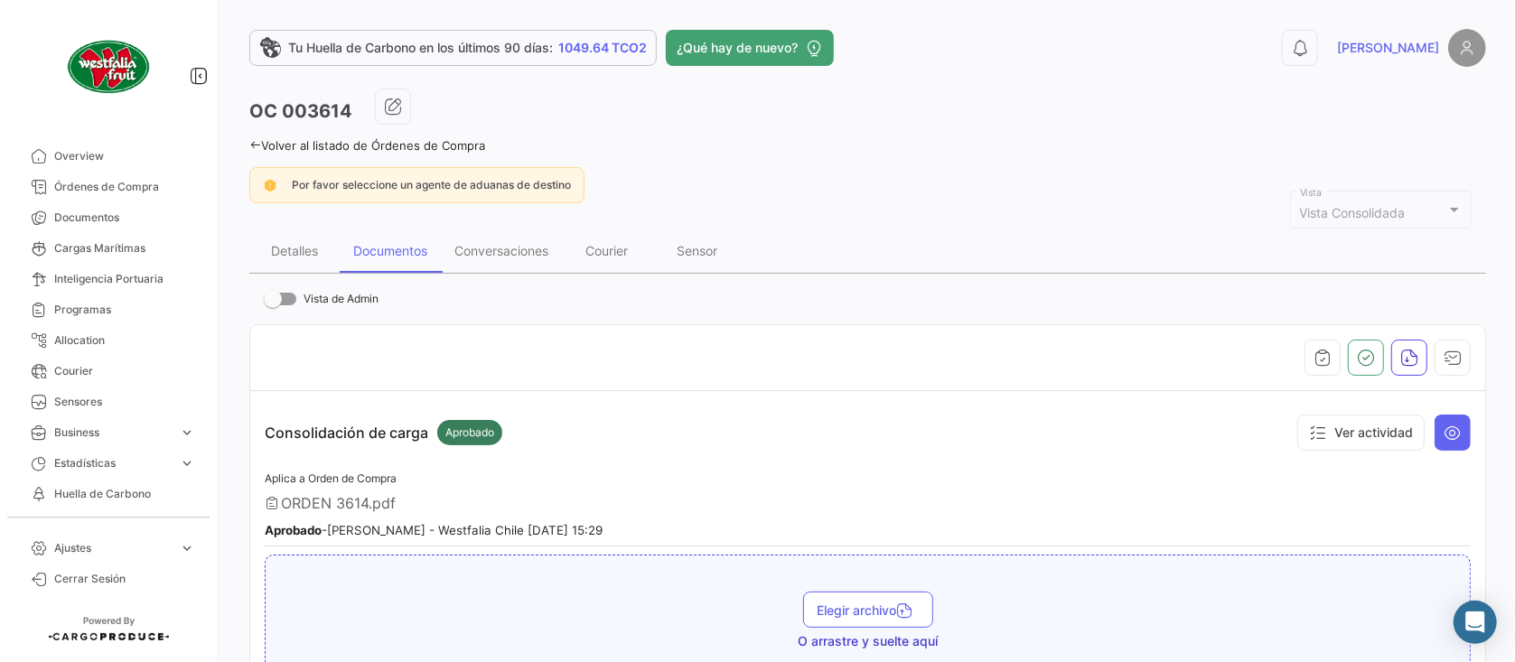
click at [459, 141] on link "Volver al listado de Órdenes de Compra" at bounding box center [367, 145] width 236 height 14
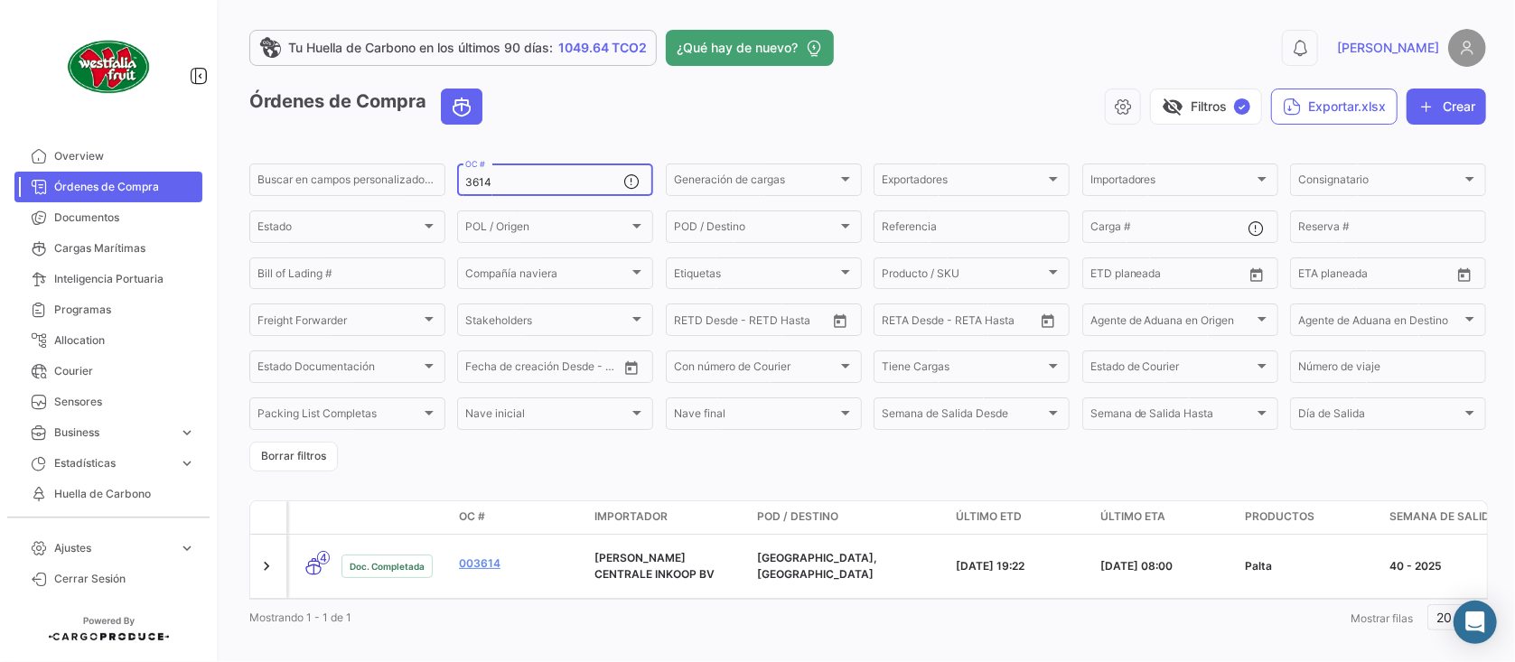
click at [518, 175] on div "3614 OC #" at bounding box center [544, 178] width 158 height 35
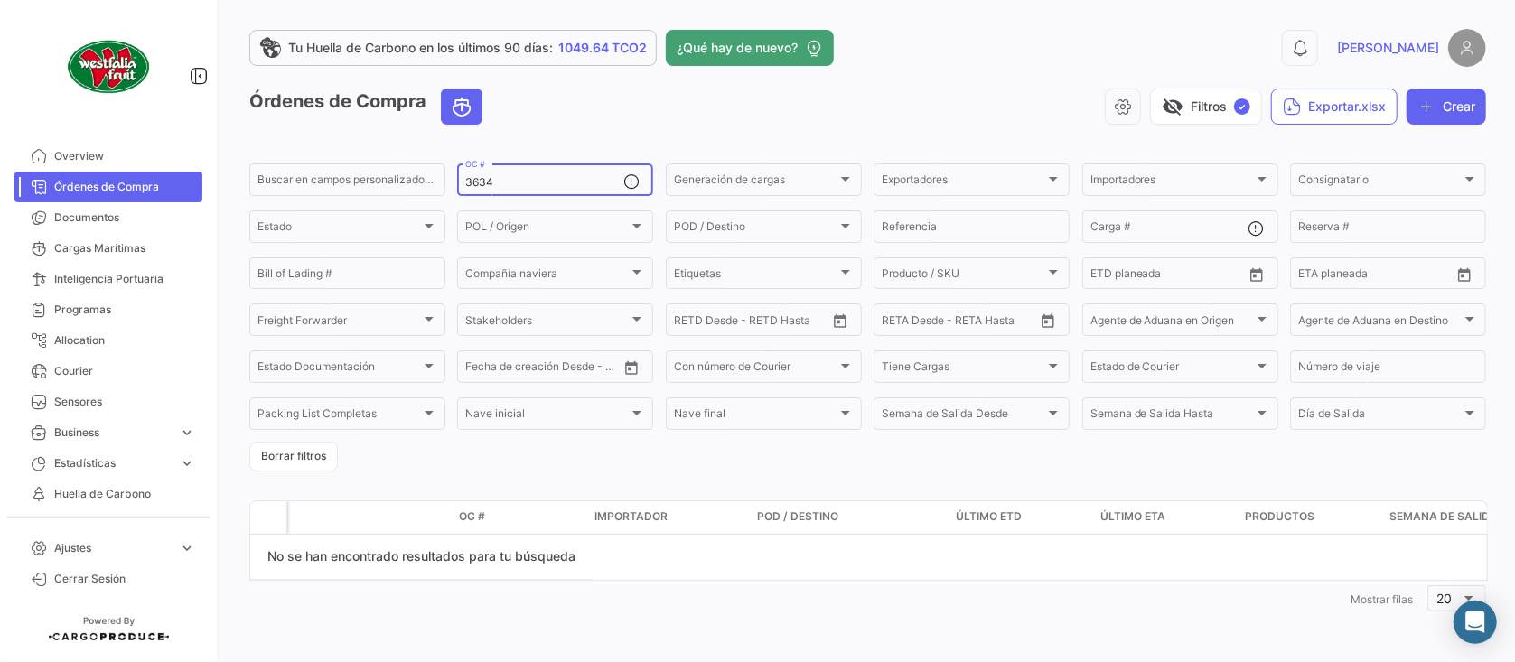
click at [517, 187] on input "3634" at bounding box center [544, 182] width 158 height 13
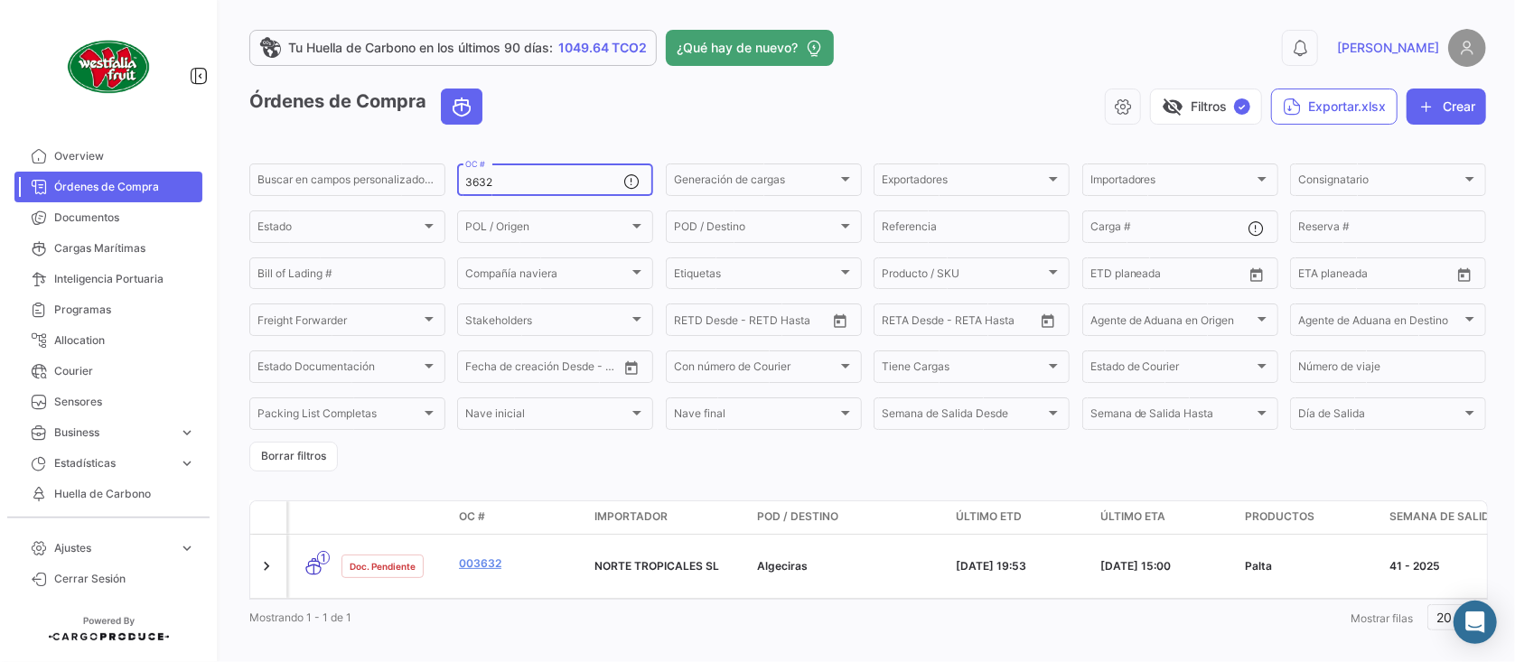
type input "3632"
